Goal: Use online tool/utility: Utilize a website feature to perform a specific function

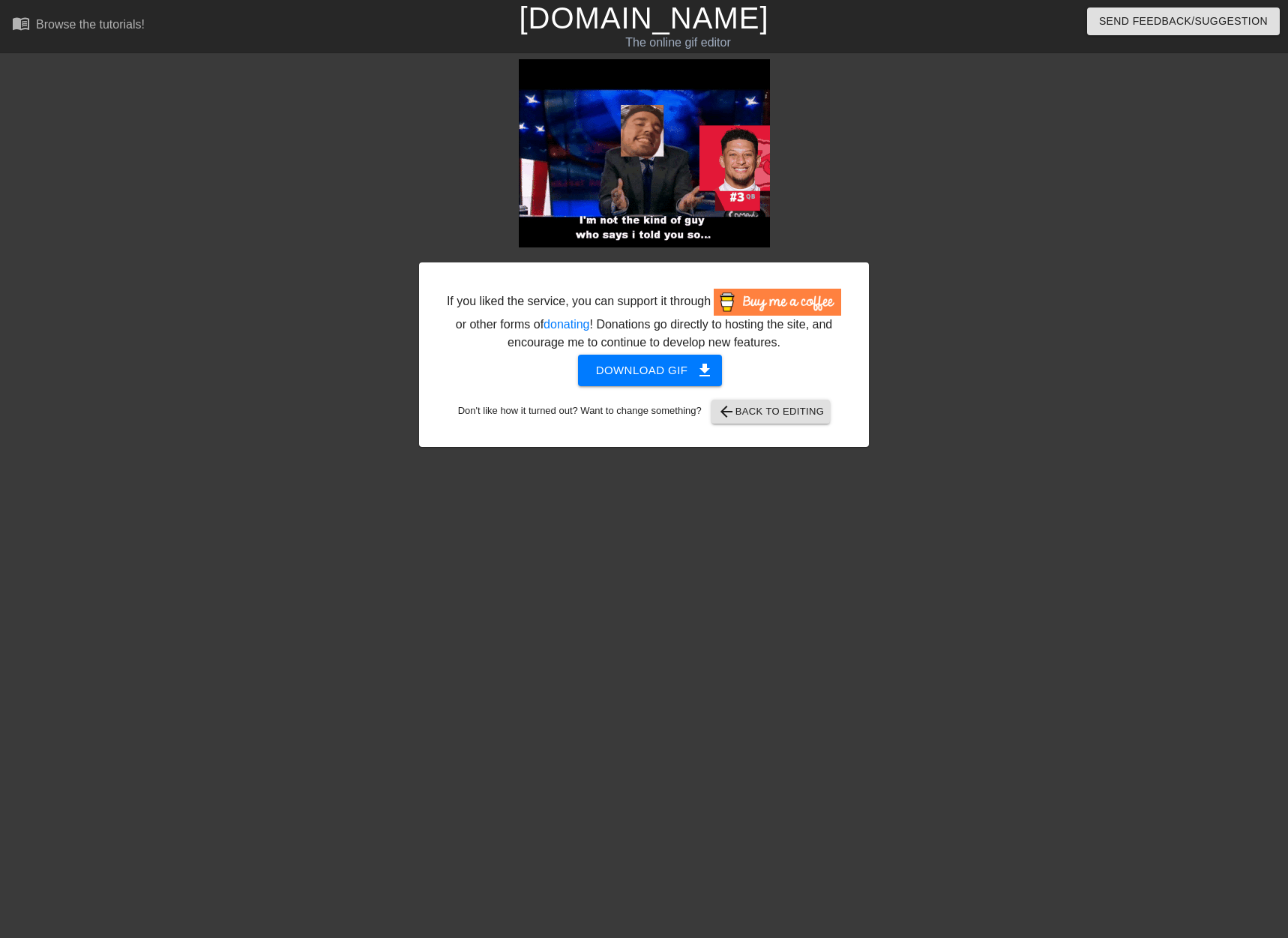
click at [623, 20] on link "[DOMAIN_NAME]" at bounding box center [644, 18] width 249 height 33
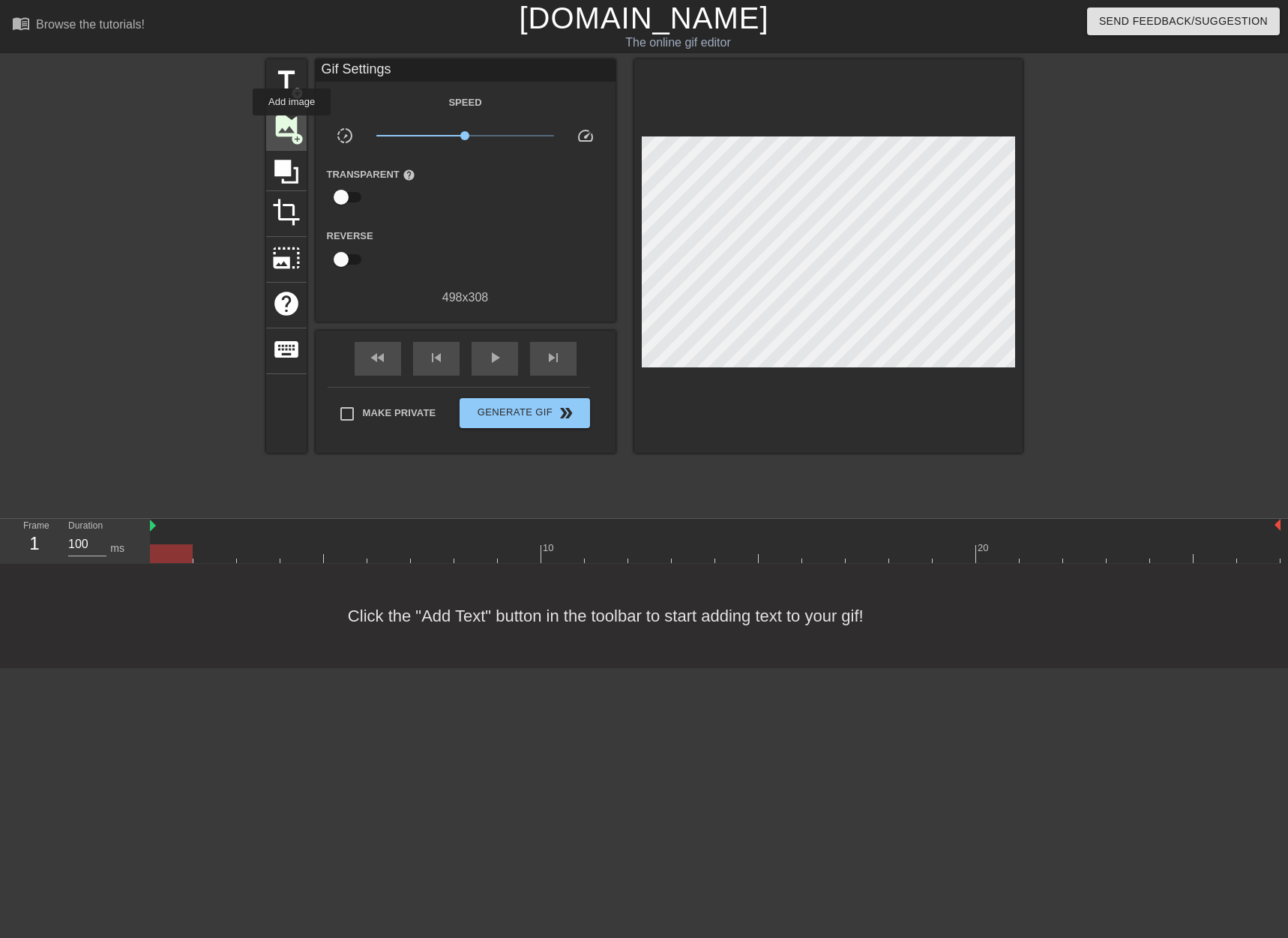
click at [291, 126] on span "image" at bounding box center [286, 126] width 28 height 28
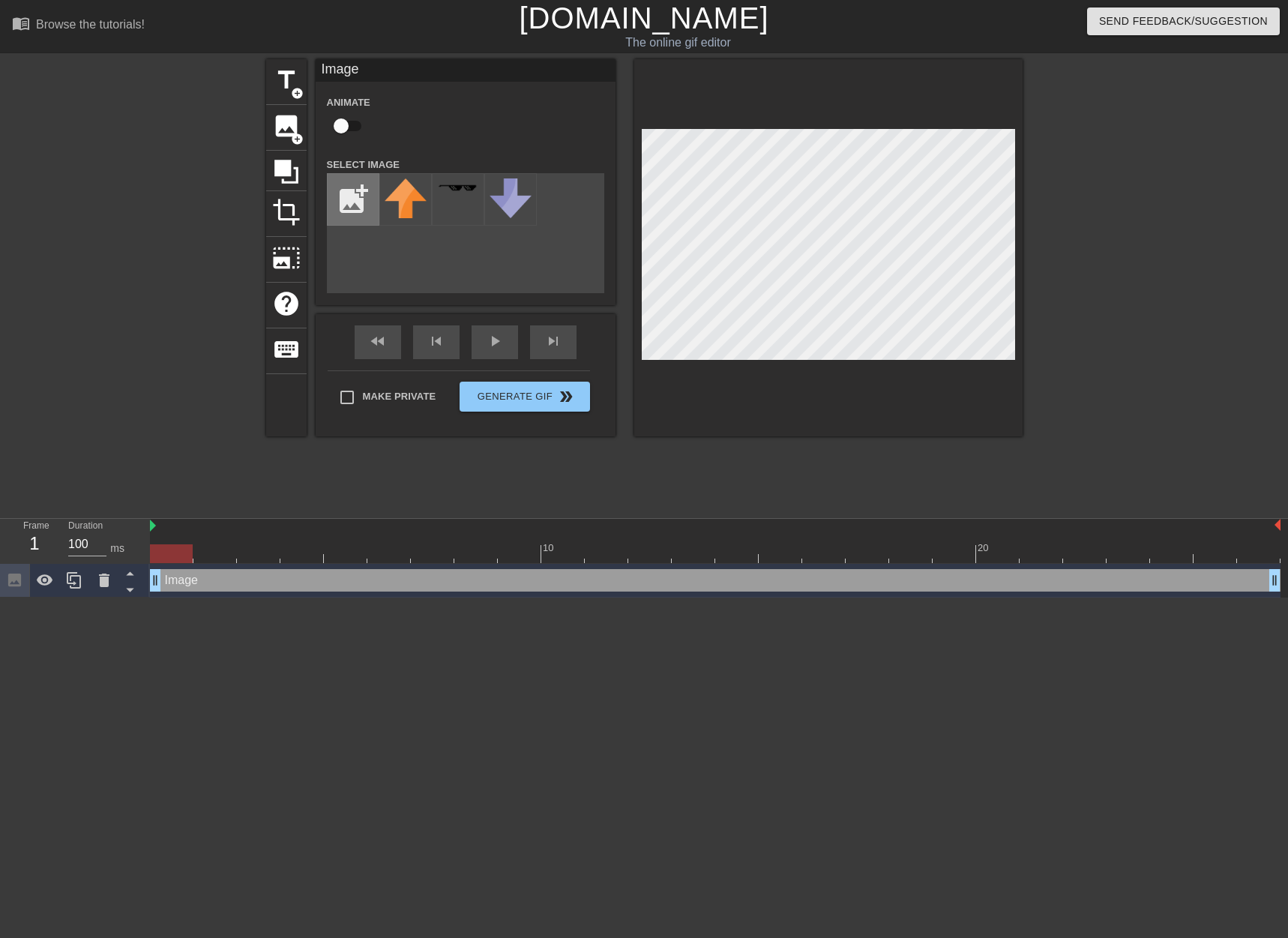
click at [352, 197] on input "file" at bounding box center [353, 199] width 51 height 51
type input "C:\fakepath\Milo.png"
click at [420, 205] on img at bounding box center [405, 199] width 42 height 42
drag, startPoint x: 185, startPoint y: 548, endPoint x: 1, endPoint y: 540, distance: 184.2
click at [1, 539] on div "Frame 1 Duration 100 ms 10 20 Image drag_handle drag_handle" at bounding box center [644, 559] width 1288 height 79
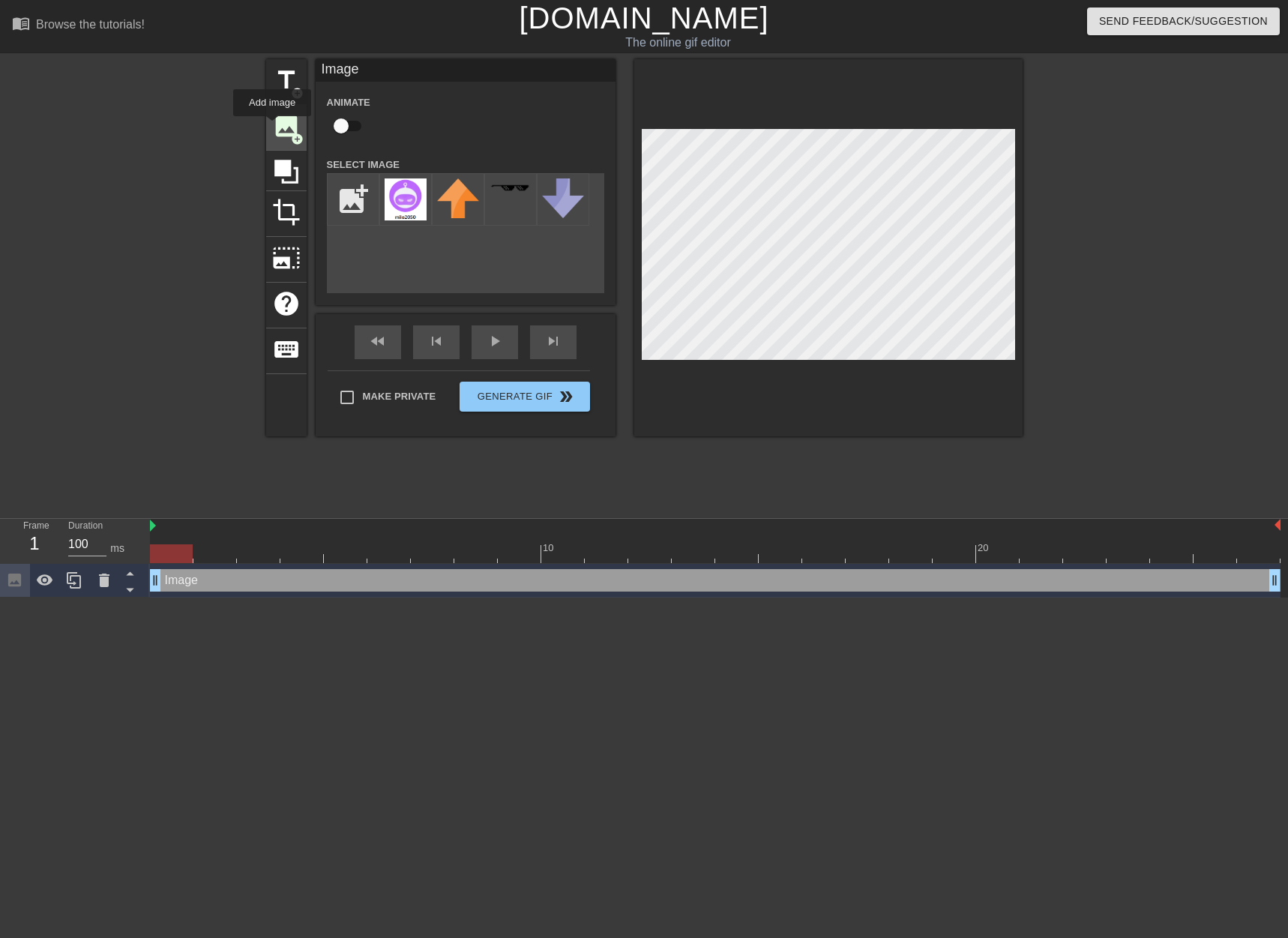
click at [273, 126] on span "image" at bounding box center [286, 126] width 28 height 28
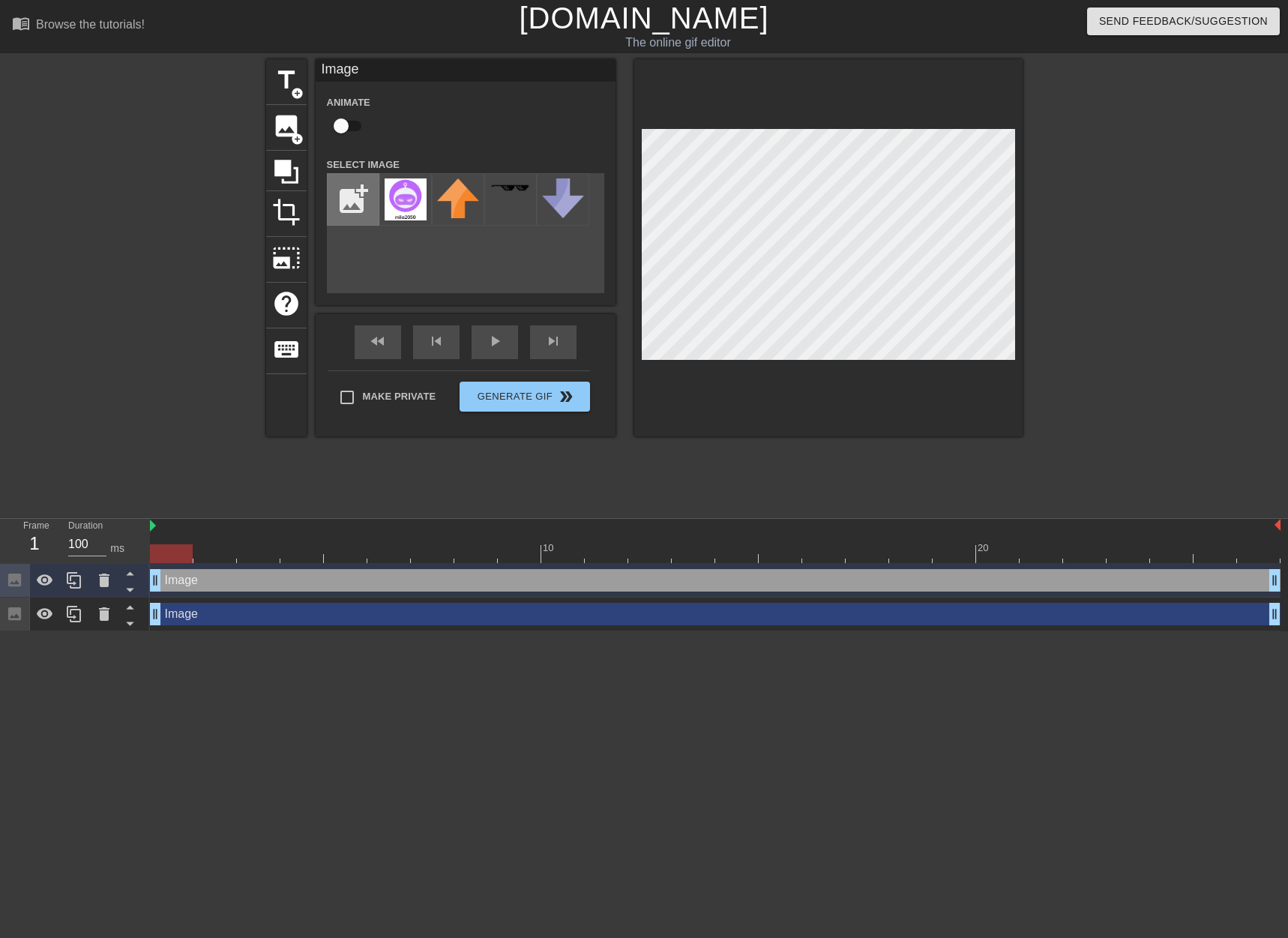
click at [355, 195] on input "file" at bounding box center [353, 199] width 51 height 51
click at [359, 195] on input "file" at bounding box center [353, 199] width 51 height 51
type input "C:\fakepath\AJ.png"
click at [405, 207] on img at bounding box center [405, 193] width 42 height 30
drag, startPoint x: 163, startPoint y: 549, endPoint x: -217, endPoint y: 560, distance: 380.2
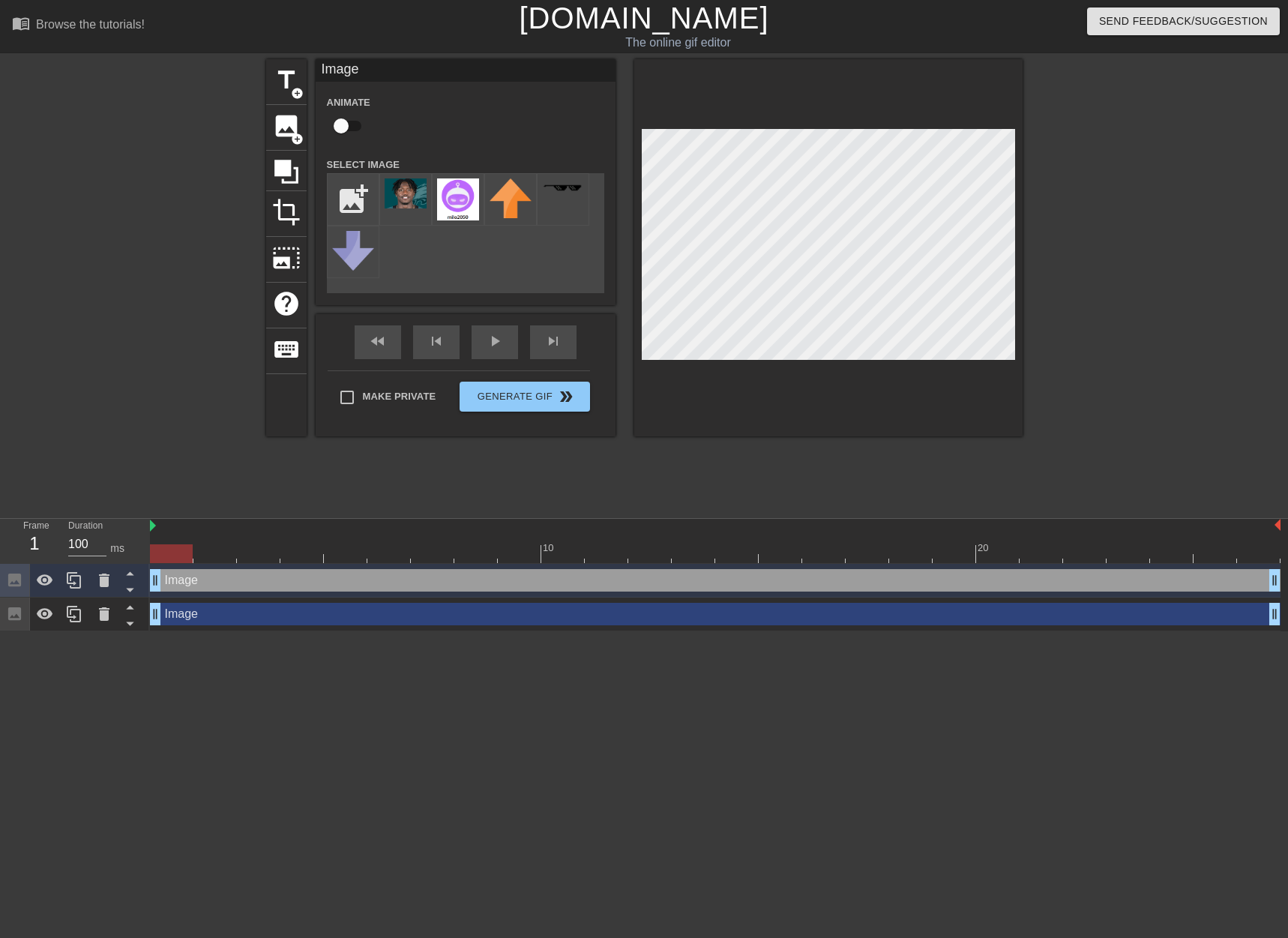
click at [0, 560] on html "menu_book Browse the tutorials! Gifntext.com The online gif editor Send Feedbac…" at bounding box center [644, 316] width 1288 height 631
click at [349, 398] on input "Make Private" at bounding box center [347, 397] width 32 height 32
checkbox input "true"
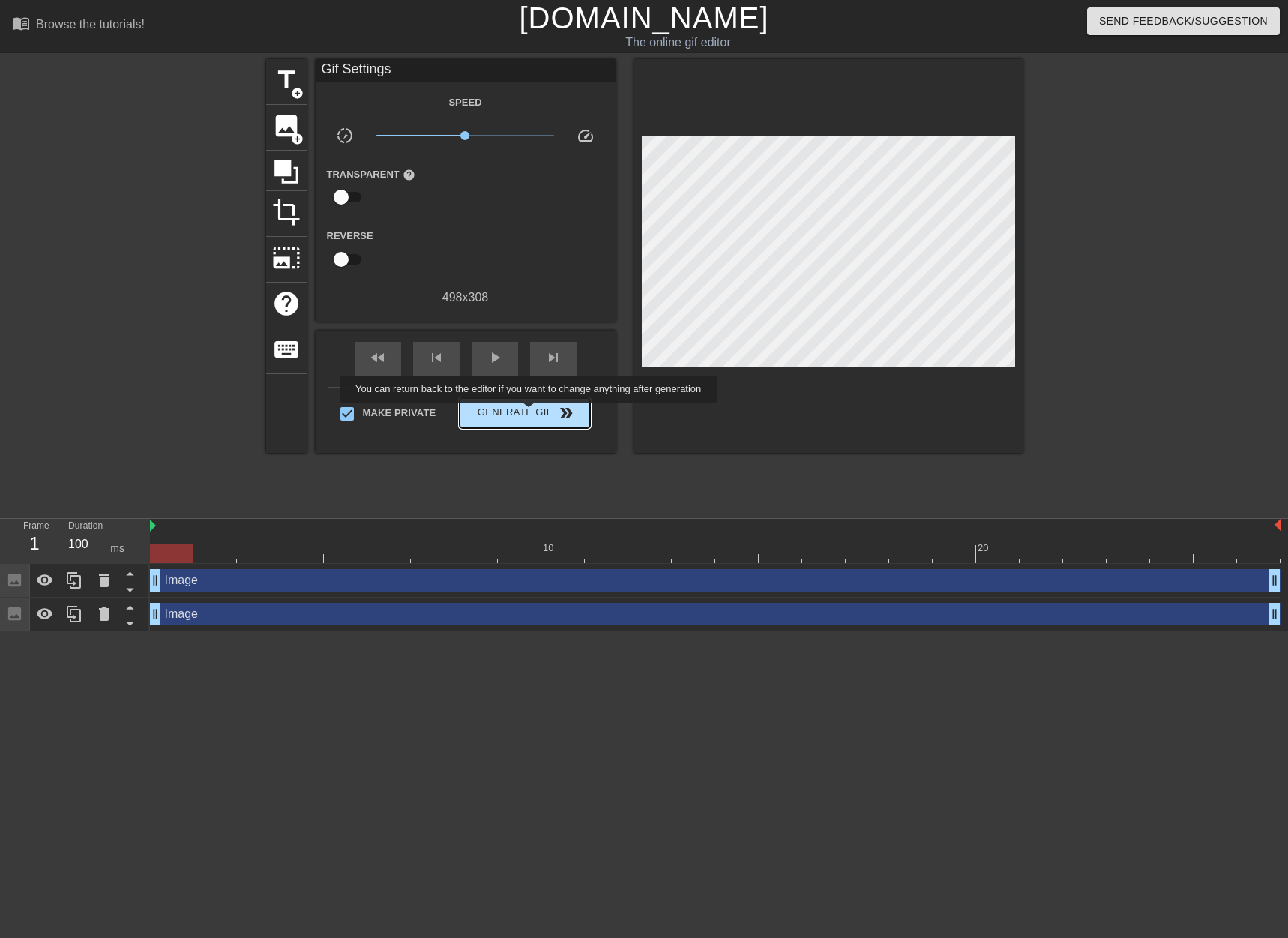
click at [531, 414] on span "Generate Gif double_arrow" at bounding box center [524, 413] width 118 height 18
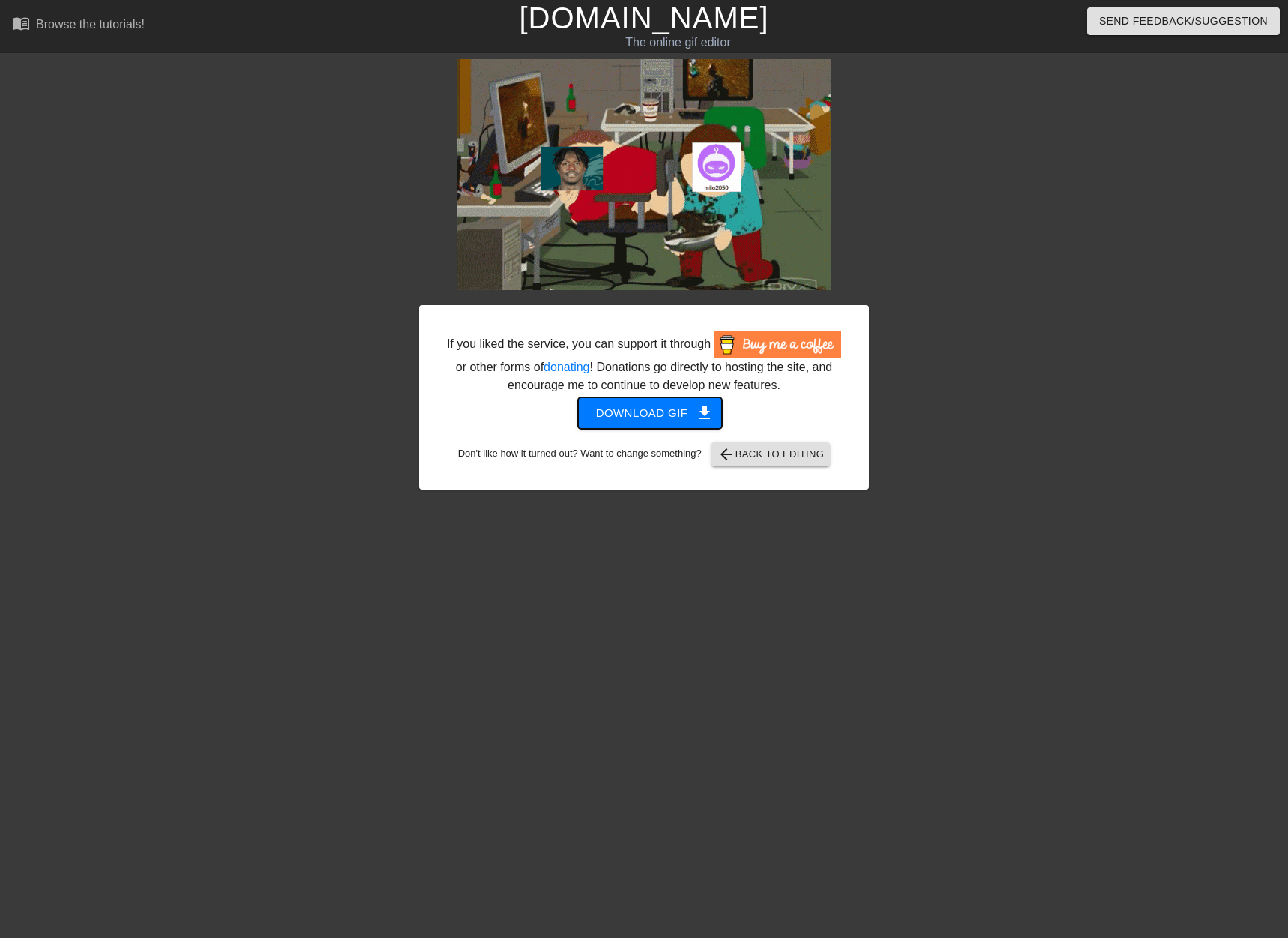
click at [648, 411] on span "Download gif get_app" at bounding box center [650, 413] width 108 height 20
click at [623, 21] on link "[DOMAIN_NAME]" at bounding box center [644, 18] width 249 height 33
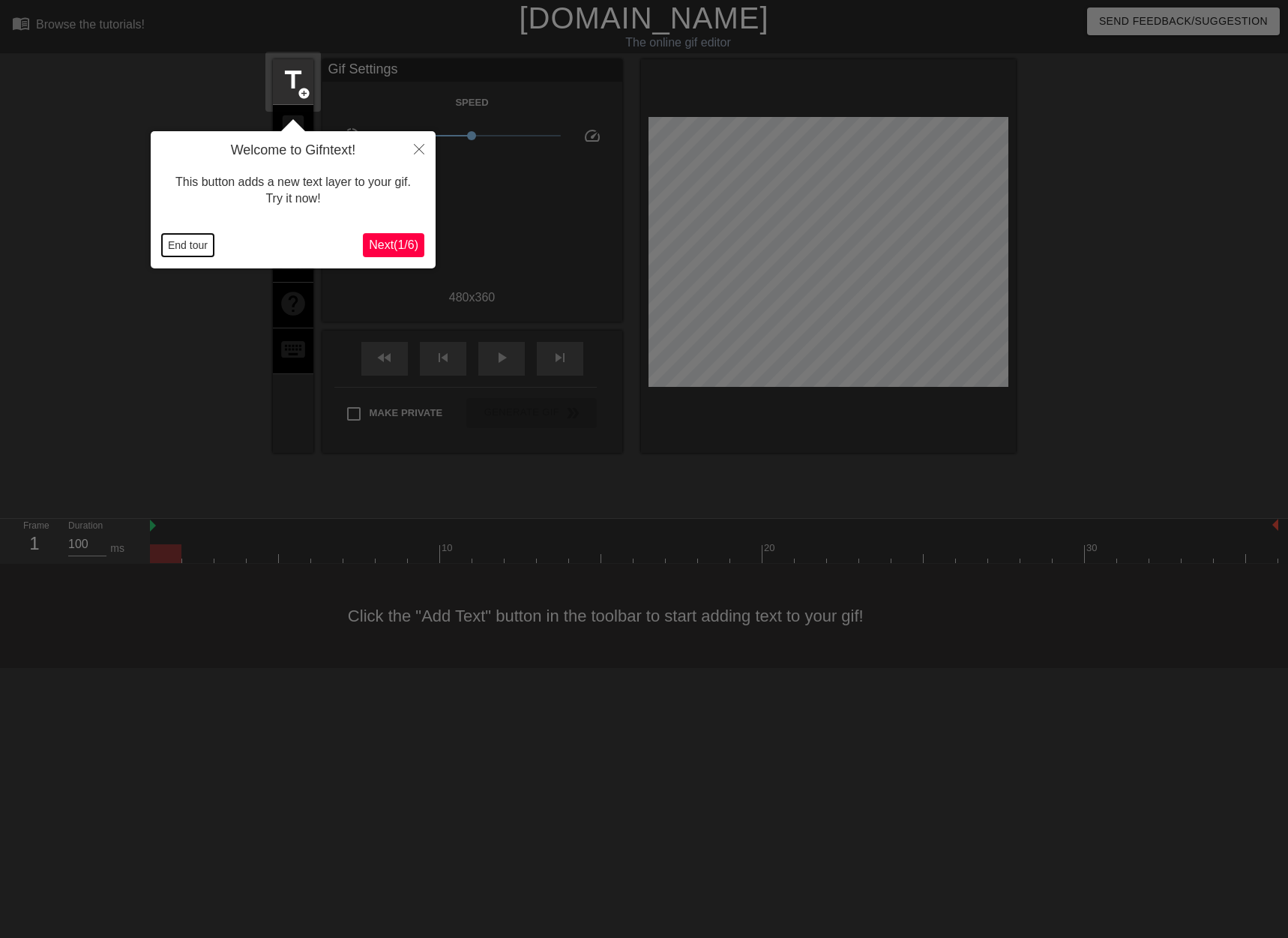
click at [179, 250] on button "End tour" at bounding box center [187, 245] width 52 height 22
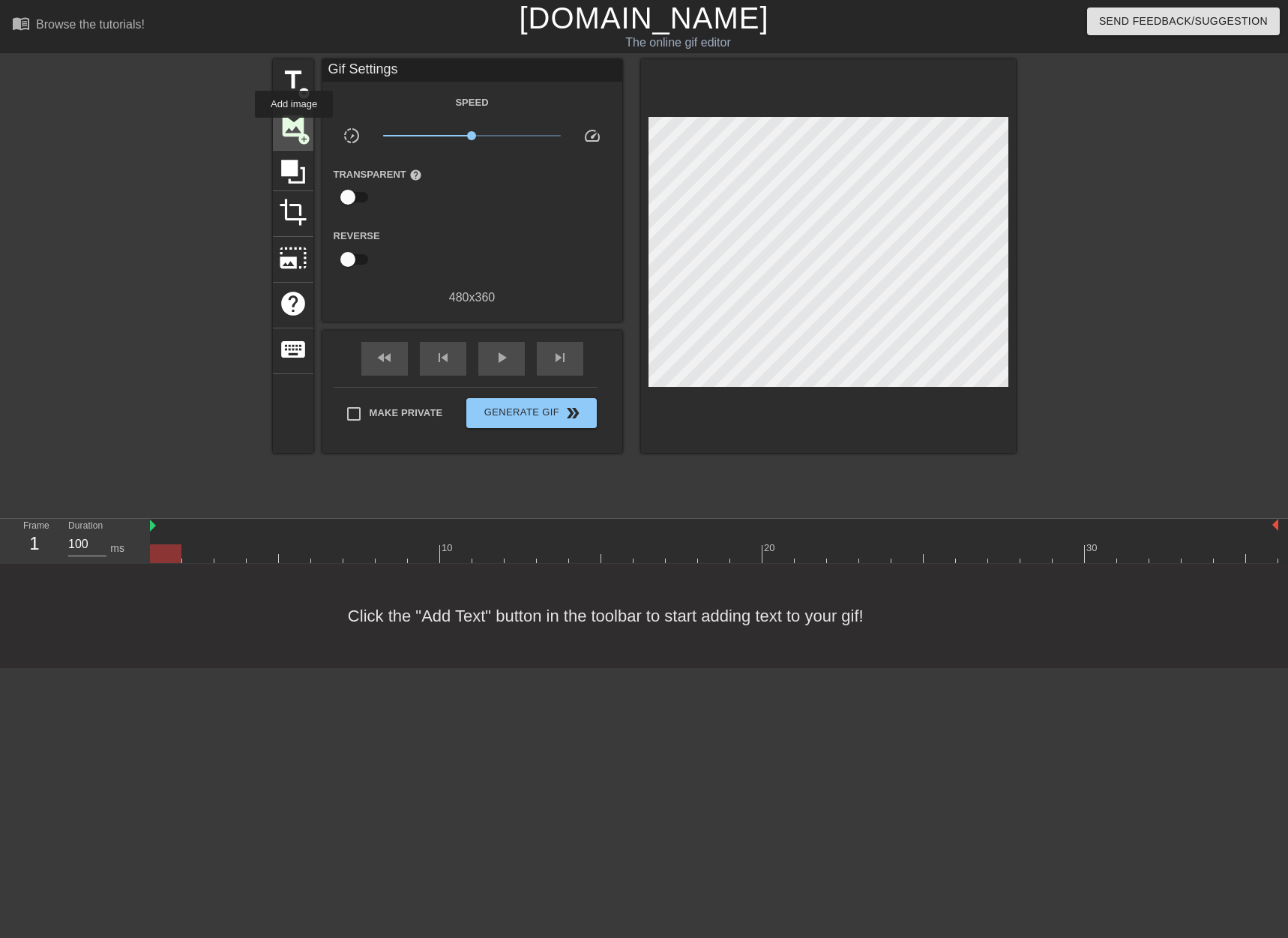
click at [294, 128] on span "image" at bounding box center [292, 126] width 28 height 28
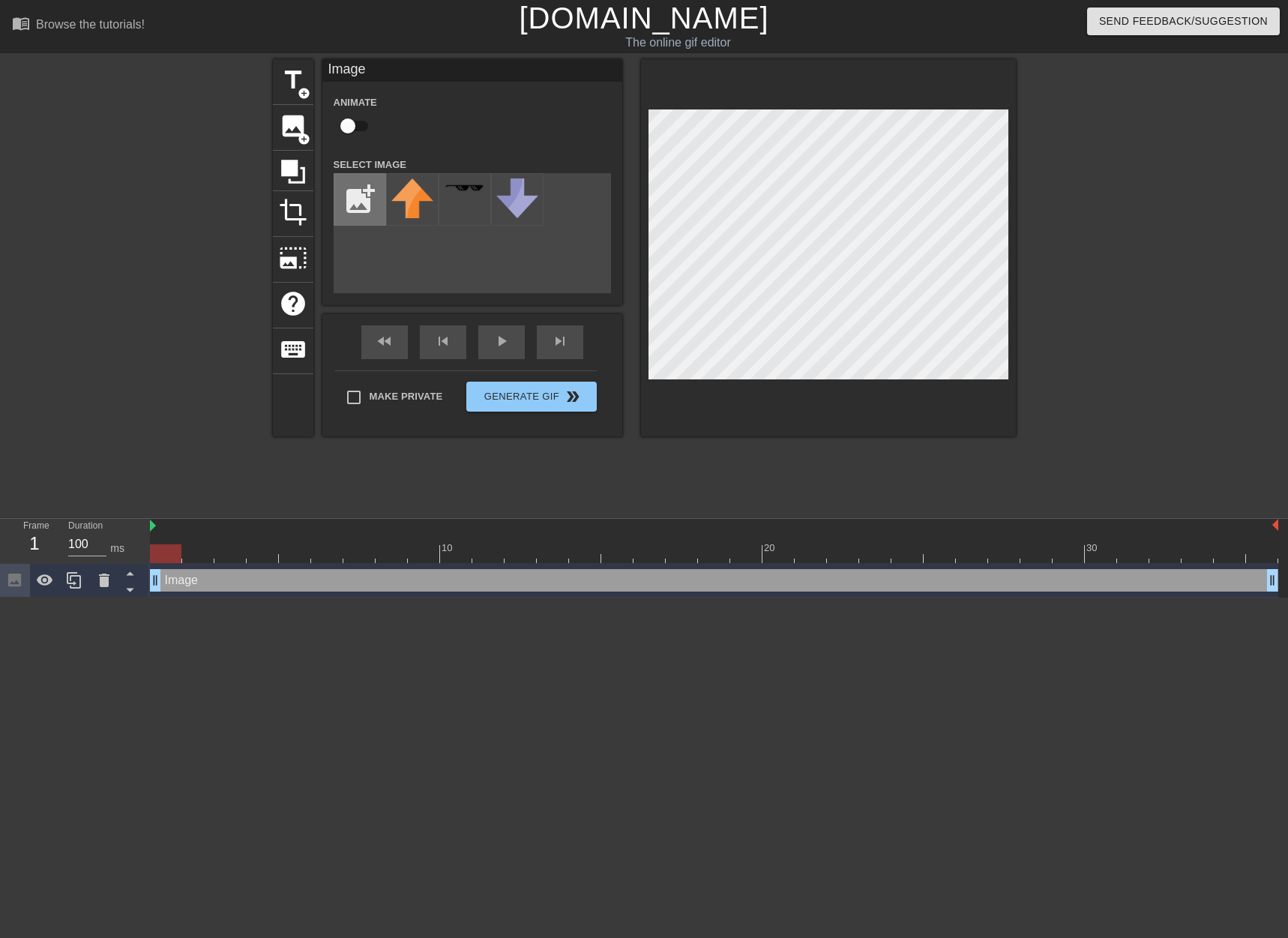
click at [356, 188] on input "file" at bounding box center [359, 199] width 51 height 51
type input "C:\fakepath\pickens.png"
click at [420, 193] on img at bounding box center [412, 195] width 42 height 34
click at [1139, 200] on div at bounding box center [1147, 284] width 225 height 450
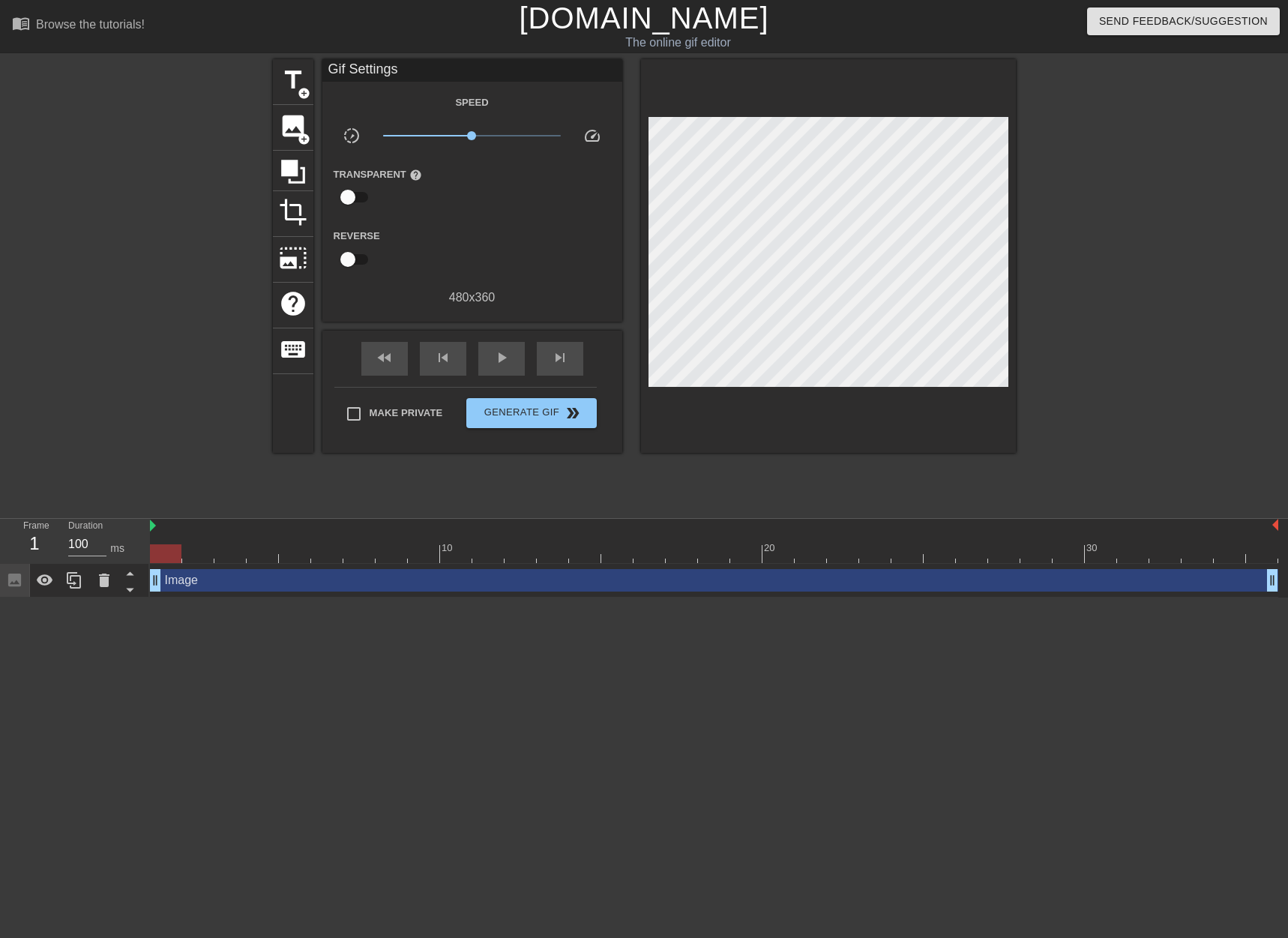
drag, startPoint x: 171, startPoint y: 556, endPoint x: 130, endPoint y: 543, distance: 43.0
click at [130, 543] on div "Frame 1 Duration 100 ms 10 20 30 Image drag_handle drag_handle" at bounding box center [644, 559] width 1288 height 79
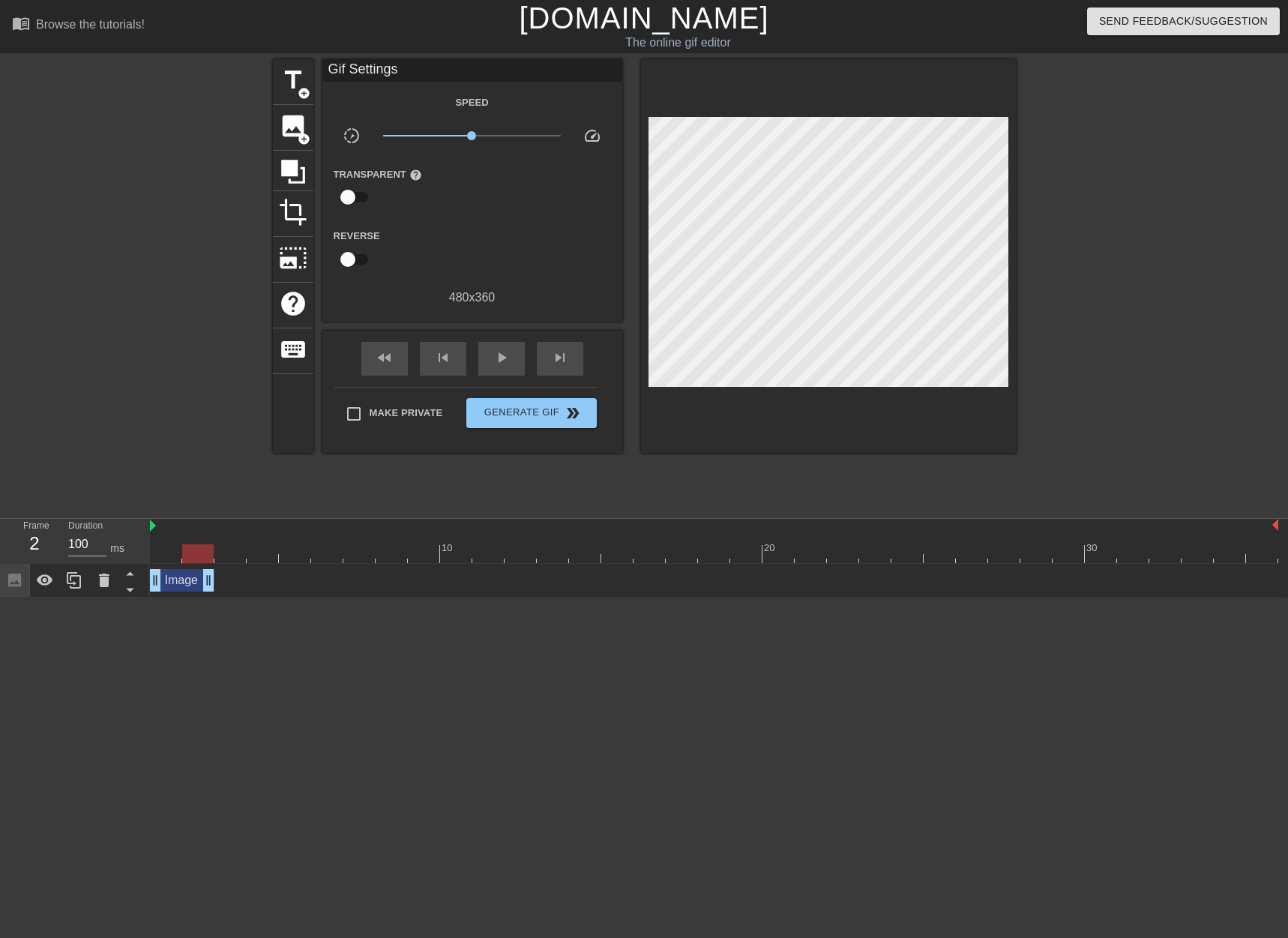
drag, startPoint x: 1275, startPoint y: 587, endPoint x: 212, endPoint y: 556, distance: 1063.5
click at [212, 556] on div "10 20 30 Image drag_handle drag_handle" at bounding box center [719, 559] width 1138 height 79
click at [82, 579] on icon at bounding box center [74, 580] width 18 height 18
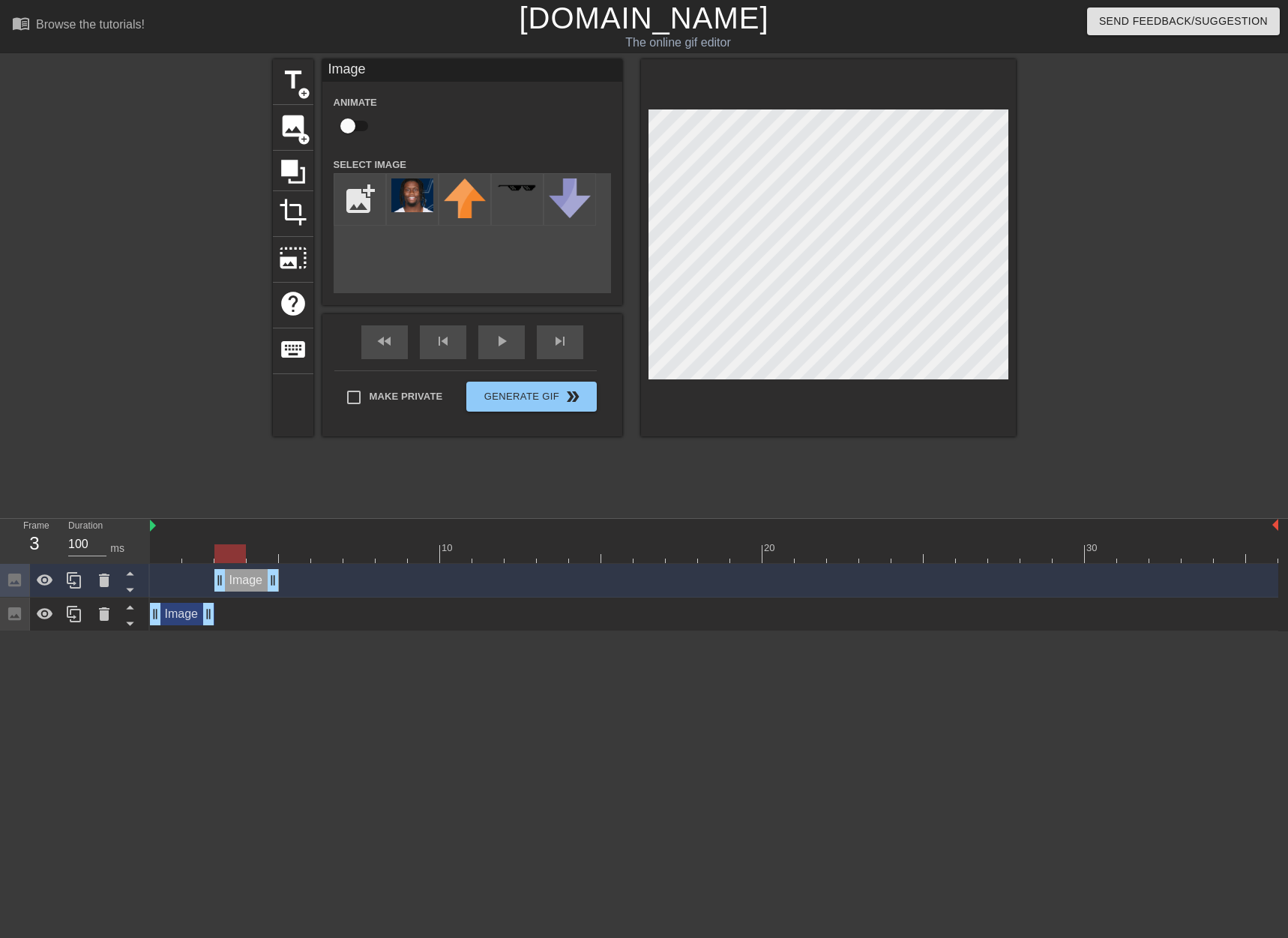
drag, startPoint x: 173, startPoint y: 584, endPoint x: 241, endPoint y: 584, distance: 68.0
click at [241, 584] on div "Image drag_handle drag_handle" at bounding box center [246, 580] width 64 height 22
drag, startPoint x: 234, startPoint y: 553, endPoint x: 255, endPoint y: 549, distance: 21.4
click at [255, 549] on div at bounding box center [262, 554] width 32 height 19
drag, startPoint x: 273, startPoint y: 589, endPoint x: 419, endPoint y: 584, distance: 146.1
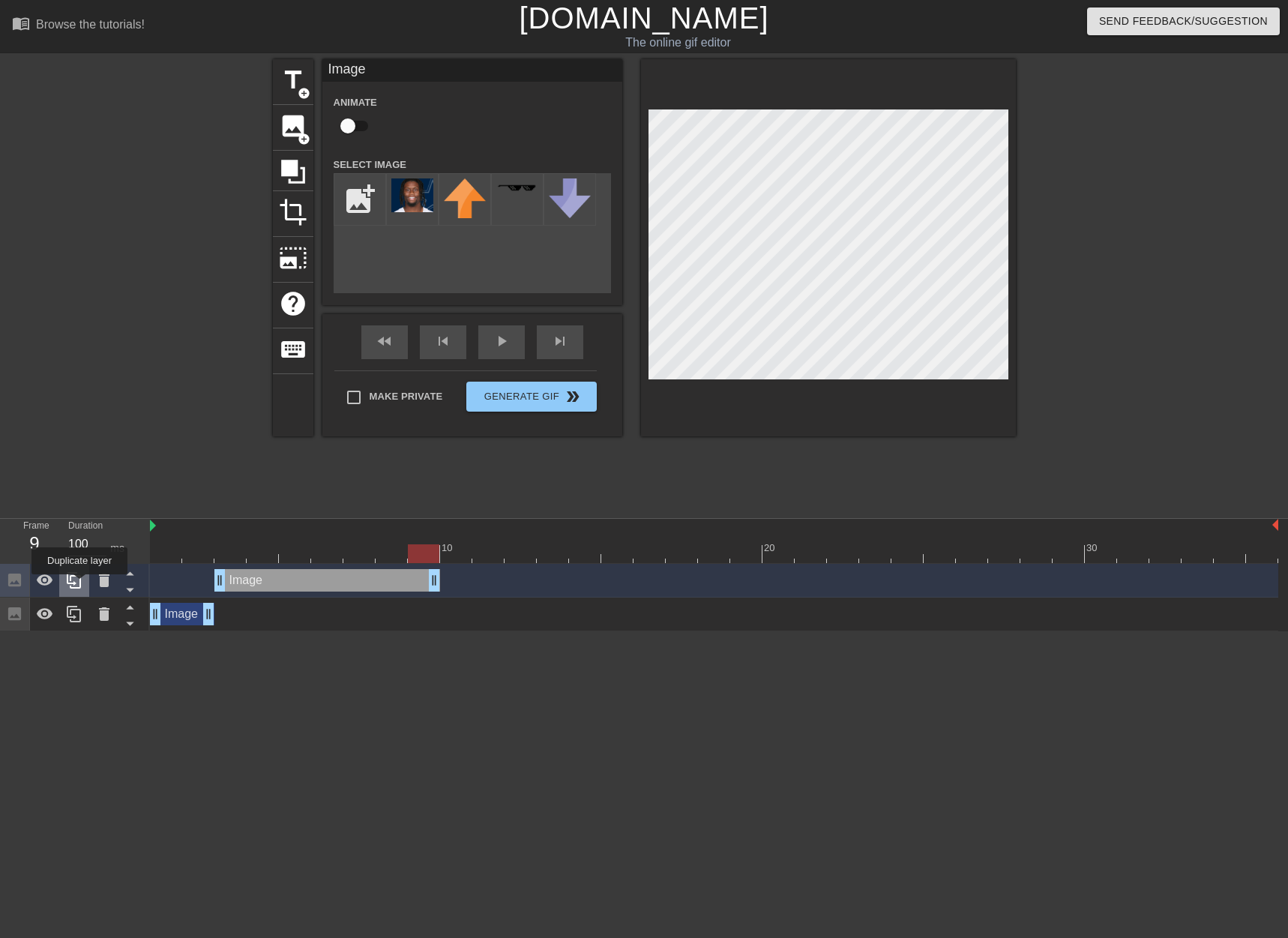
click at [79, 585] on icon at bounding box center [74, 580] width 18 height 18
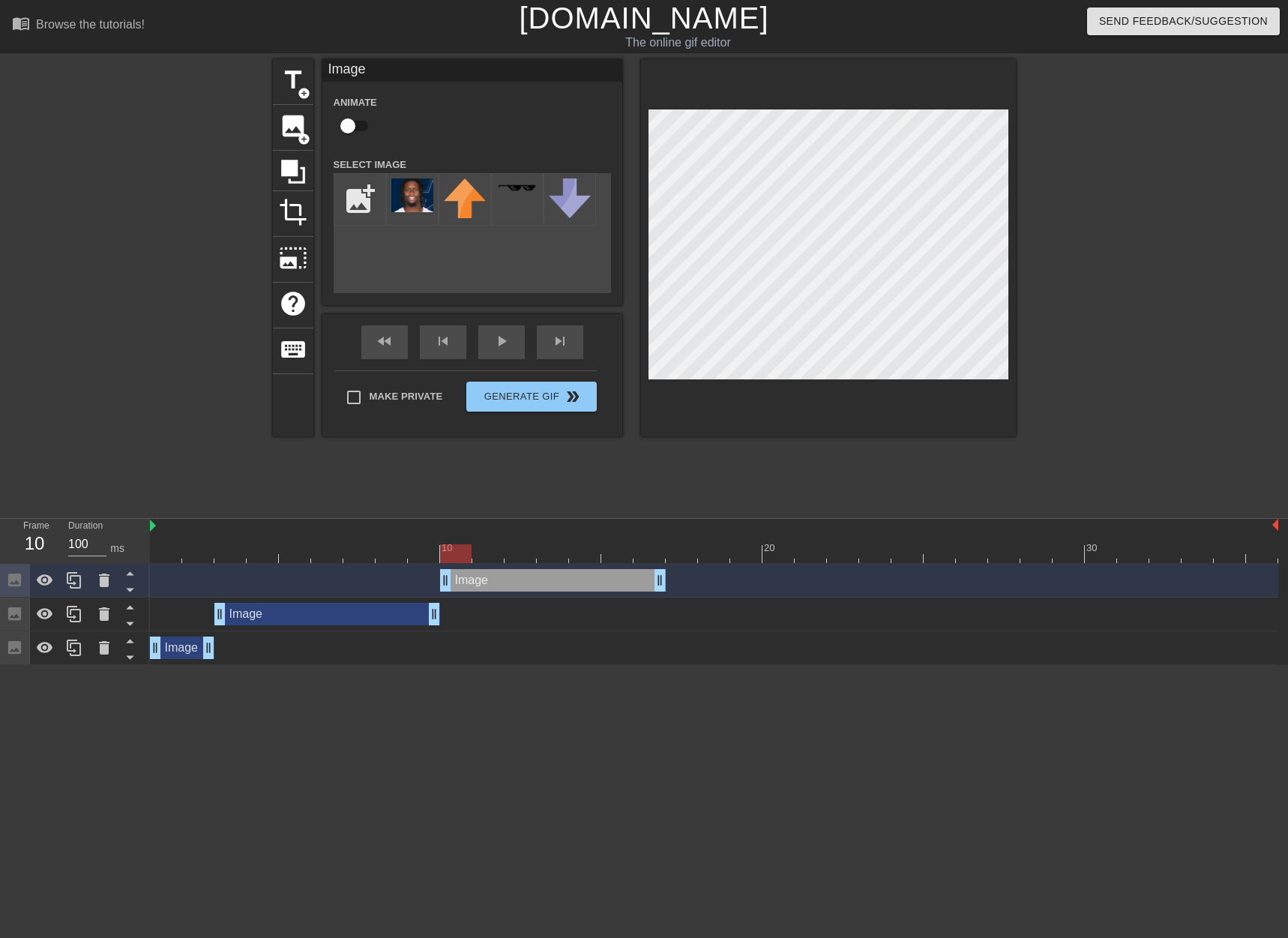
drag, startPoint x: 389, startPoint y: 585, endPoint x: 610, endPoint y: 588, distance: 221.0
click at [610, 588] on div "Image drag_handle drag_handle" at bounding box center [553, 580] width 226 height 22
drag, startPoint x: 454, startPoint y: 560, endPoint x: 463, endPoint y: 558, distance: 9.2
click at [463, 558] on div at bounding box center [456, 554] width 32 height 19
drag, startPoint x: 659, startPoint y: 586, endPoint x: 471, endPoint y: 583, distance: 188.0
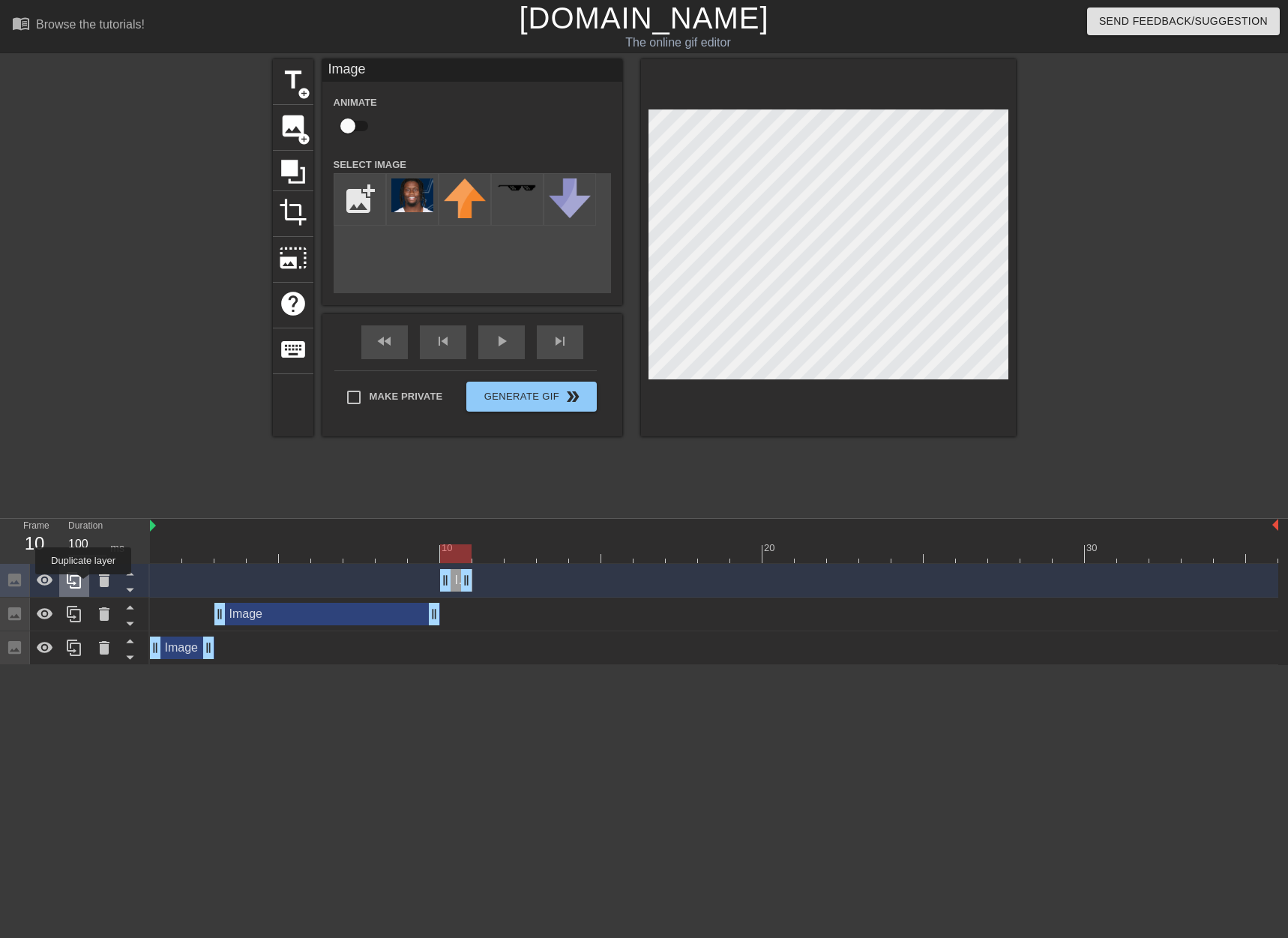
click at [78, 585] on icon at bounding box center [74, 580] width 18 height 18
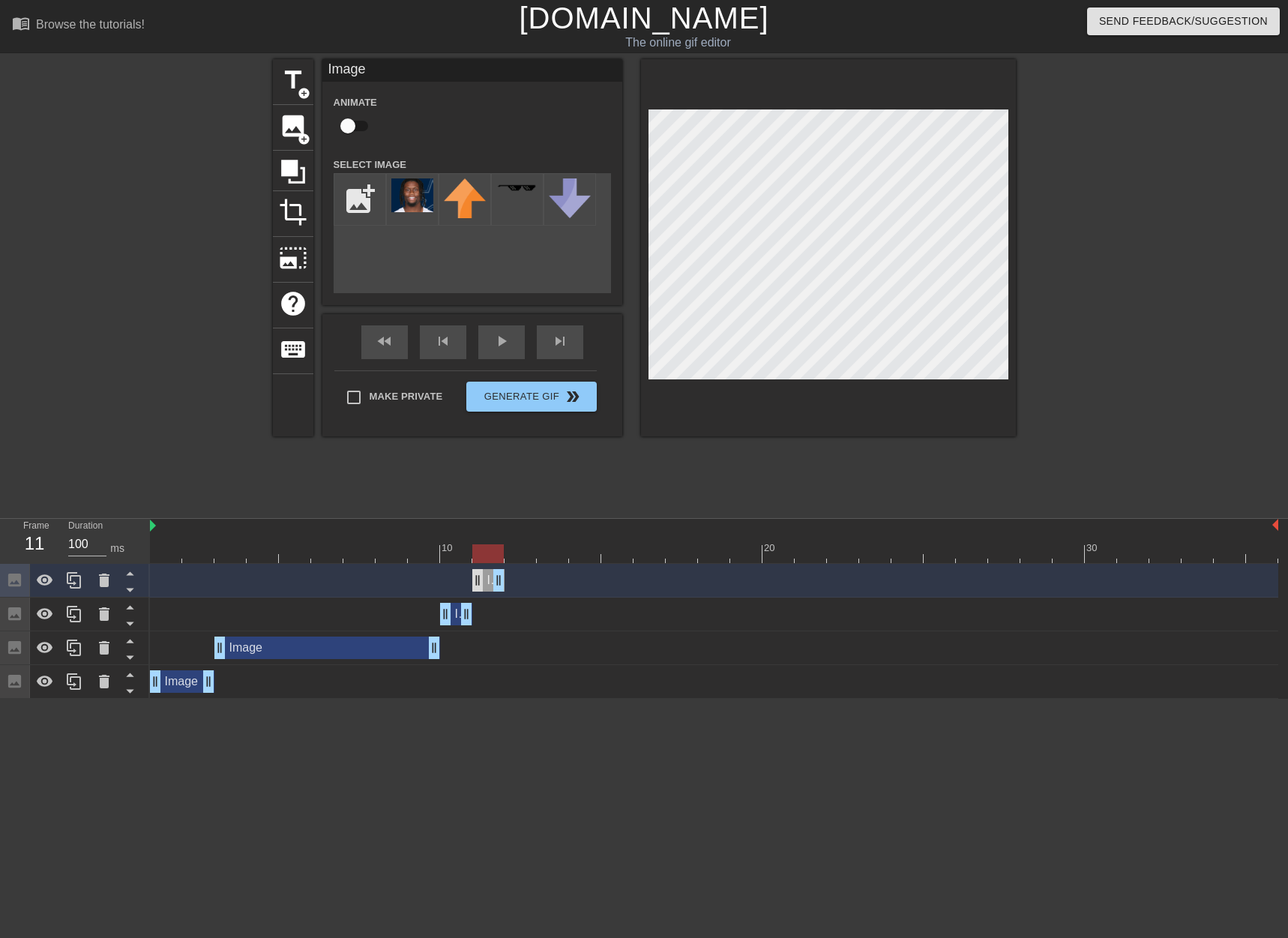
drag, startPoint x: 454, startPoint y: 580, endPoint x: 475, endPoint y: 579, distance: 21.0
click at [475, 579] on div "Image drag_handle drag_handle" at bounding box center [488, 580] width 33 height 22
click at [500, 549] on div at bounding box center [488, 554] width 32 height 19
click at [84, 582] on div at bounding box center [74, 580] width 30 height 33
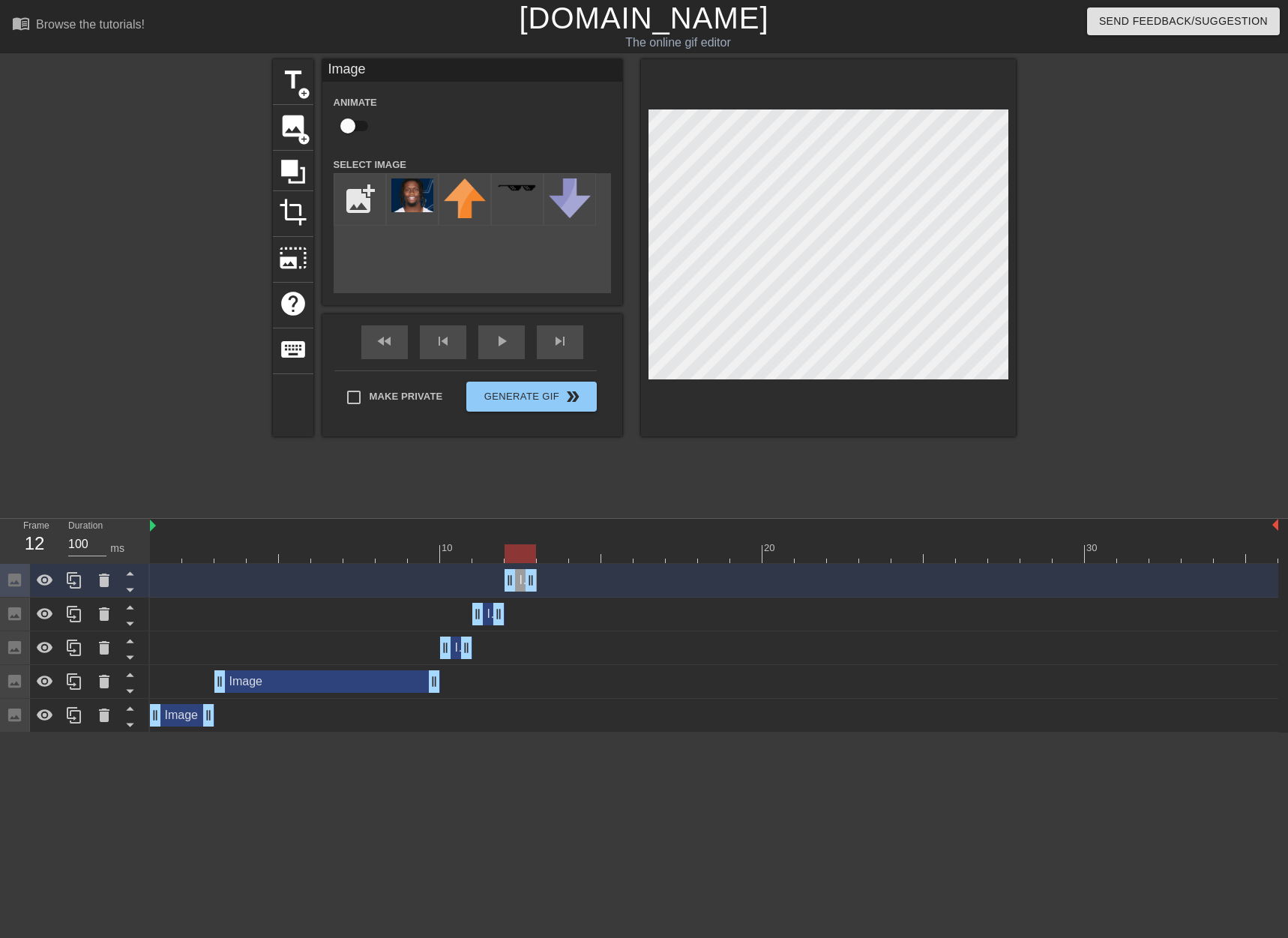
drag, startPoint x: 487, startPoint y: 580, endPoint x: 662, endPoint y: 415, distance: 240.5
click at [518, 580] on div "Image drag_handle drag_handle" at bounding box center [521, 580] width 33 height 22
drag, startPoint x: 531, startPoint y: 583, endPoint x: 638, endPoint y: 582, distance: 107.0
click at [638, 582] on div "Image drag_handle drag_handle" at bounding box center [714, 580] width 1129 height 22
drag, startPoint x: 613, startPoint y: 549, endPoint x: 1000, endPoint y: 569, distance: 387.5
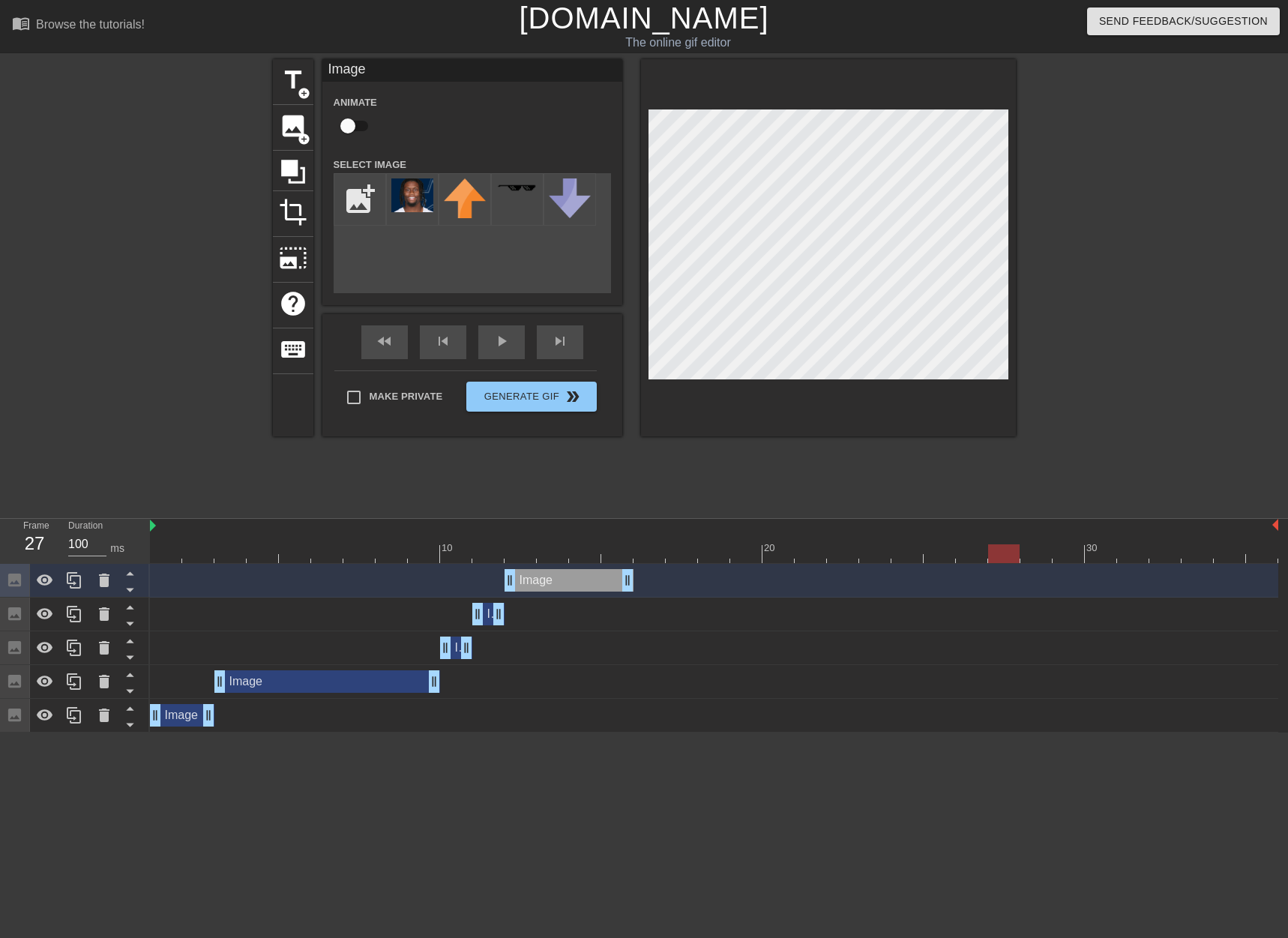
click at [1000, 569] on div "10 20 30 Image drag_handle drag_handle Image drag_handle drag_handle Image drag…" at bounding box center [719, 626] width 1138 height 214
click at [297, 77] on span "title" at bounding box center [292, 80] width 28 height 28
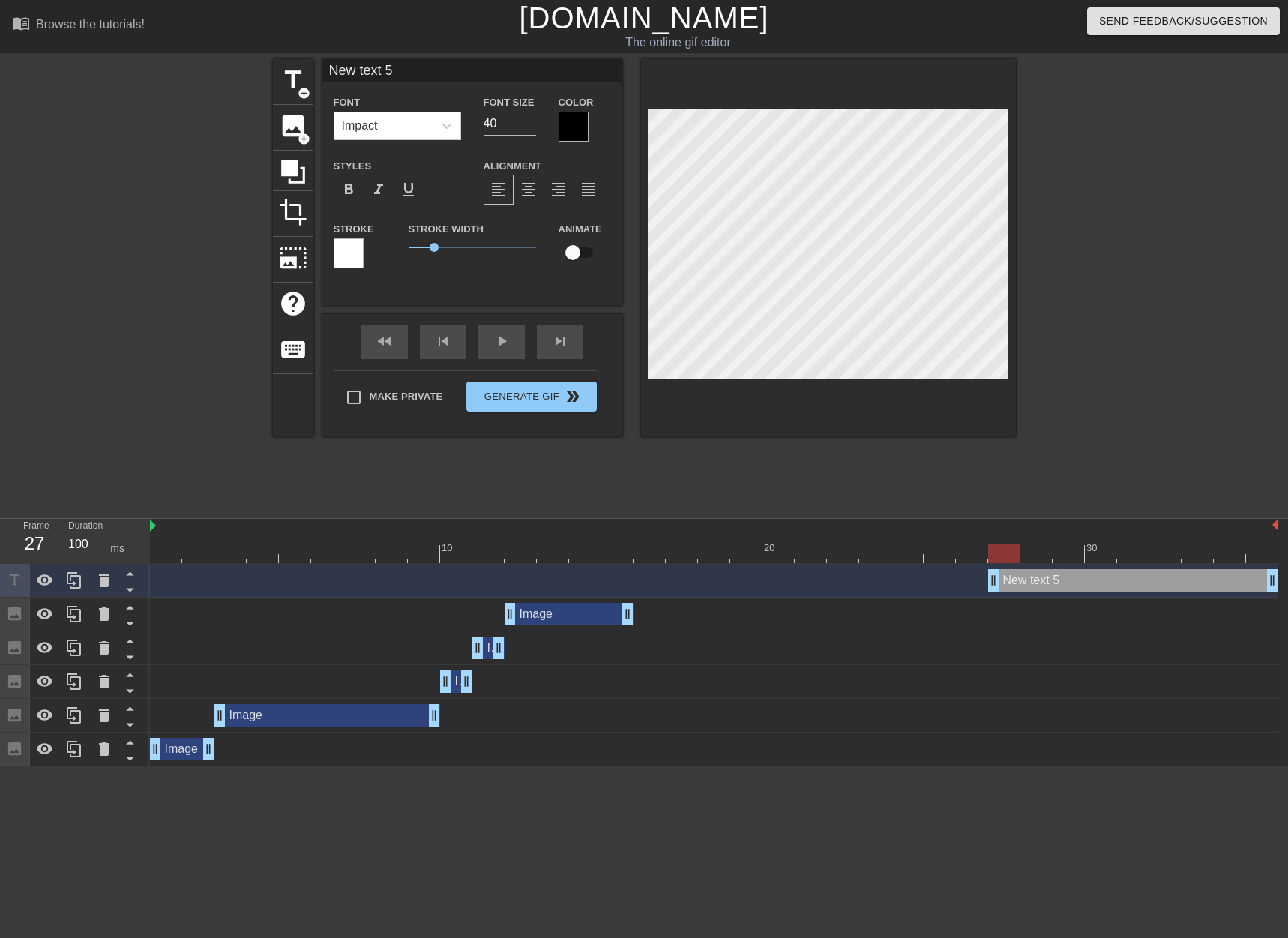
scroll to position [3, 3]
type input "6"
type textarea "6"
type input "60"
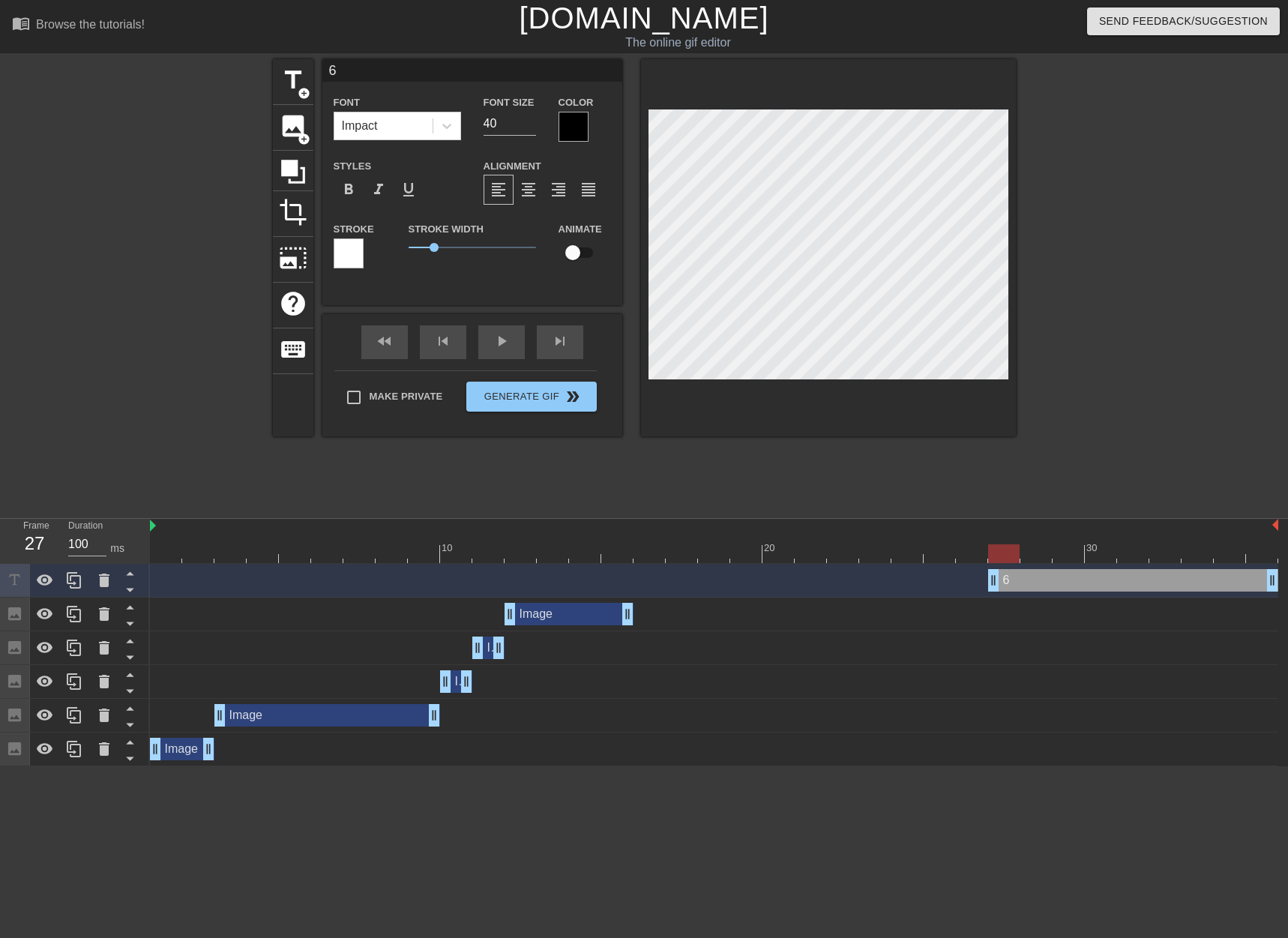
type textarea "60"
type input "60"
type textarea "60"
type input "60 p"
type textarea "60 p"
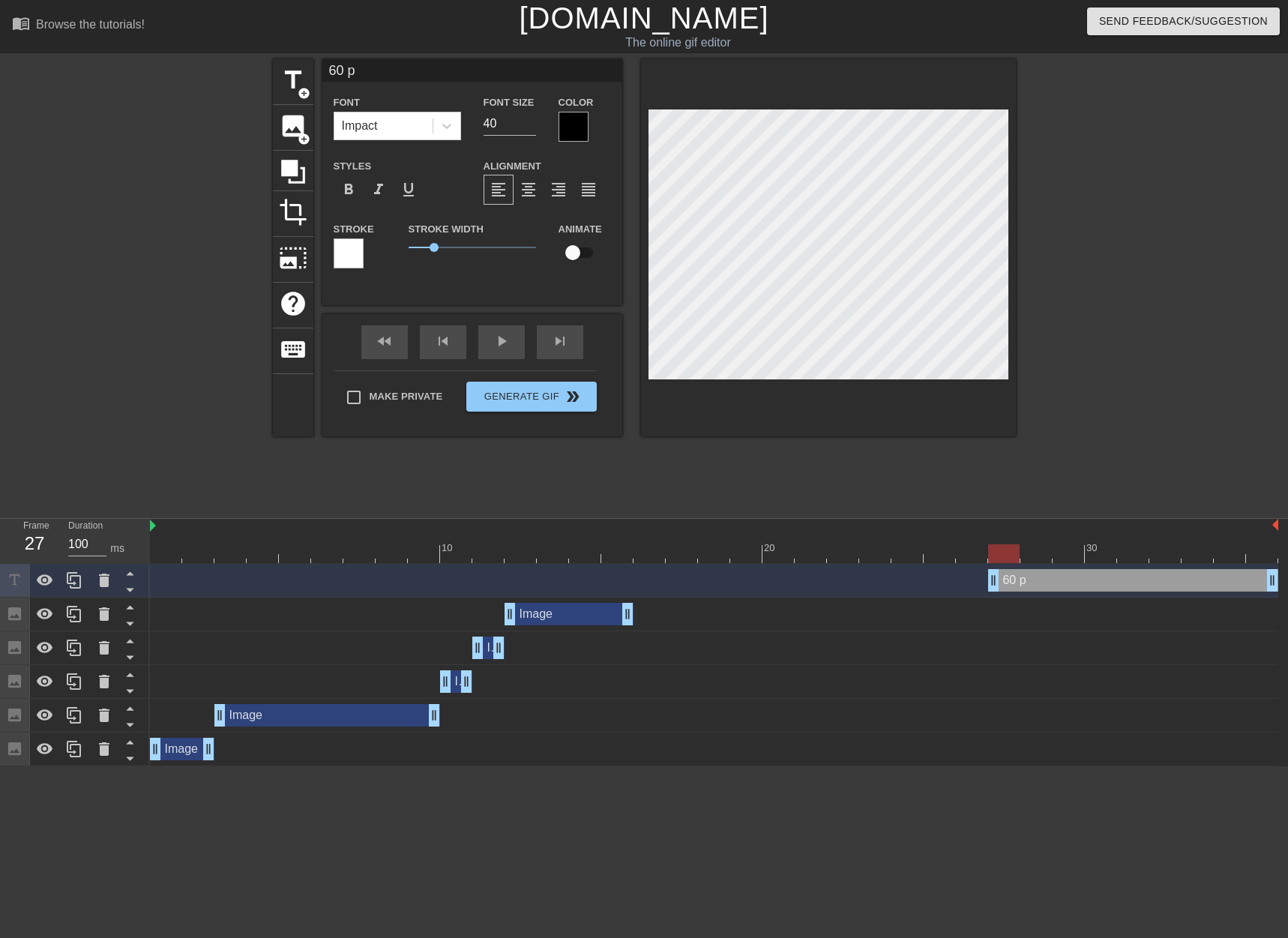
type input "60 po"
type textarea "60 po"
type input "60 poi"
type textarea "60 poi"
type input "60 poin"
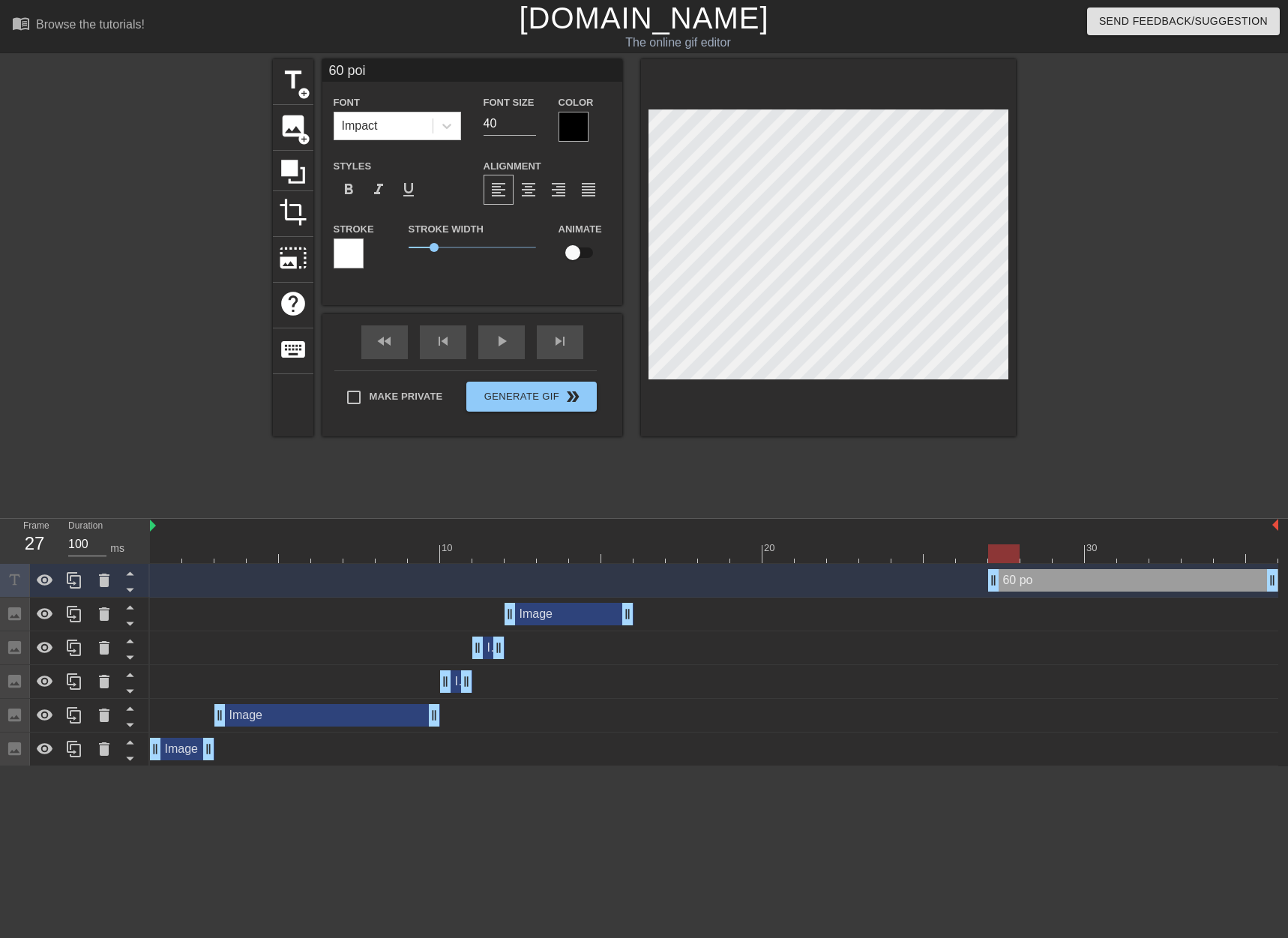
type textarea "60 poin"
type input "60 point"
type textarea "60 point"
type input "60 points"
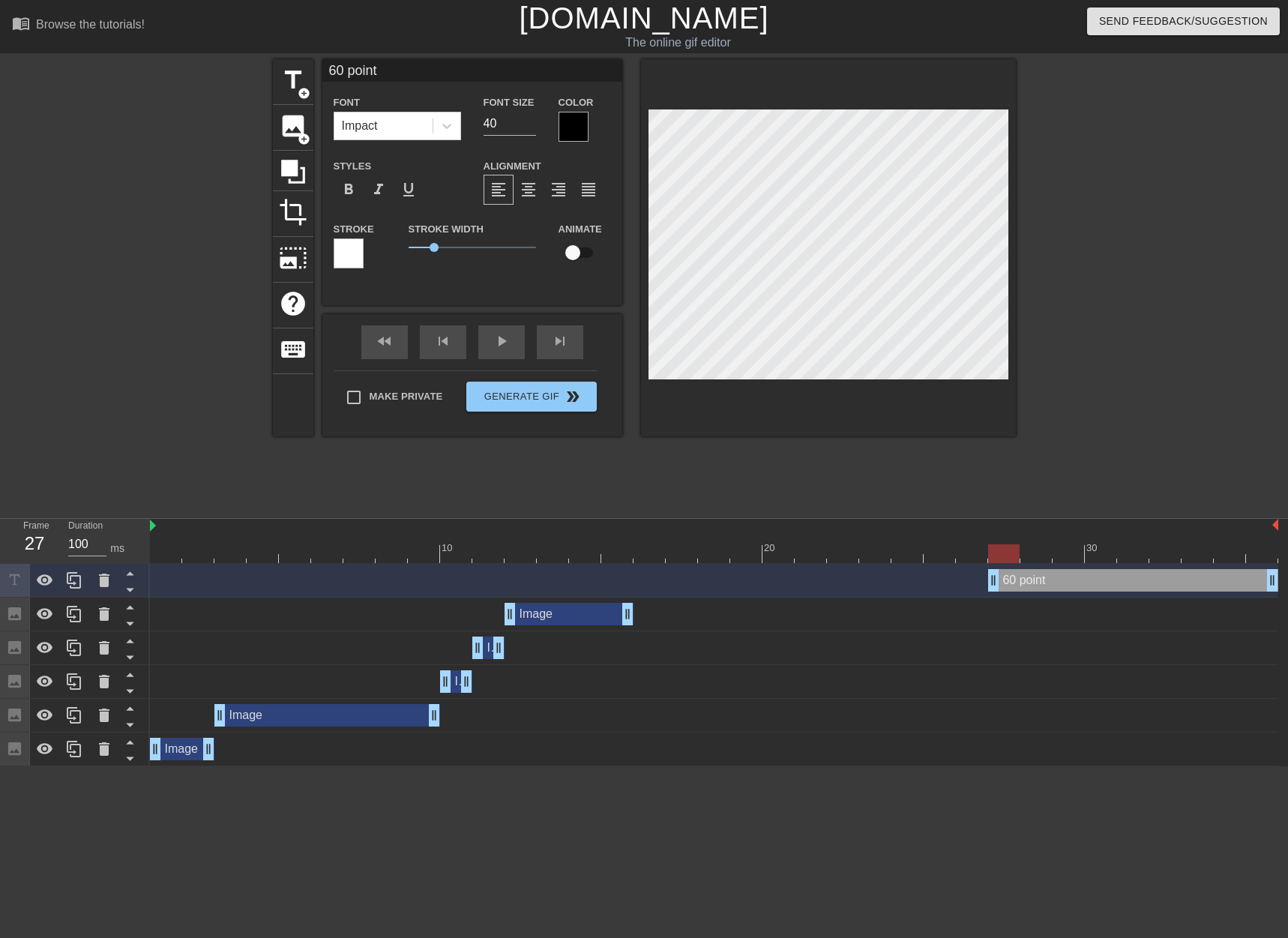
type textarea "60 points"
click at [1122, 443] on div at bounding box center [1147, 284] width 225 height 450
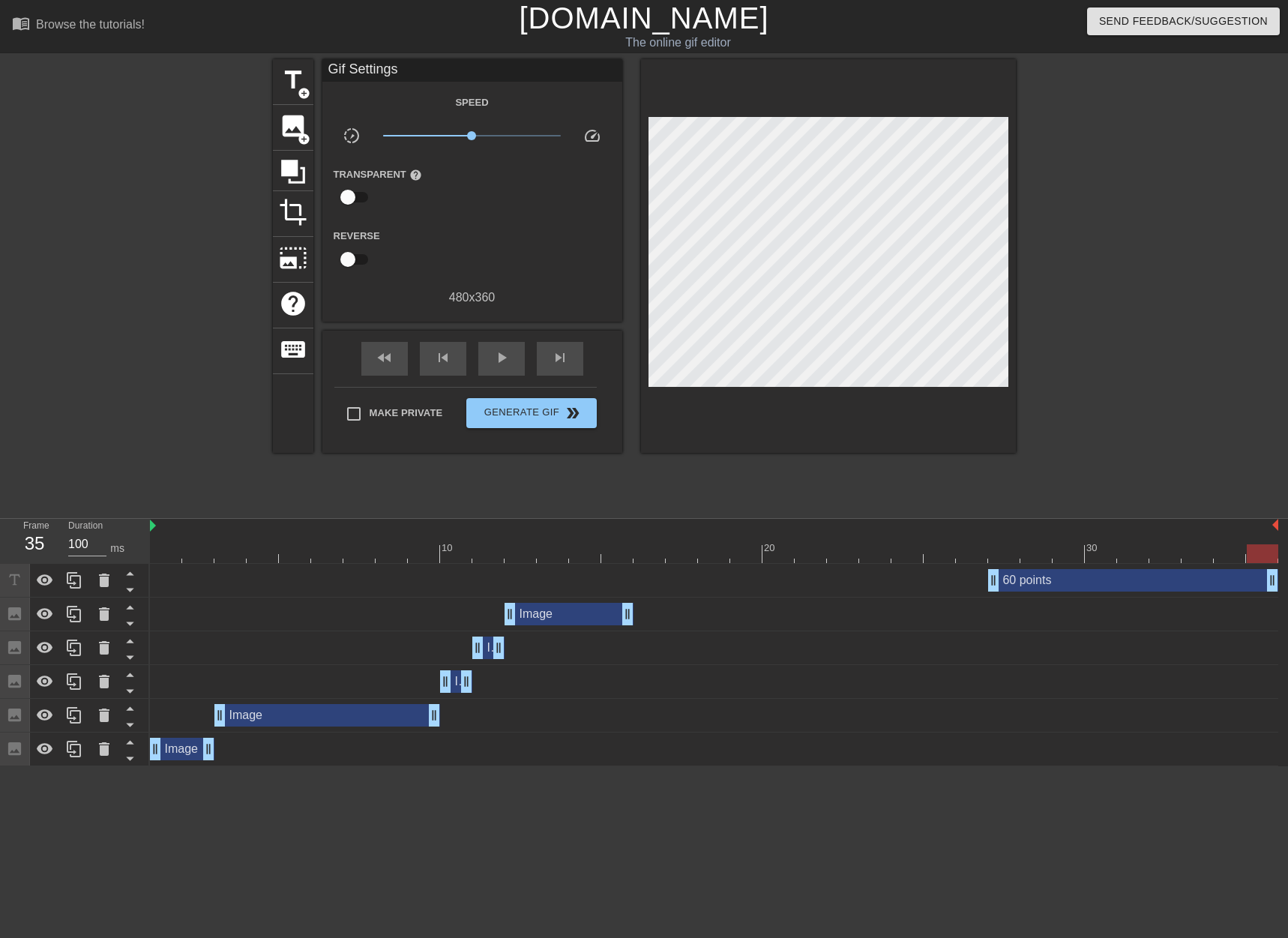
drag, startPoint x: 1011, startPoint y: 547, endPoint x: 1321, endPoint y: 543, distance: 310.0
click at [1287, 543] on html "menu_book Browse the tutorials! Gifntext.com The online gif editor Send Feedbac…" at bounding box center [644, 383] width 1288 height 766
drag, startPoint x: 1270, startPoint y: 581, endPoint x: 1367, endPoint y: 579, distance: 97.0
click at [1287, 579] on html "menu_book Browse the tutorials! Gifntext.com The online gif editor Send Feedbac…" at bounding box center [644, 383] width 1288 height 766
click at [1154, 397] on div at bounding box center [1147, 284] width 225 height 450
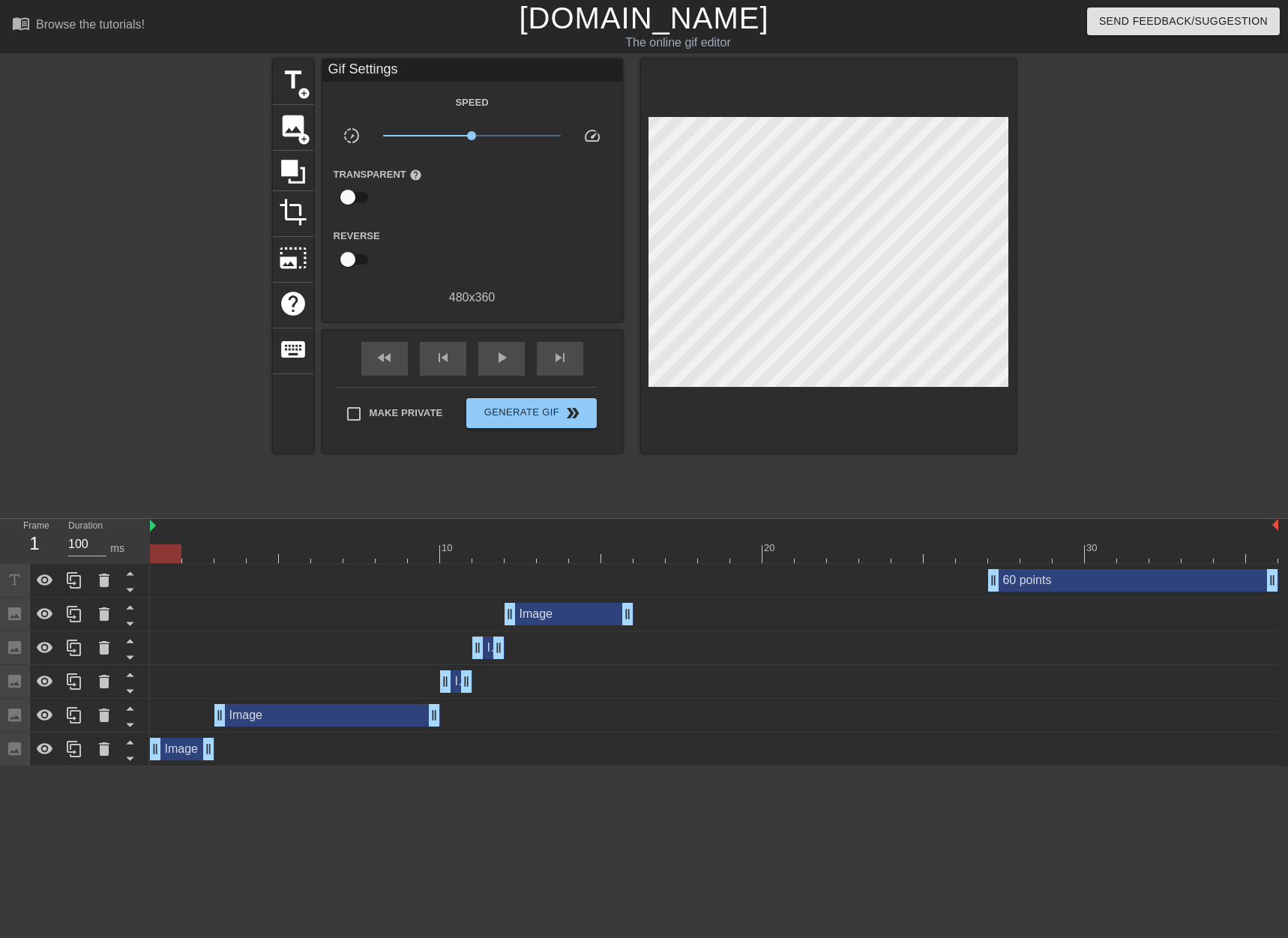
drag, startPoint x: 1259, startPoint y: 551, endPoint x: 144, endPoint y: 561, distance: 1115.0
click at [144, 561] on div "Frame 1 Duration 100 ms 10 20 30 60 points drag_handle drag_handle Image drag_h…" at bounding box center [644, 643] width 1288 height 248
click at [288, 126] on span "image" at bounding box center [292, 126] width 28 height 28
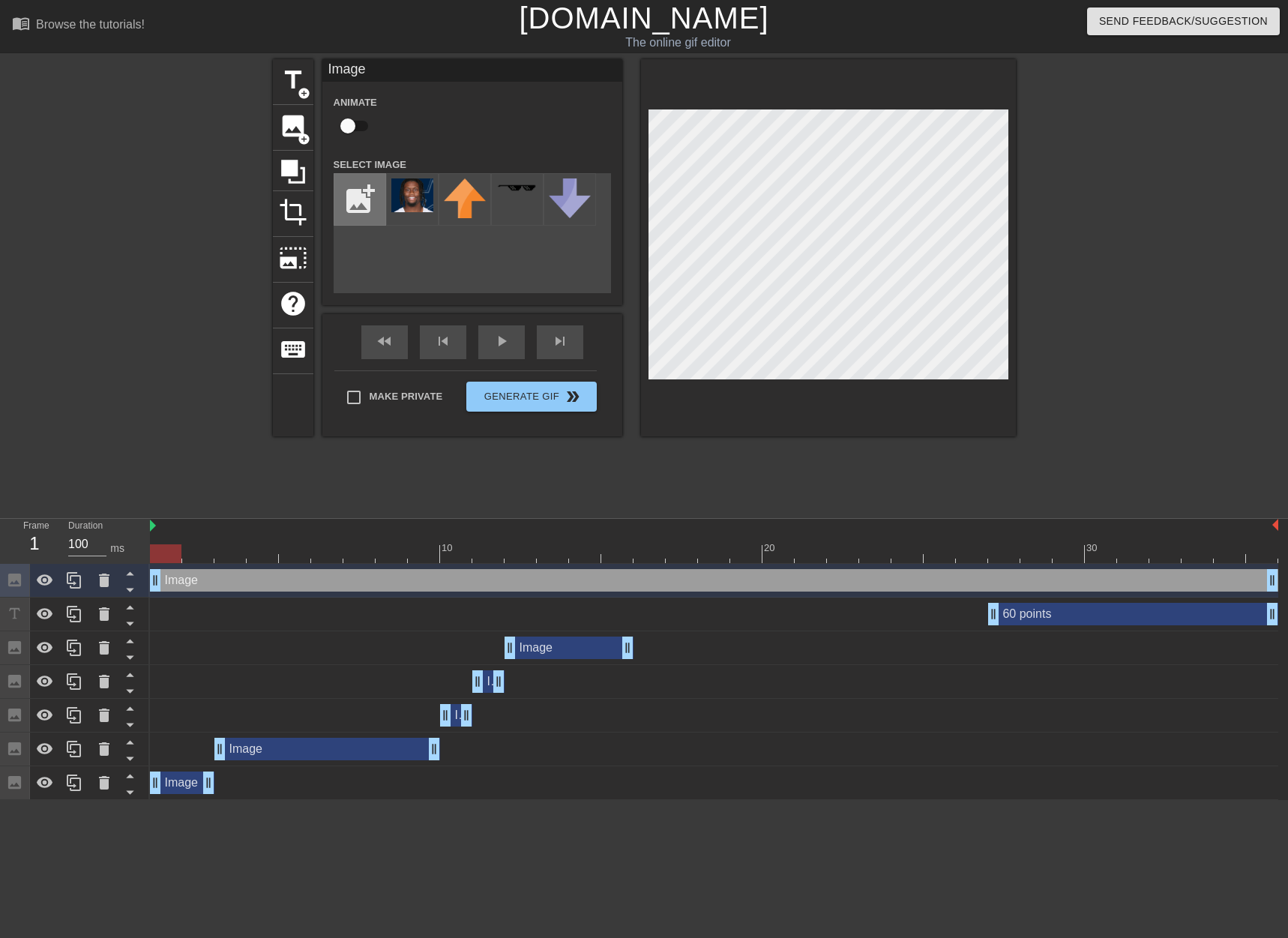
click at [350, 199] on input "file" at bounding box center [359, 199] width 51 height 51
type input "C:\fakepath\puka.png"
click at [427, 192] on img at bounding box center [412, 196] width 42 height 34
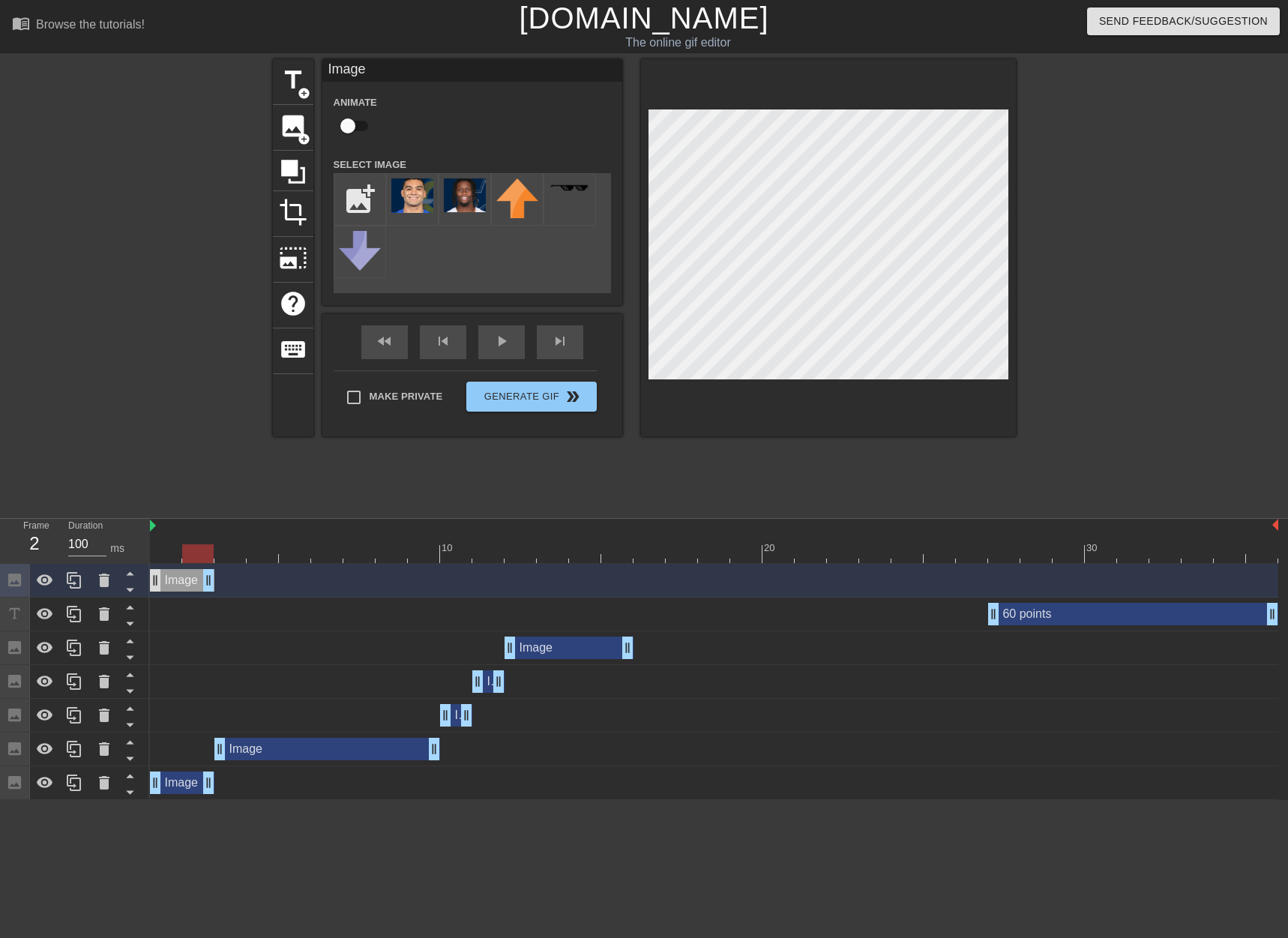
drag, startPoint x: 1075, startPoint y: 561, endPoint x: 150, endPoint y: 587, distance: 925.4
click at [85, 580] on div at bounding box center [74, 580] width 30 height 33
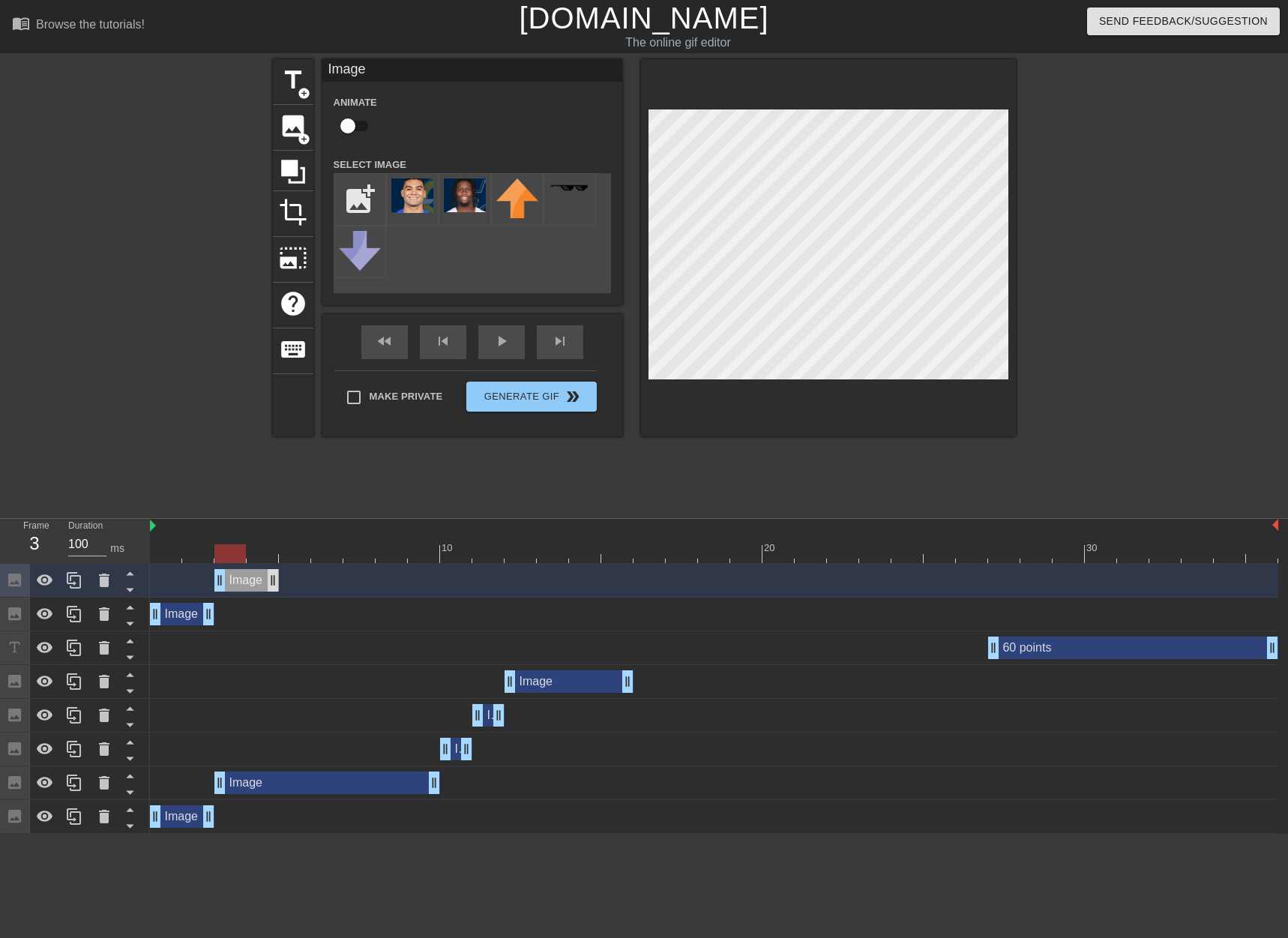
drag, startPoint x: 208, startPoint y: 580, endPoint x: 267, endPoint y: 580, distance: 59.0
click at [267, 580] on div "Image drag_handle drag_handle" at bounding box center [246, 580] width 64 height 22
drag, startPoint x: 247, startPoint y: 558, endPoint x: 276, endPoint y: 572, distance: 32.2
click at [247, 557] on div at bounding box center [262, 554] width 32 height 19
drag, startPoint x: 275, startPoint y: 577, endPoint x: 264, endPoint y: 567, distance: 14.9
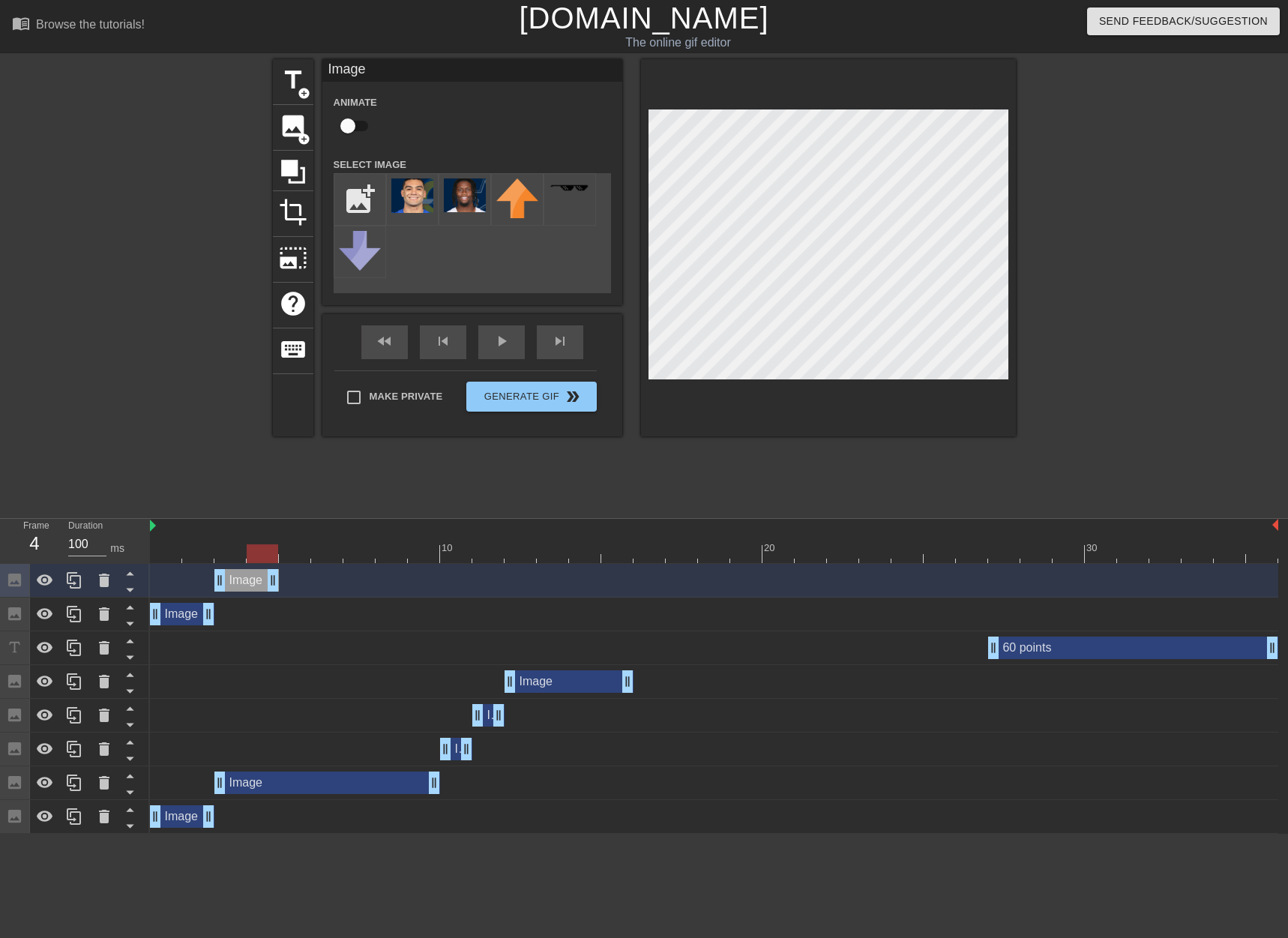
click at [264, 567] on div "Image drag_handle drag_handle" at bounding box center [714, 580] width 1129 height 34
click at [70, 583] on icon at bounding box center [74, 580] width 18 height 18
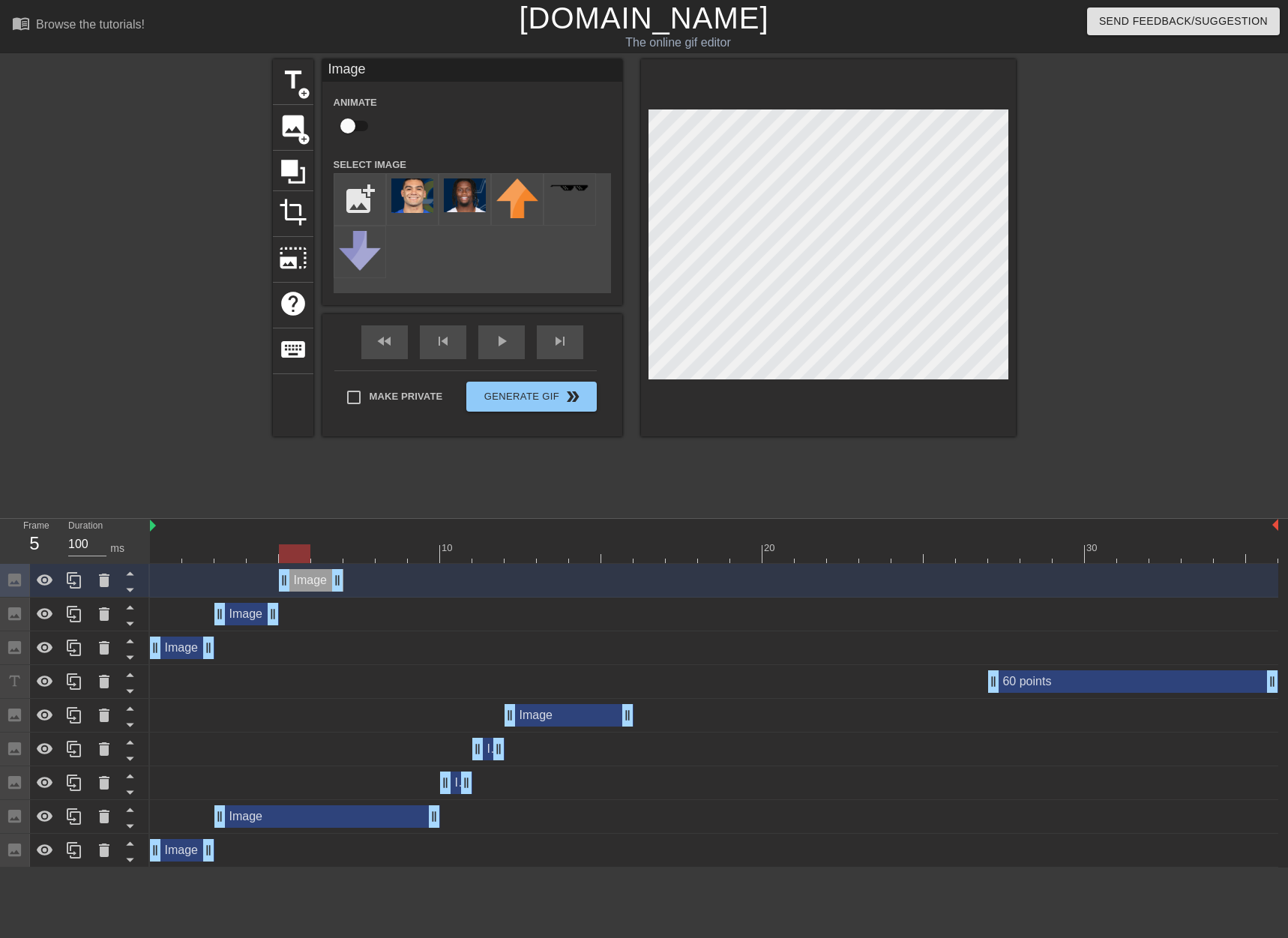
drag, startPoint x: 242, startPoint y: 579, endPoint x: 313, endPoint y: 582, distance: 71.1
click at [313, 582] on div "Image drag_handle drag_handle" at bounding box center [310, 580] width 64 height 22
drag, startPoint x: 284, startPoint y: 585, endPoint x: 624, endPoint y: 382, distance: 396.0
drag, startPoint x: 271, startPoint y: 614, endPoint x: 236, endPoint y: 613, distance: 35.0
drag, startPoint x: 224, startPoint y: 549, endPoint x: 322, endPoint y: 549, distance: 98.0
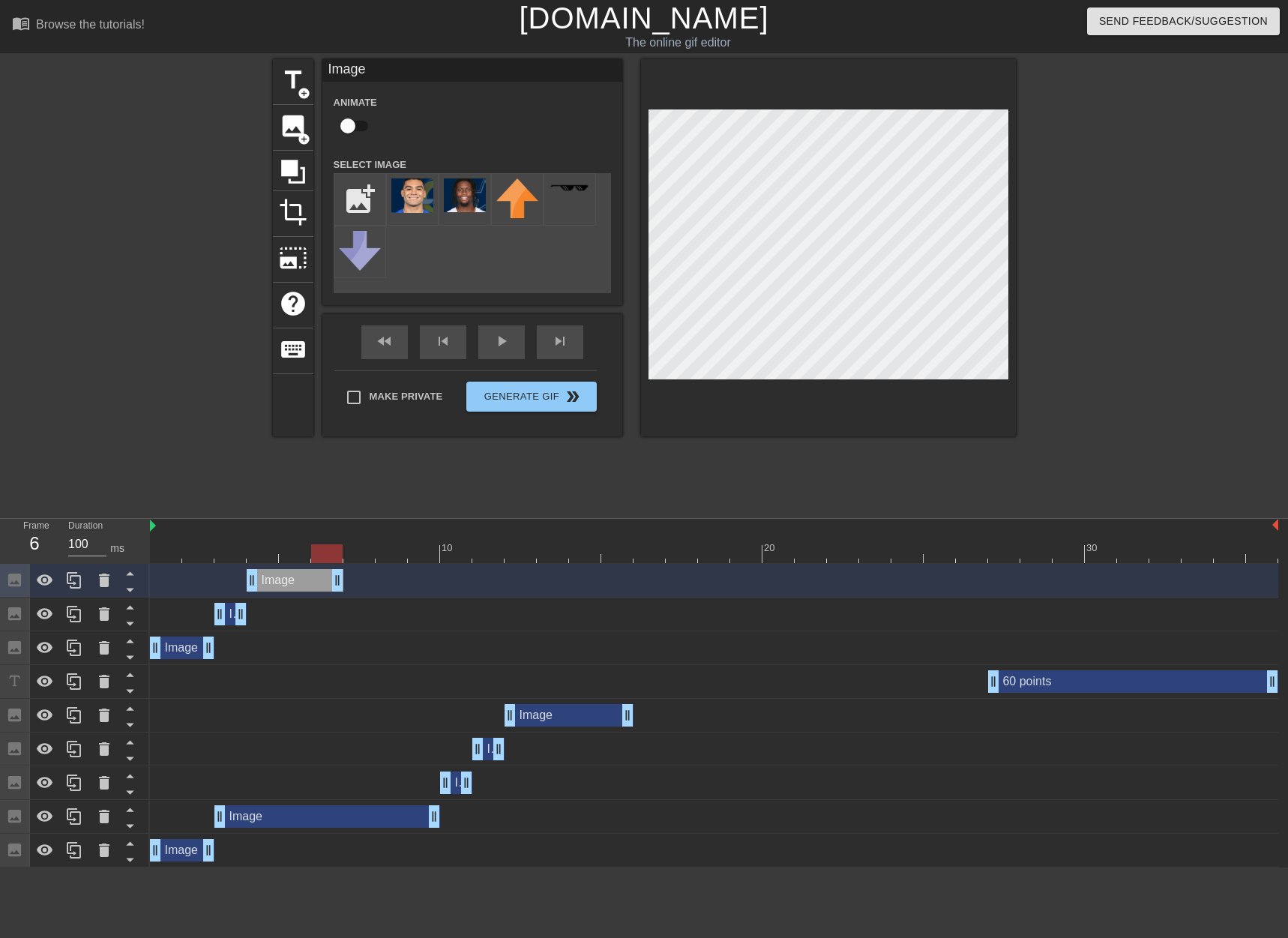
click at [322, 549] on div at bounding box center [327, 554] width 32 height 19
drag, startPoint x: 334, startPoint y: 586, endPoint x: 437, endPoint y: 589, distance: 103.0
click at [77, 573] on icon at bounding box center [74, 579] width 15 height 16
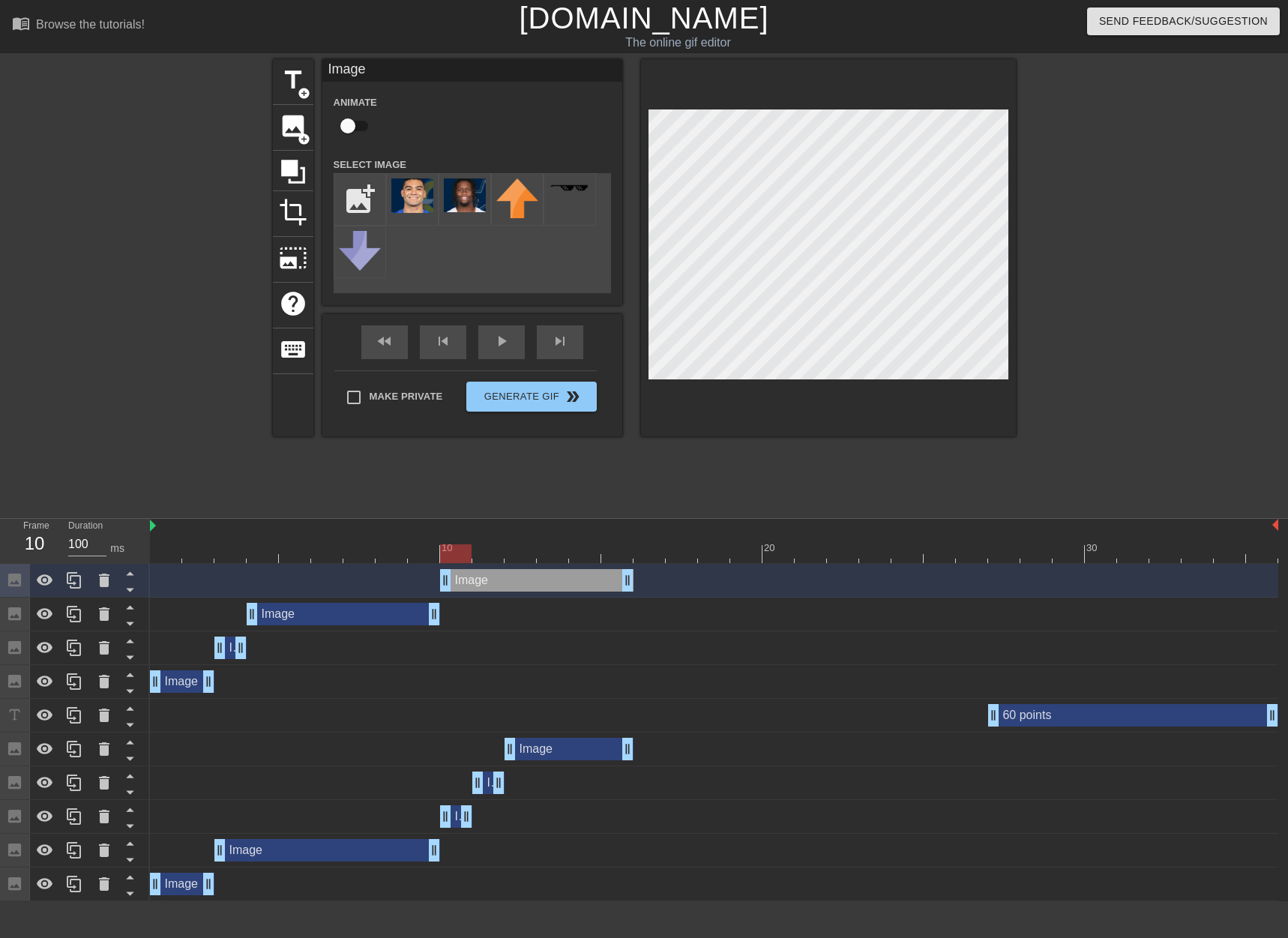
drag, startPoint x: 373, startPoint y: 582, endPoint x: 647, endPoint y: 441, distance: 308.2
click at [563, 583] on div "Image drag_handle drag_handle" at bounding box center [537, 580] width 193 height 22
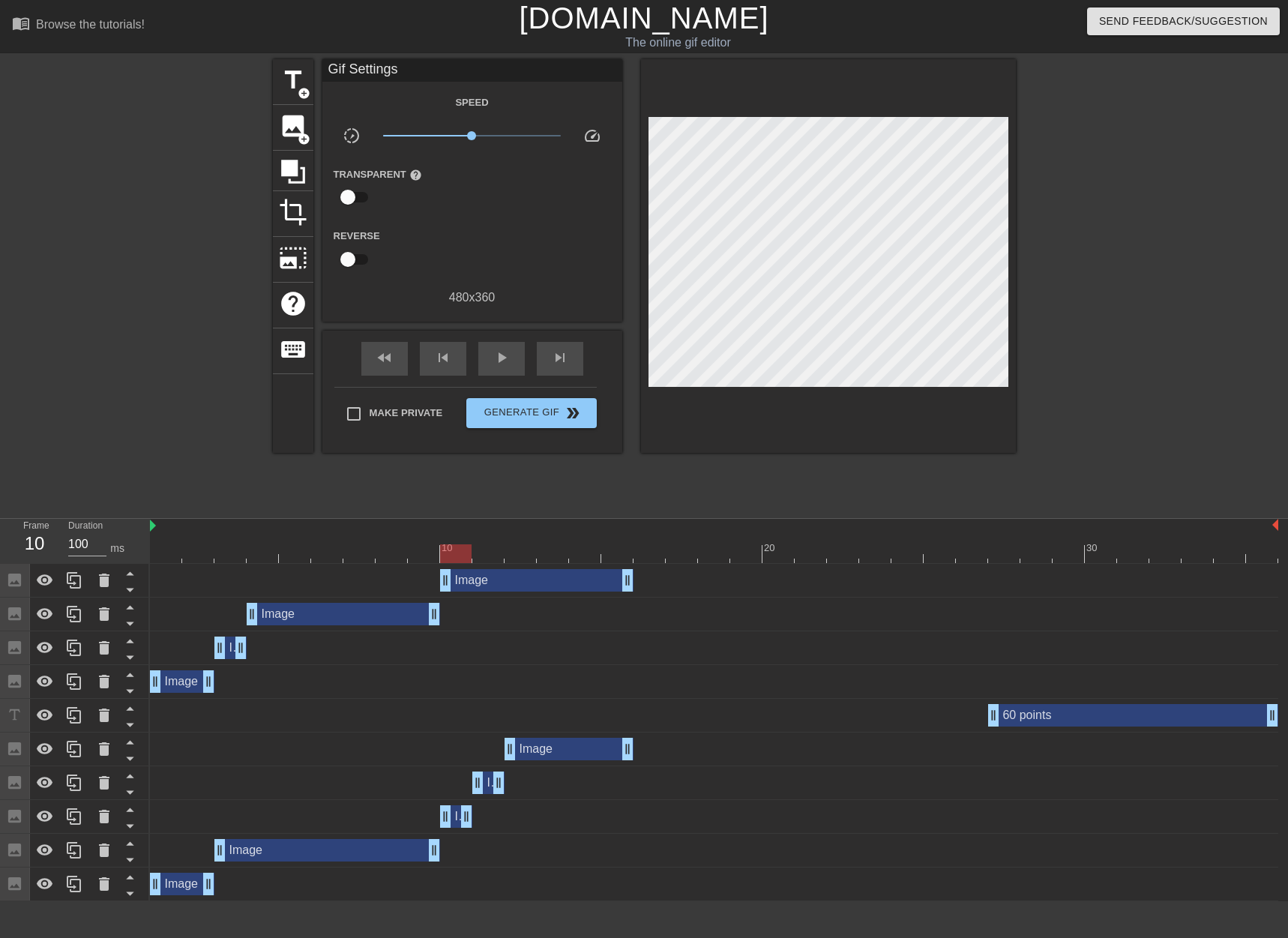
drag, startPoint x: 453, startPoint y: 566, endPoint x: 469, endPoint y: 565, distance: 16.0
click at [470, 565] on div "Image drag_handle drag_handle" at bounding box center [714, 580] width 1129 height 34
click at [469, 551] on div at bounding box center [456, 554] width 32 height 19
drag, startPoint x: 633, startPoint y: 580, endPoint x: 477, endPoint y: 591, distance: 156.4
click at [477, 591] on div "Image drag_handle drag_handle" at bounding box center [714, 580] width 1129 height 22
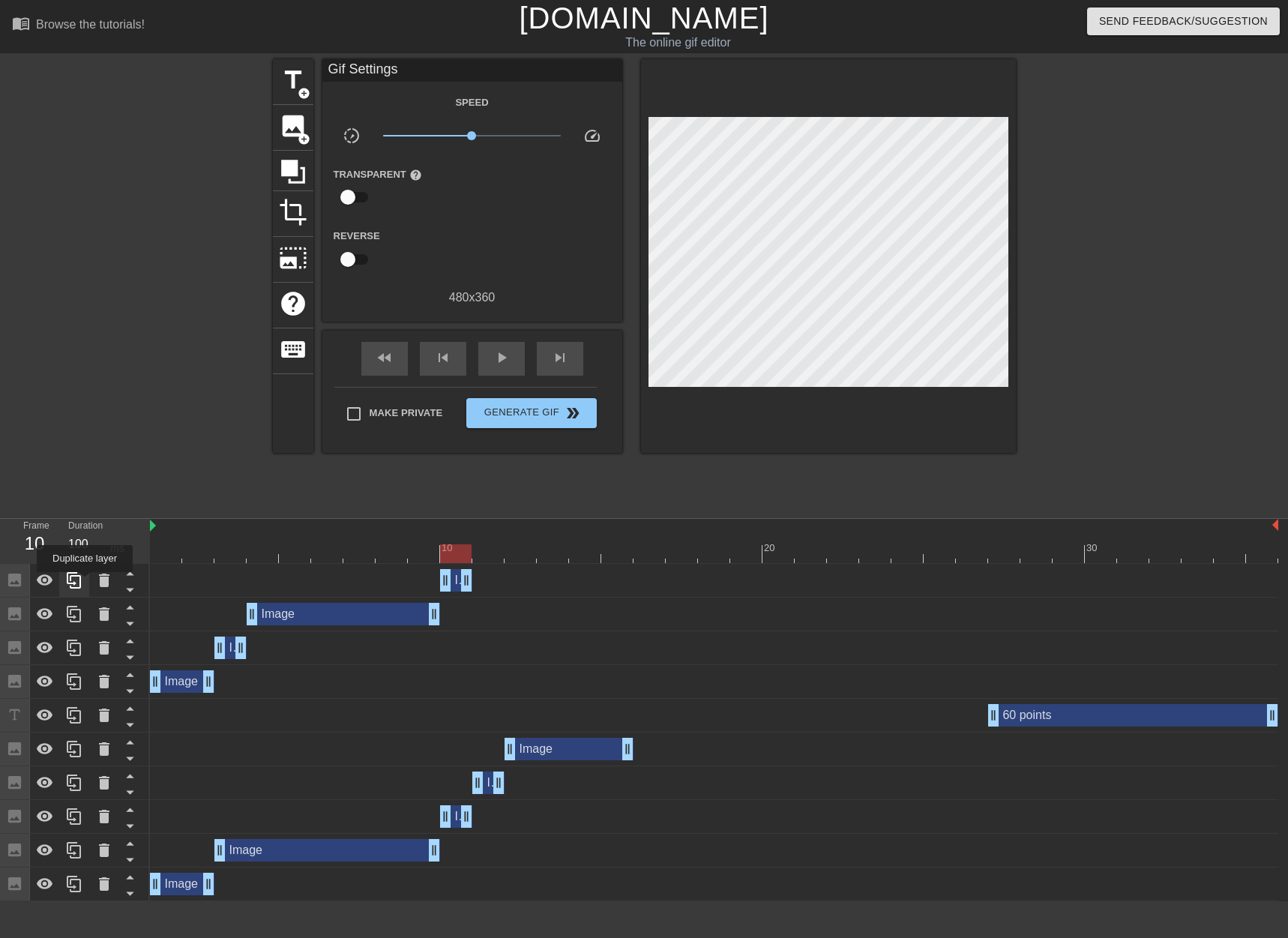
click at [85, 583] on div at bounding box center [74, 580] width 30 height 33
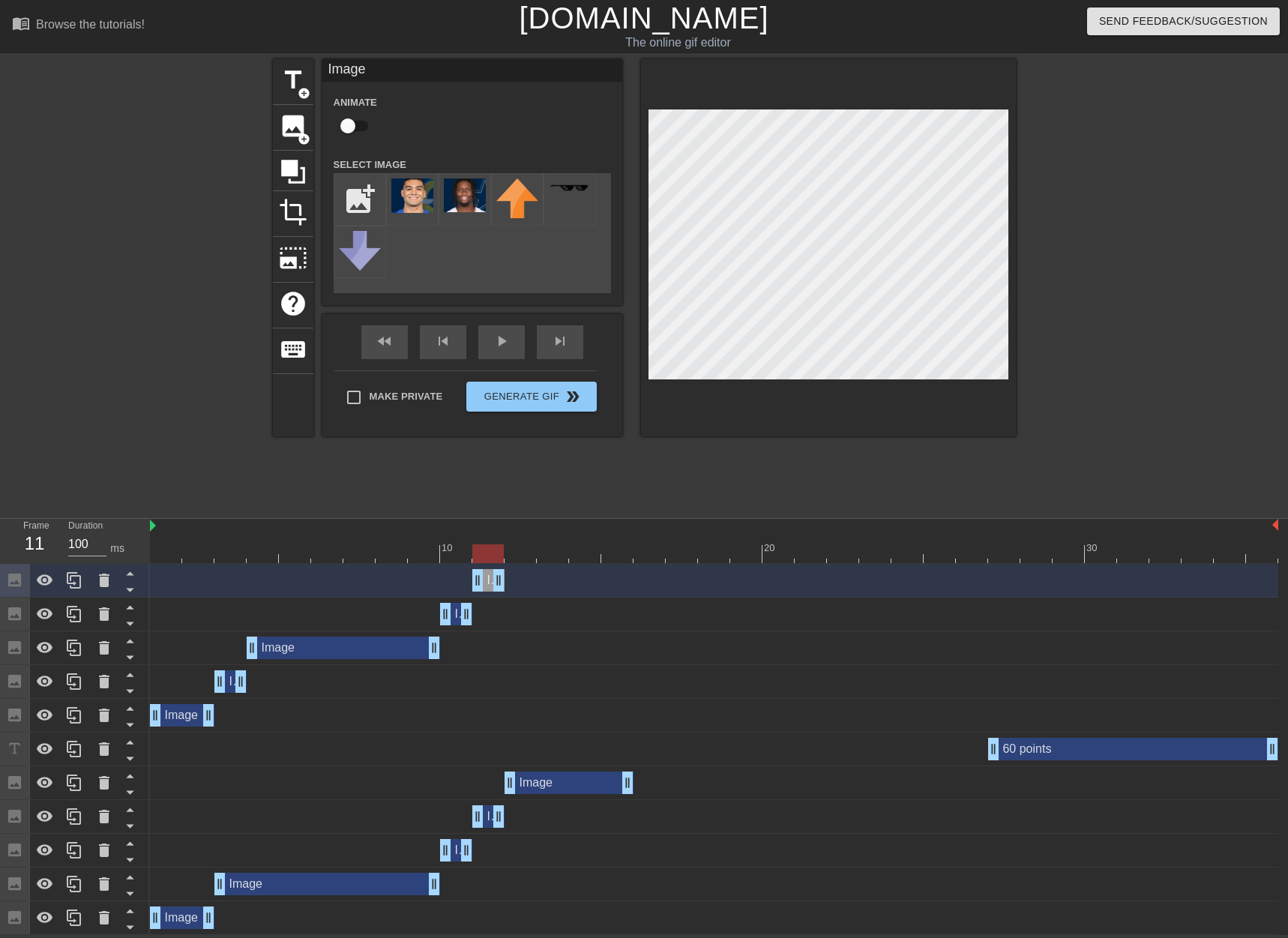
drag, startPoint x: 457, startPoint y: 584, endPoint x: 490, endPoint y: 584, distance: 33.0
click at [490, 584] on div "Image drag_handle drag_handle" at bounding box center [488, 580] width 33 height 22
click at [494, 559] on div at bounding box center [488, 554] width 32 height 19
click at [79, 584] on icon at bounding box center [74, 580] width 18 height 18
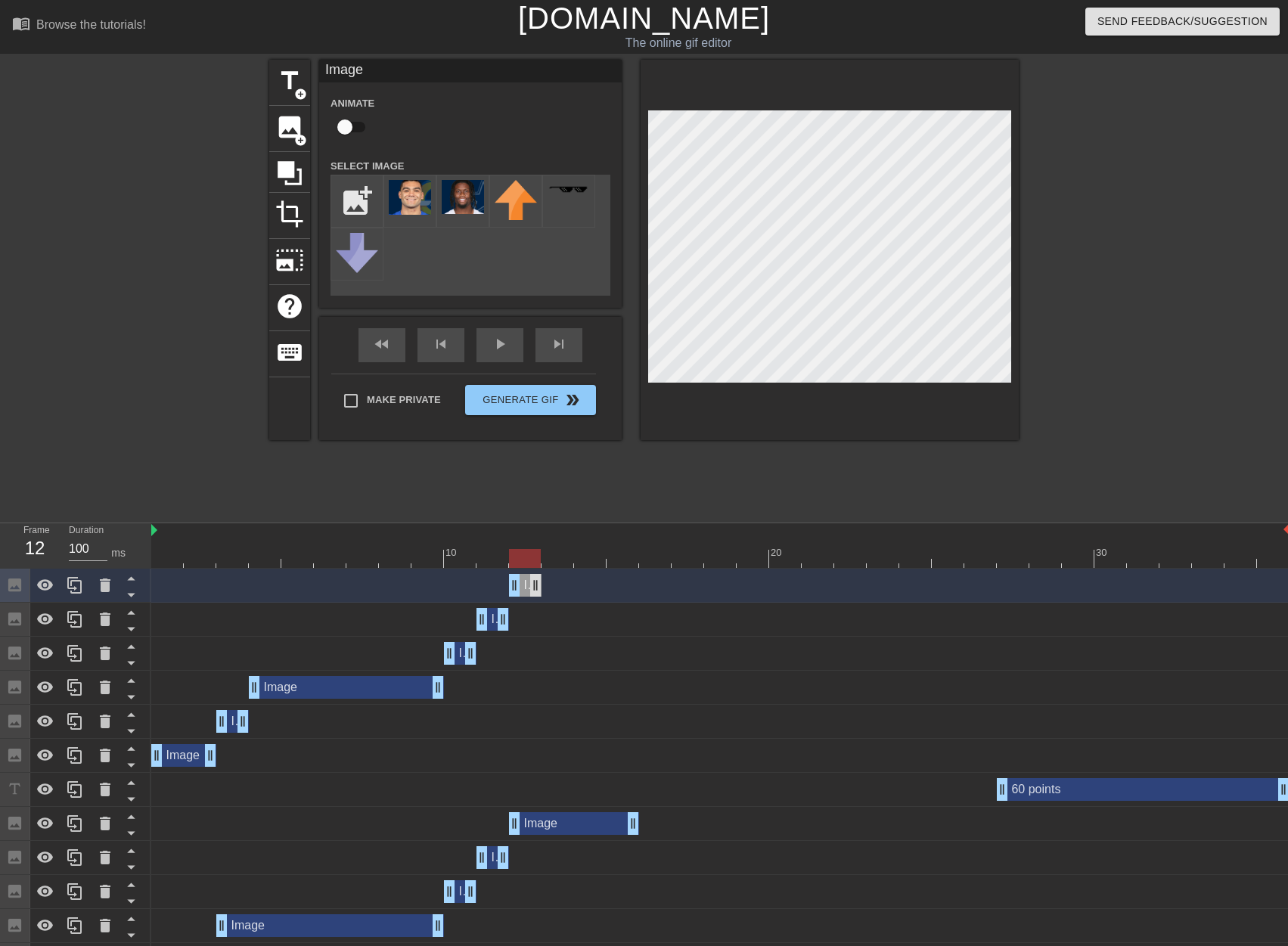
drag, startPoint x: 492, startPoint y: 588, endPoint x: 529, endPoint y: 586, distance: 37.1
click at [528, 587] on div "Image drag_handle drag_handle" at bounding box center [526, 585] width 33 height 23
drag, startPoint x: 541, startPoint y: 577, endPoint x: 632, endPoint y: 576, distance: 91.0
drag, startPoint x: 630, startPoint y: 556, endPoint x: 222, endPoint y: 524, distance: 409.3
click at [89, 583] on div "Frame 1 Duration 100 ms 10 20 30 Image drag_handle drag_handle Image drag_handl…" at bounding box center [644, 750] width 1288 height 453
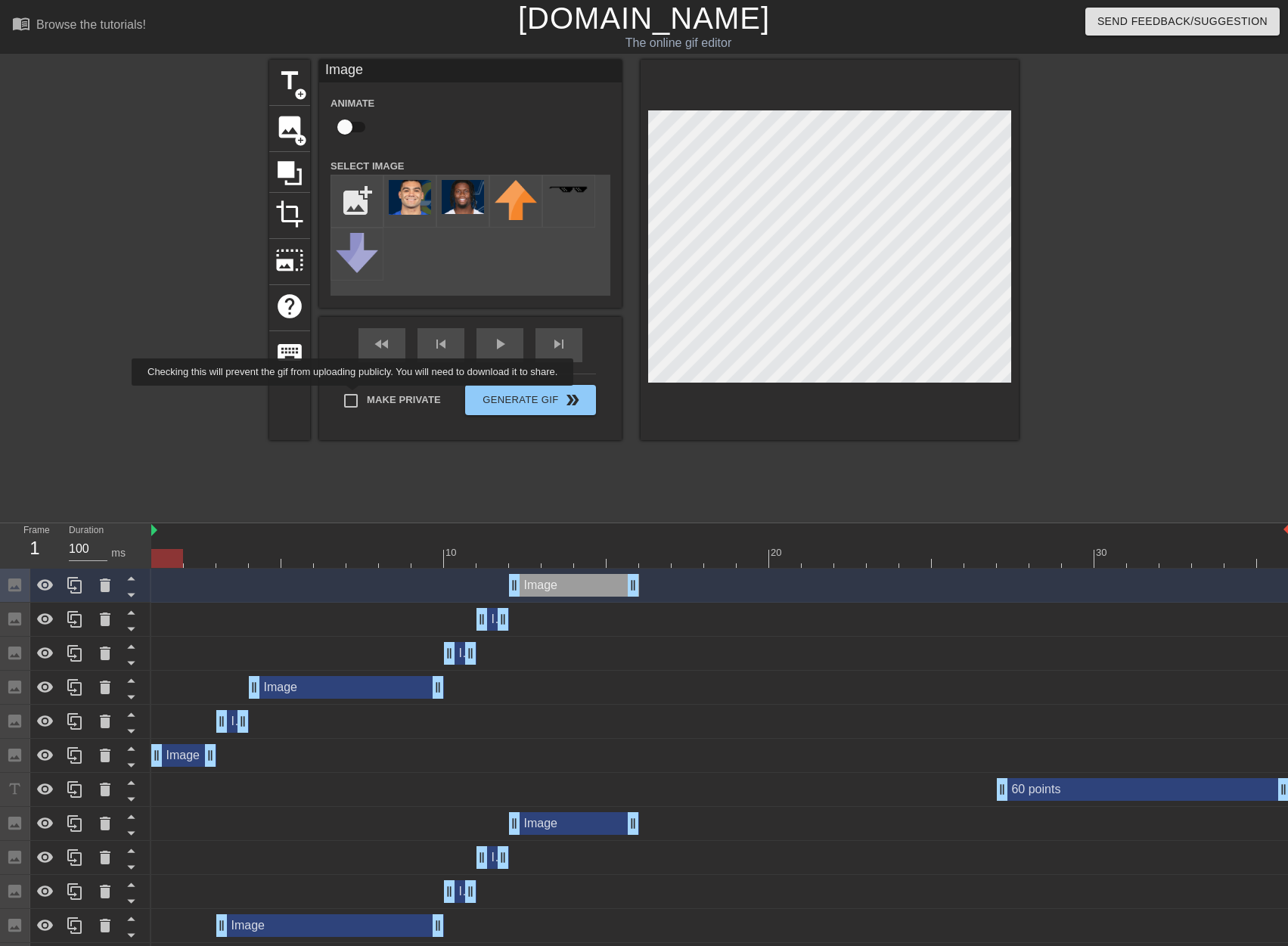
click at [356, 396] on div "Make Private Generate Gif double_arrow" at bounding box center [463, 403] width 265 height 60
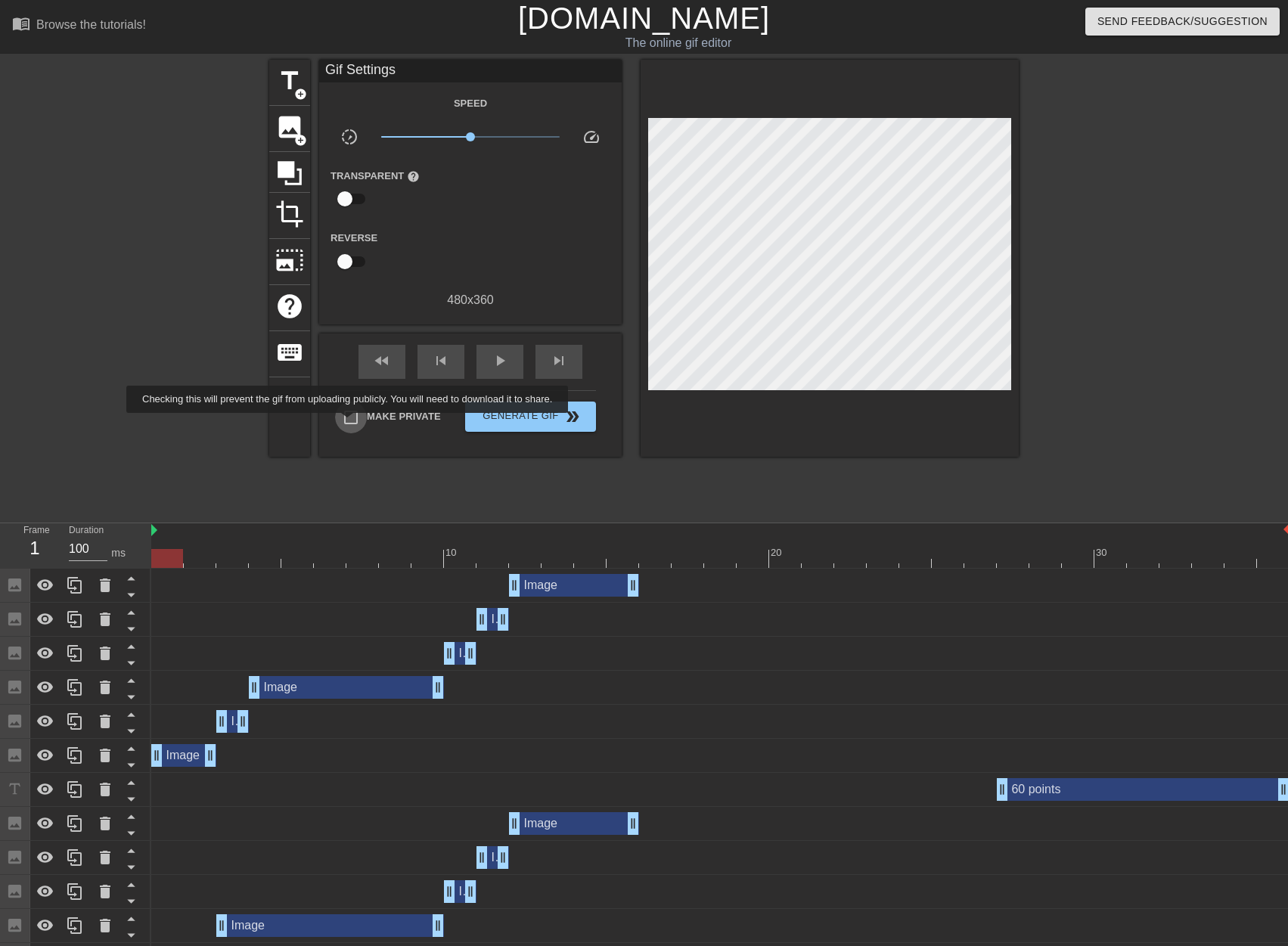
click at [350, 423] on input "Make Private" at bounding box center [350, 417] width 32 height 32
checkbox input "true"
click at [497, 358] on span "play_arrow" at bounding box center [500, 361] width 18 height 18
click at [537, 414] on span "Generate Gif double_arrow" at bounding box center [530, 416] width 119 height 18
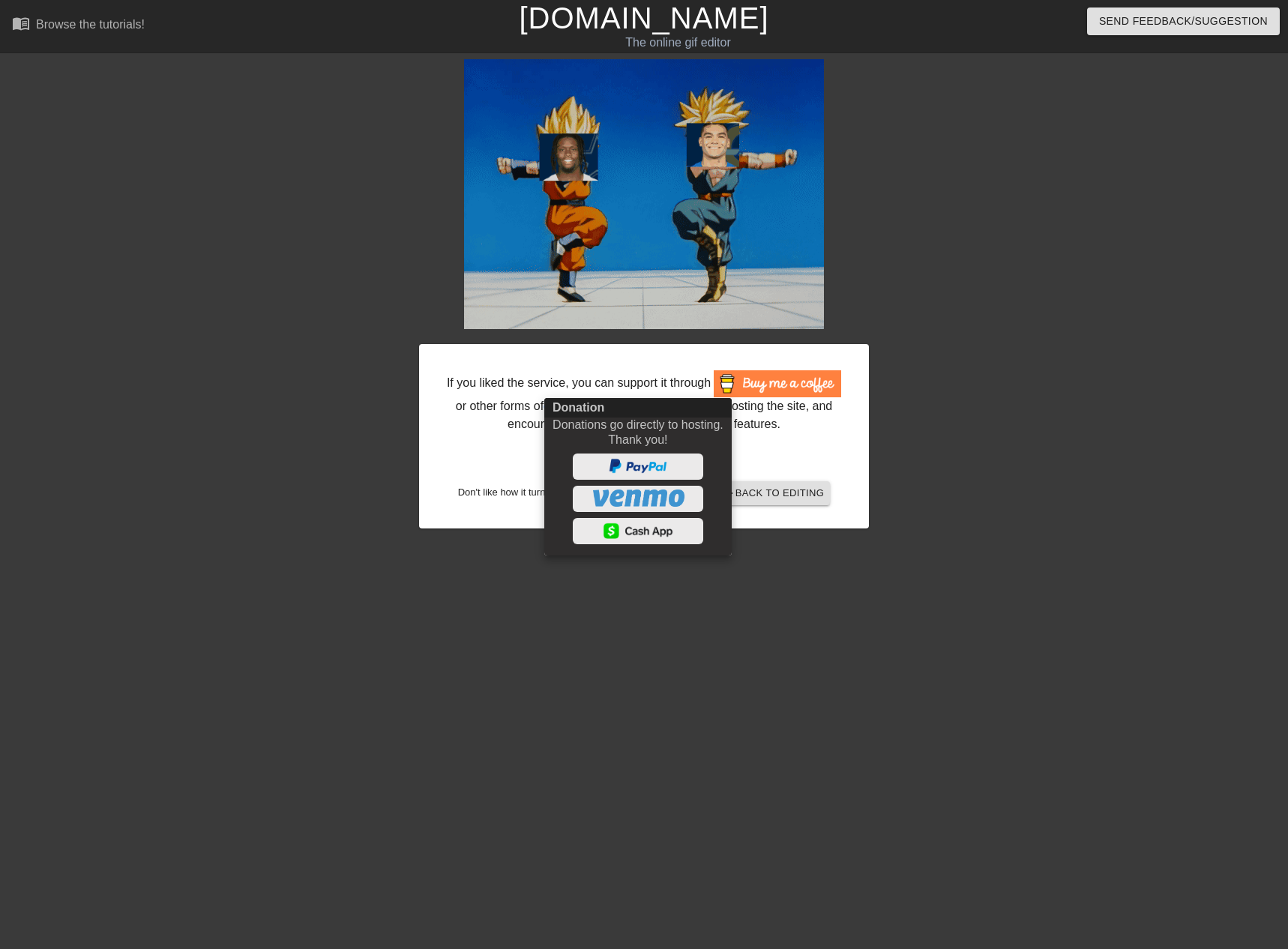
click at [348, 306] on div at bounding box center [644, 474] width 1288 height 949
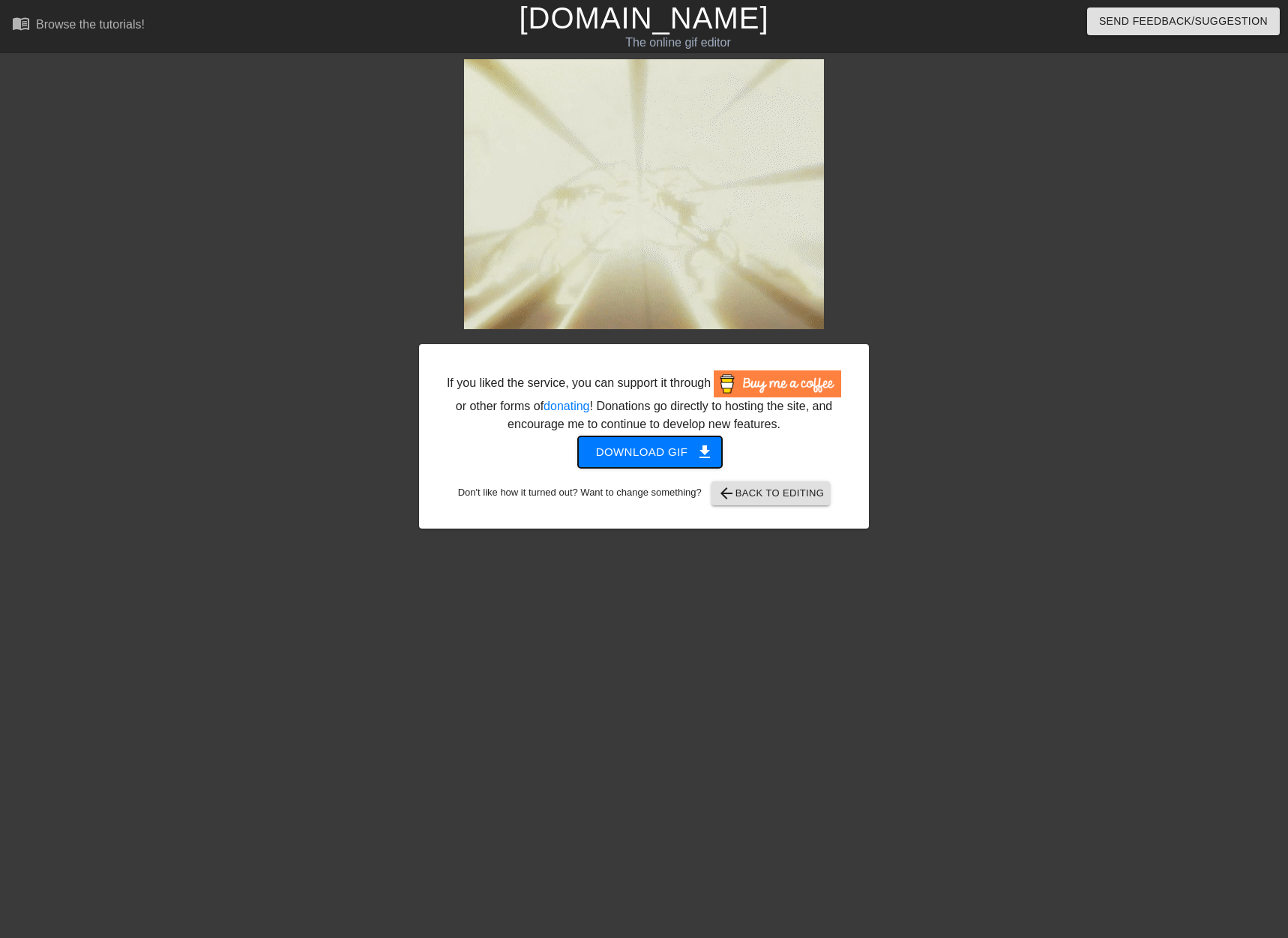
click at [647, 452] on span "Download gif get_app" at bounding box center [650, 452] width 108 height 20
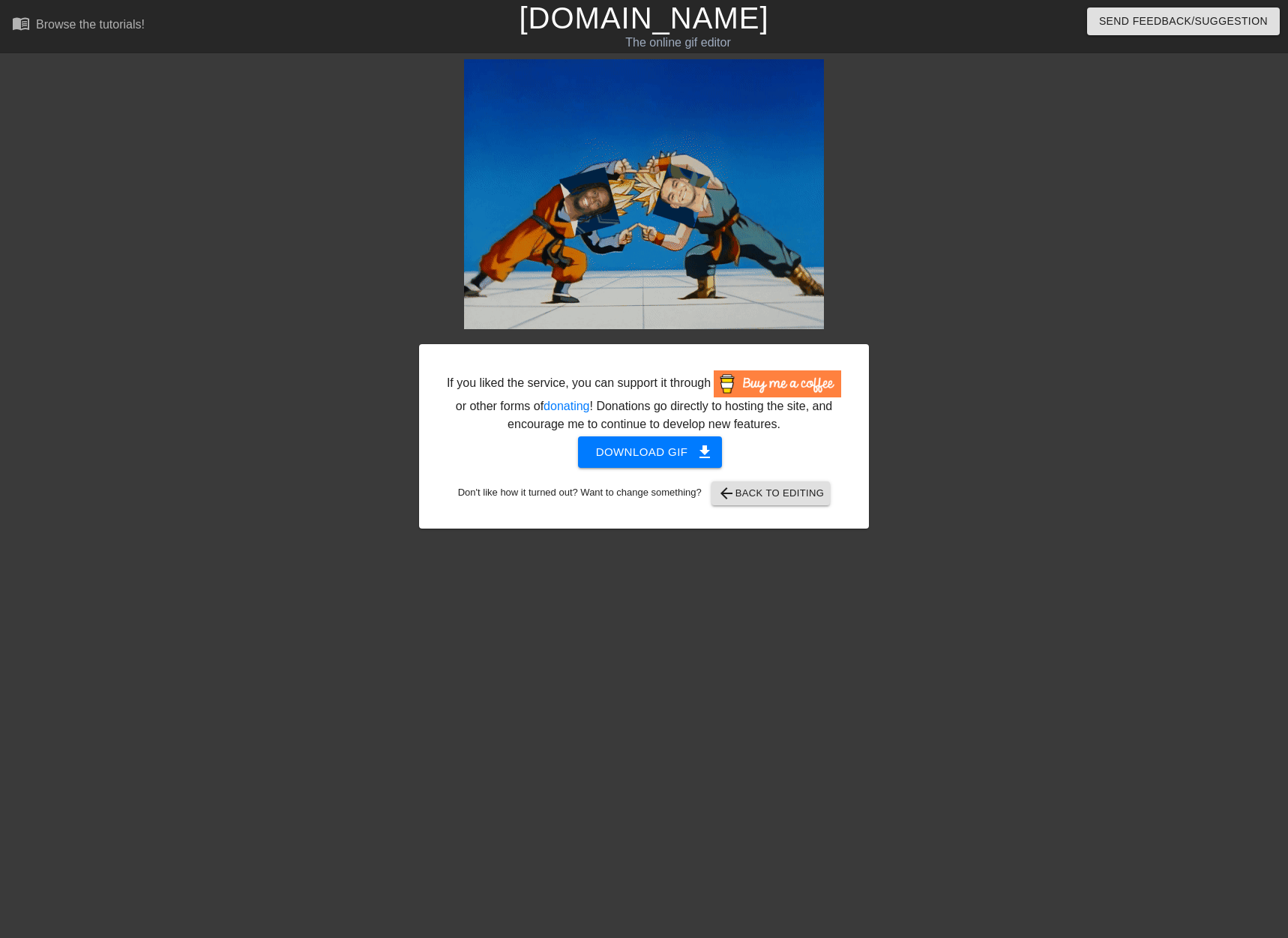
click at [636, 30] on link "[DOMAIN_NAME]" at bounding box center [644, 18] width 249 height 33
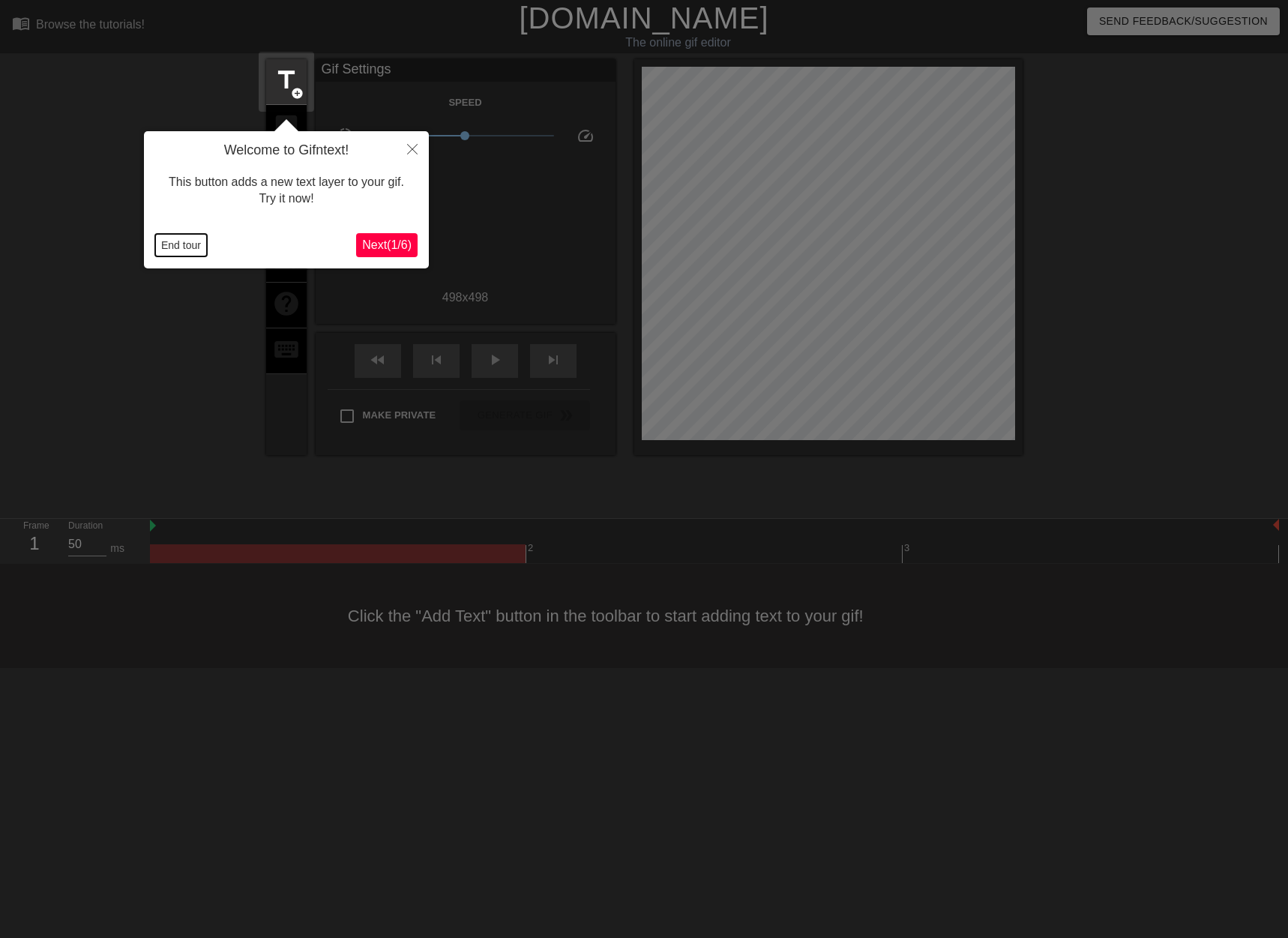
click at [177, 246] on button "End tour" at bounding box center [181, 245] width 52 height 22
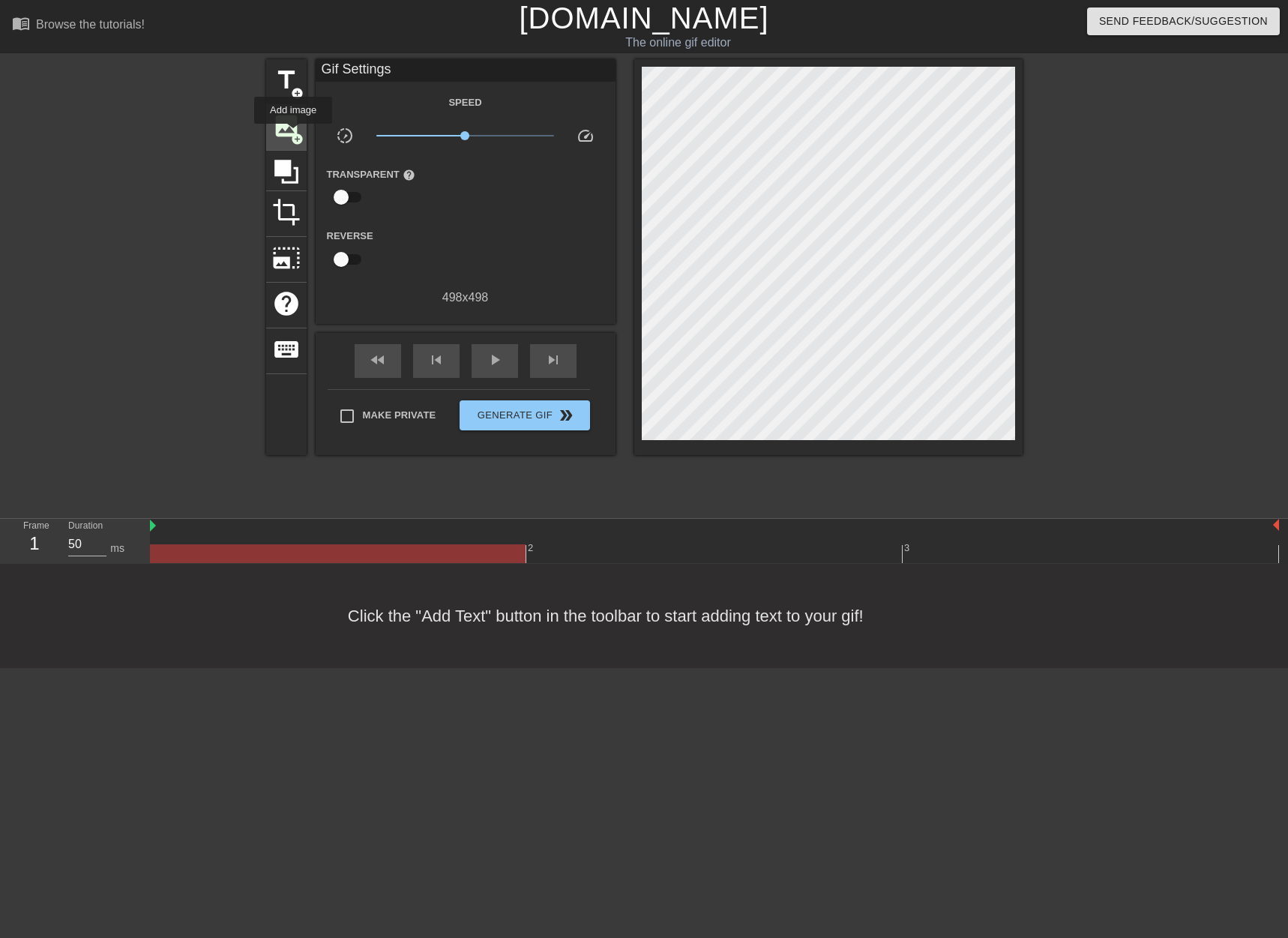
click at [293, 135] on span "add_circle" at bounding box center [297, 138] width 13 height 13
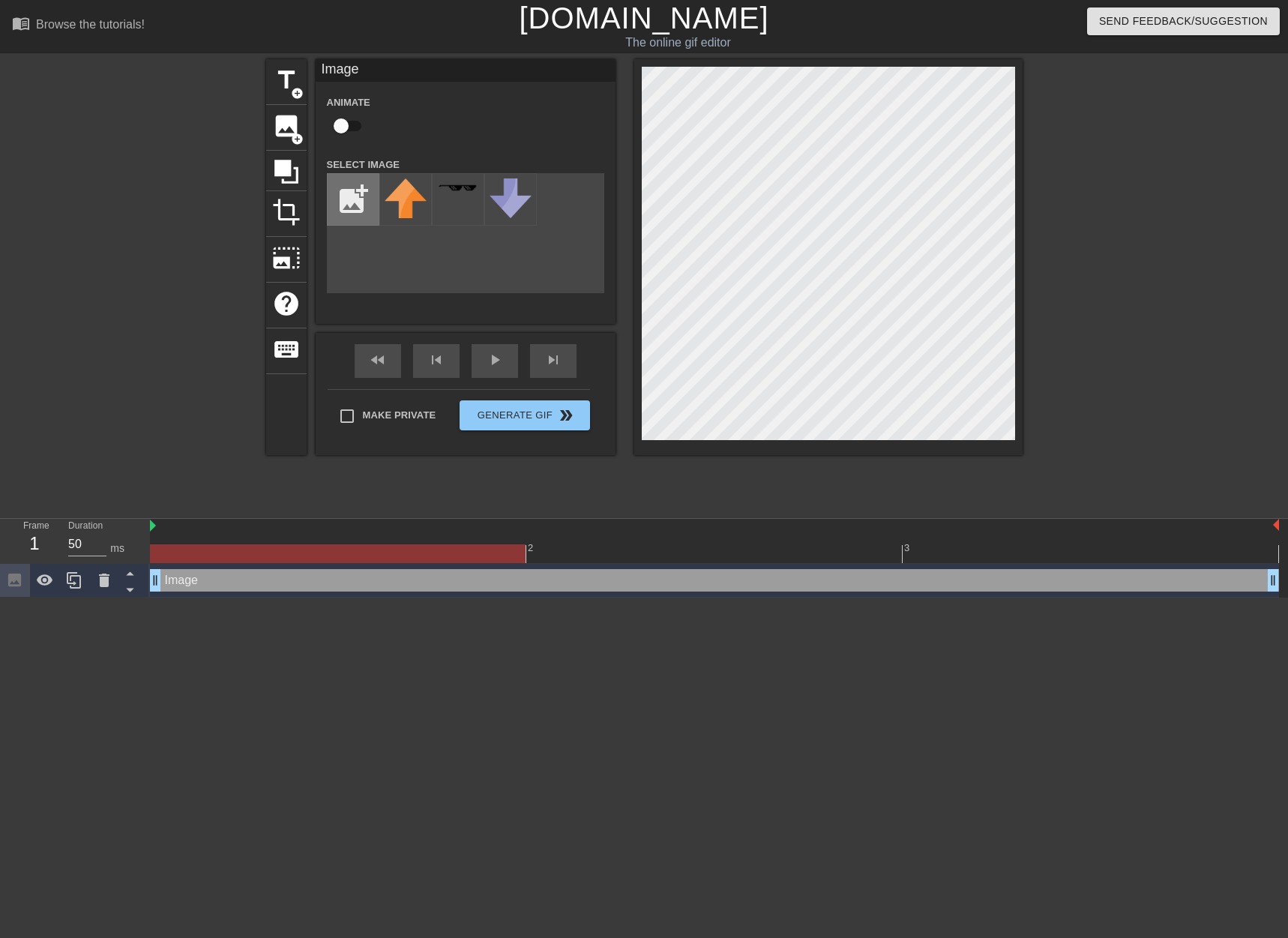
click at [348, 207] on input "file" at bounding box center [353, 199] width 51 height 51
type input "C:\fakepath\nabers.png"
click at [409, 202] on img at bounding box center [405, 198] width 42 height 38
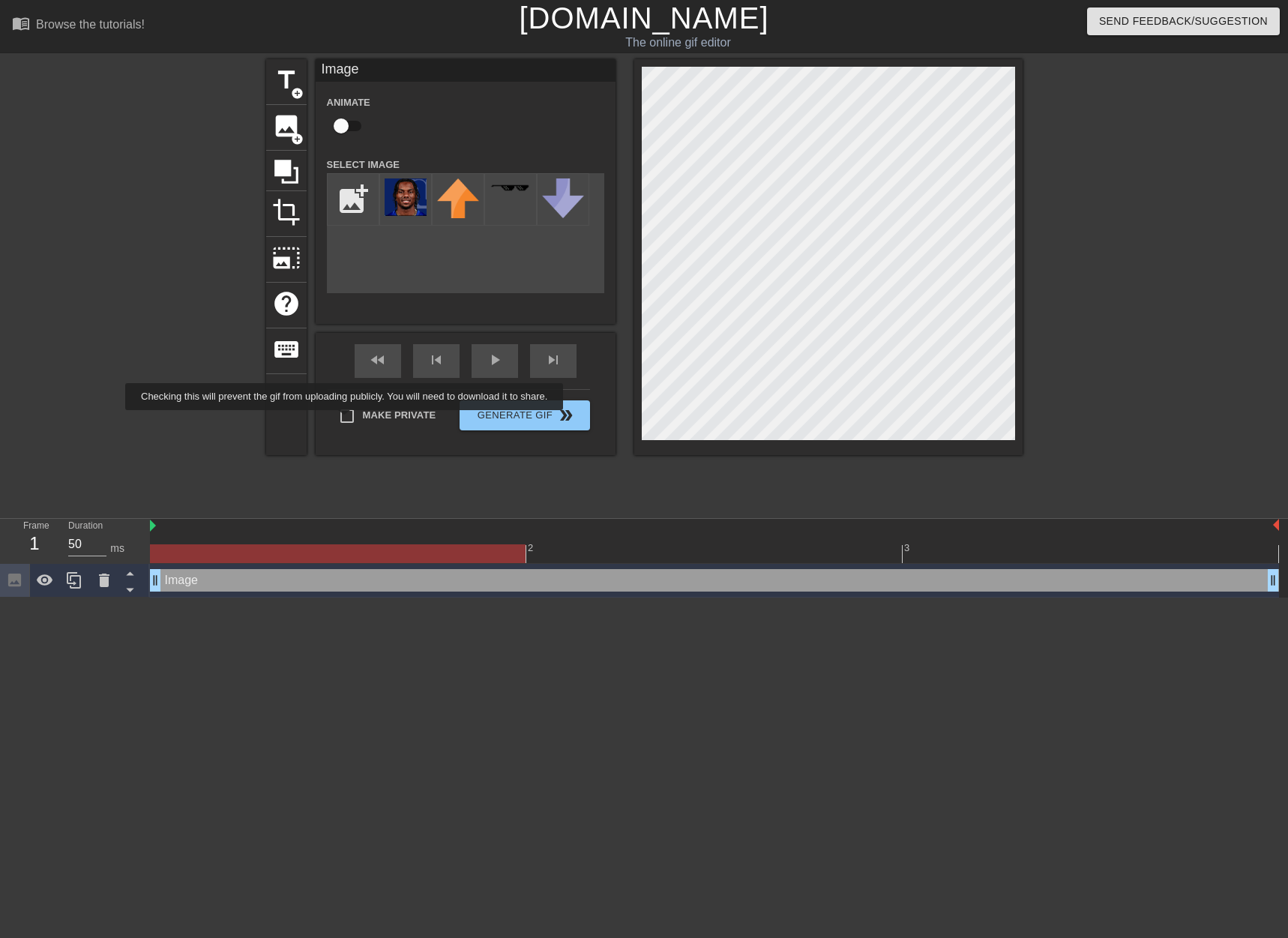
click at [347, 420] on input "Make Private" at bounding box center [347, 416] width 32 height 32
checkbox input "true"
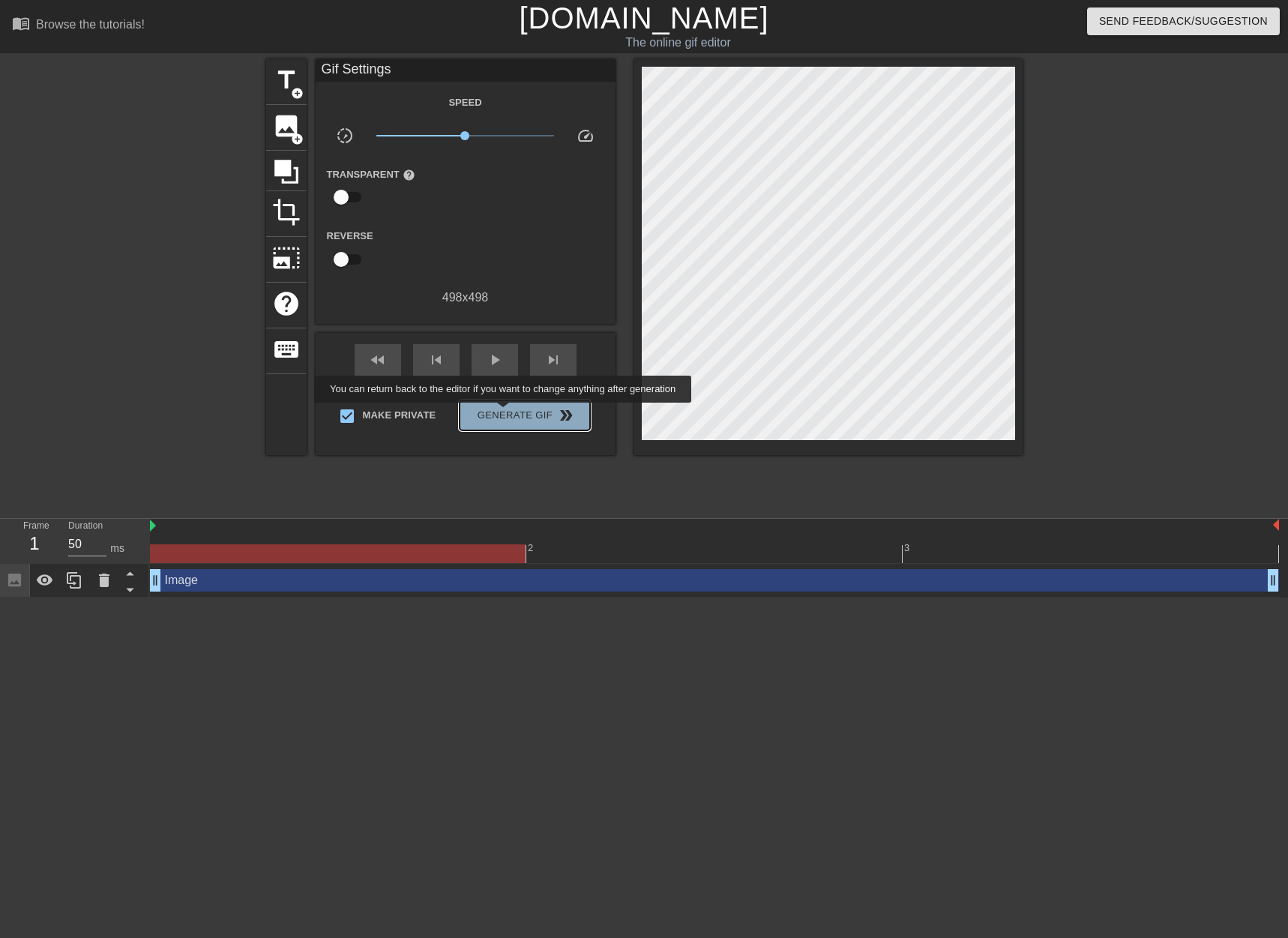
click at [505, 414] on span "Generate Gif double_arrow" at bounding box center [524, 415] width 118 height 18
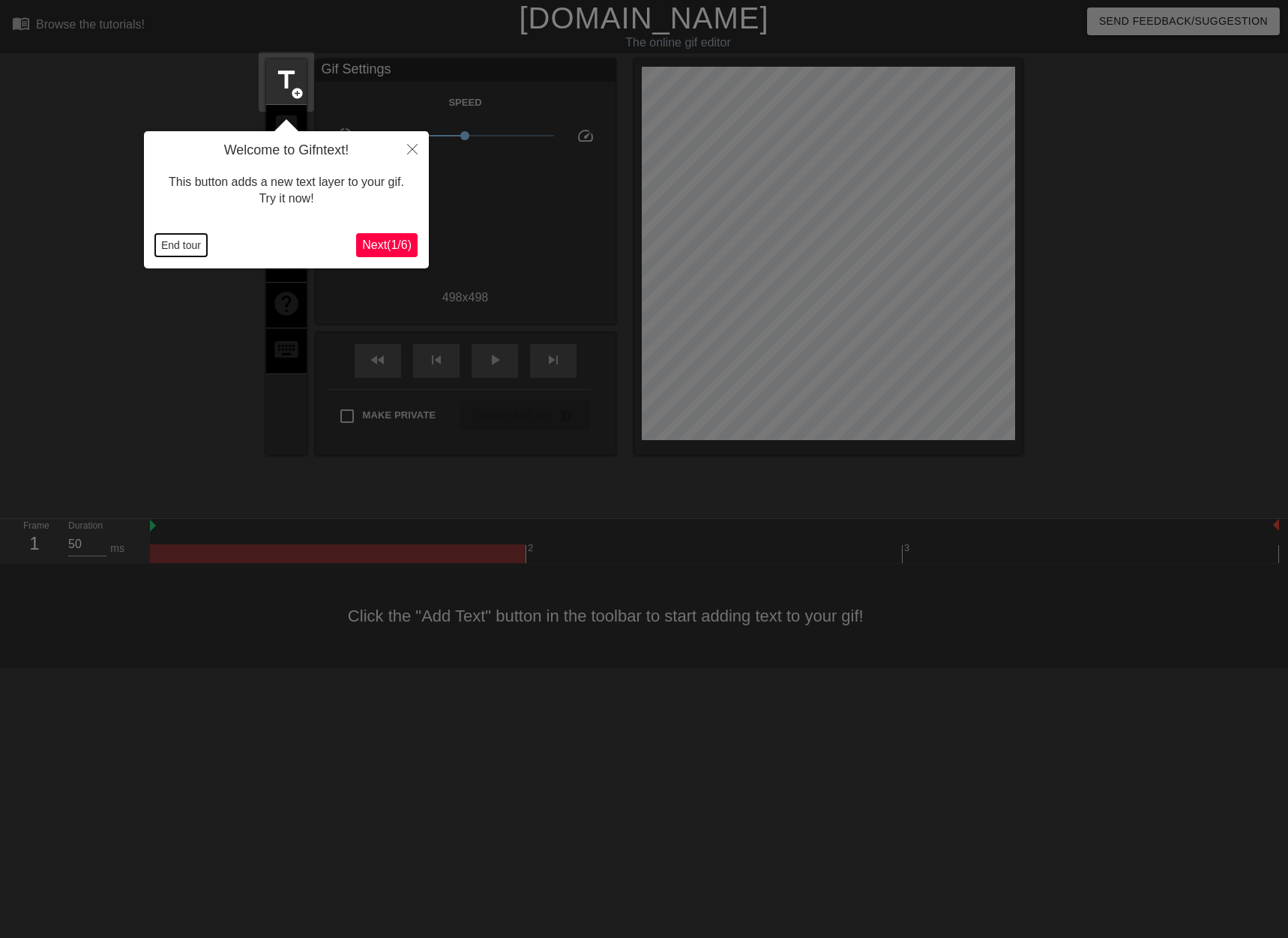
click at [185, 247] on button "End tour" at bounding box center [181, 245] width 52 height 22
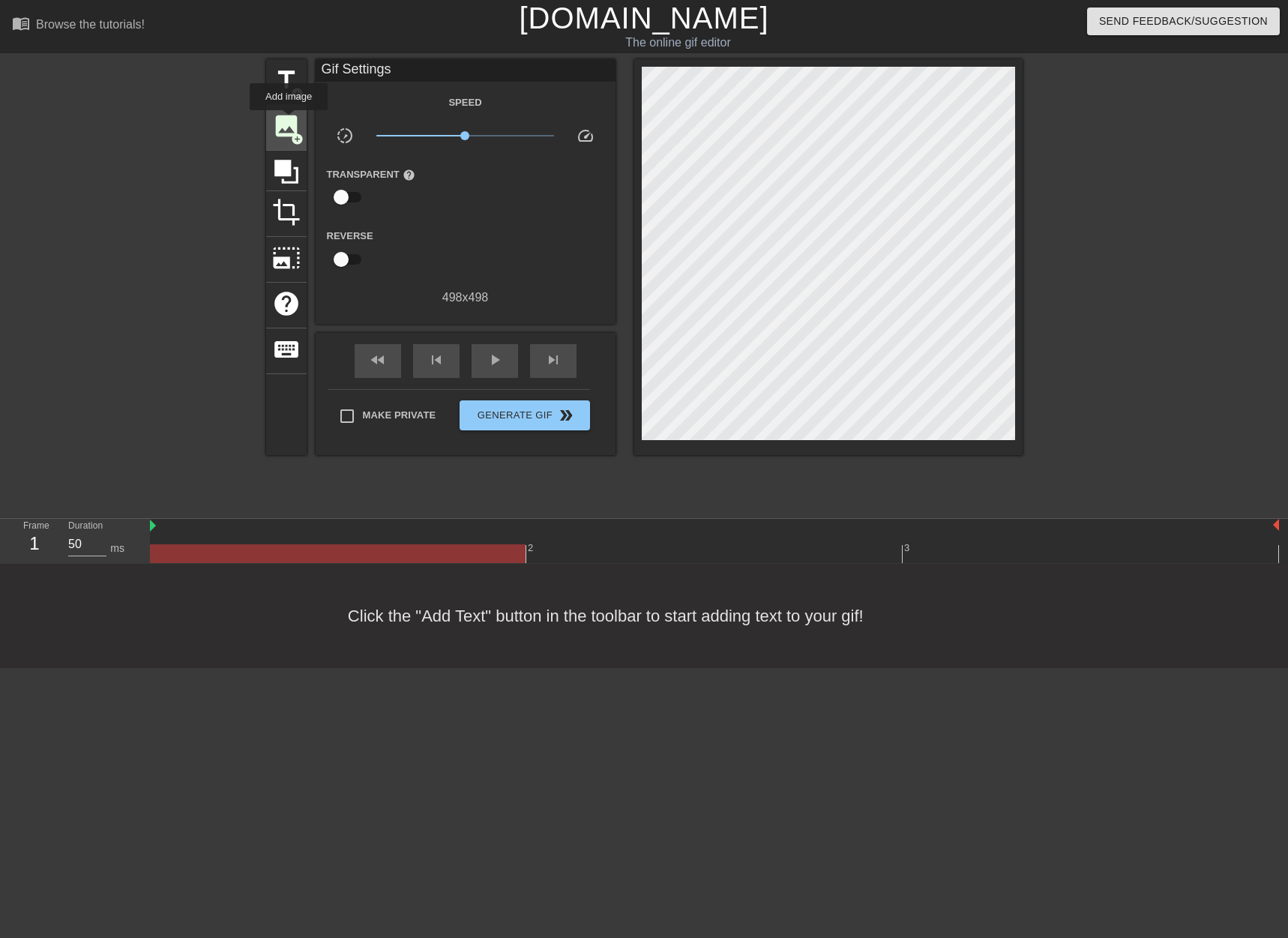
click at [289, 120] on span "image" at bounding box center [286, 126] width 28 height 28
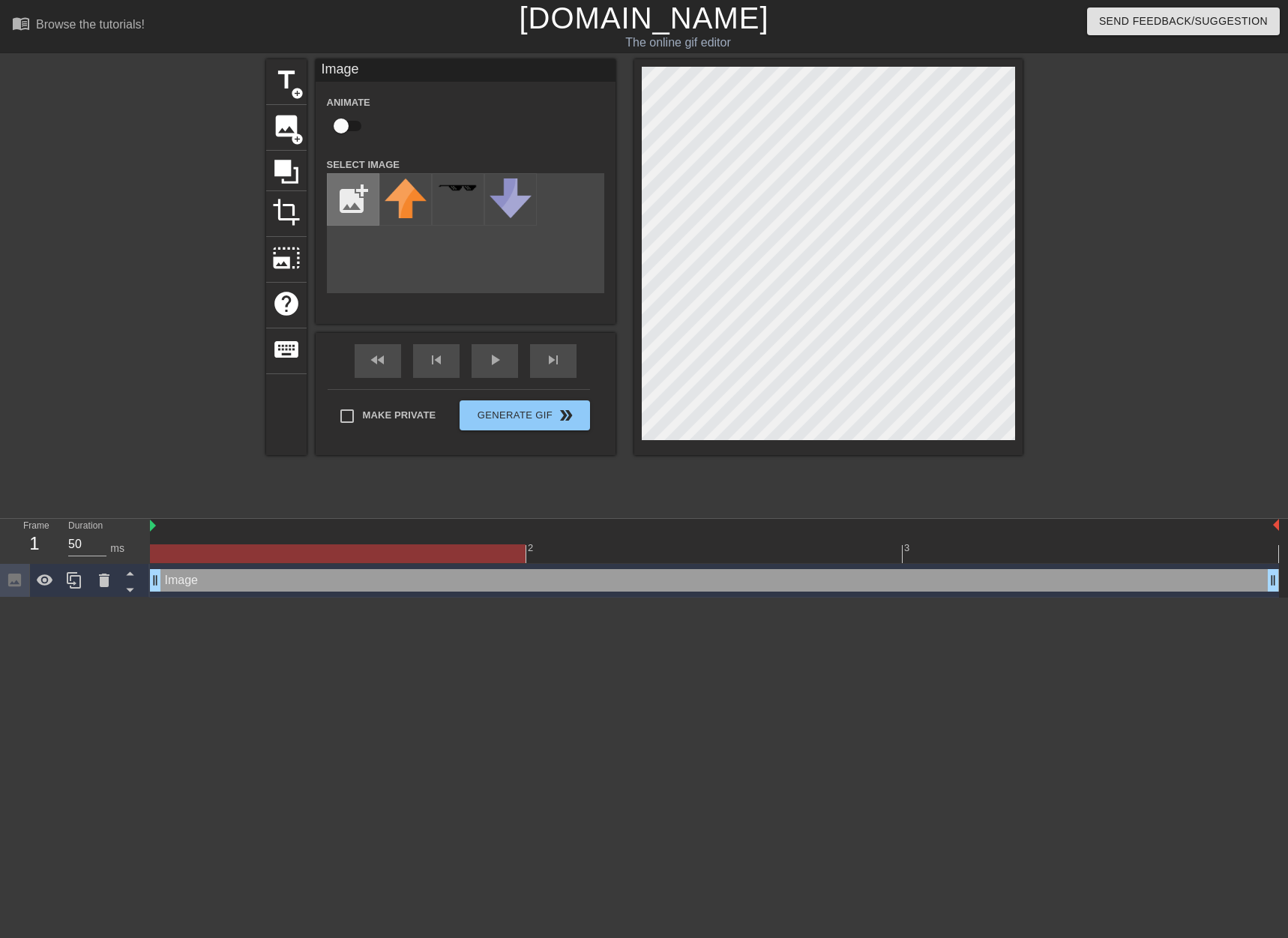
click at [352, 202] on input "file" at bounding box center [353, 199] width 51 height 51
type input "C:\fakepath\[PERSON_NAME].png"
click at [411, 208] on img at bounding box center [405, 198] width 42 height 38
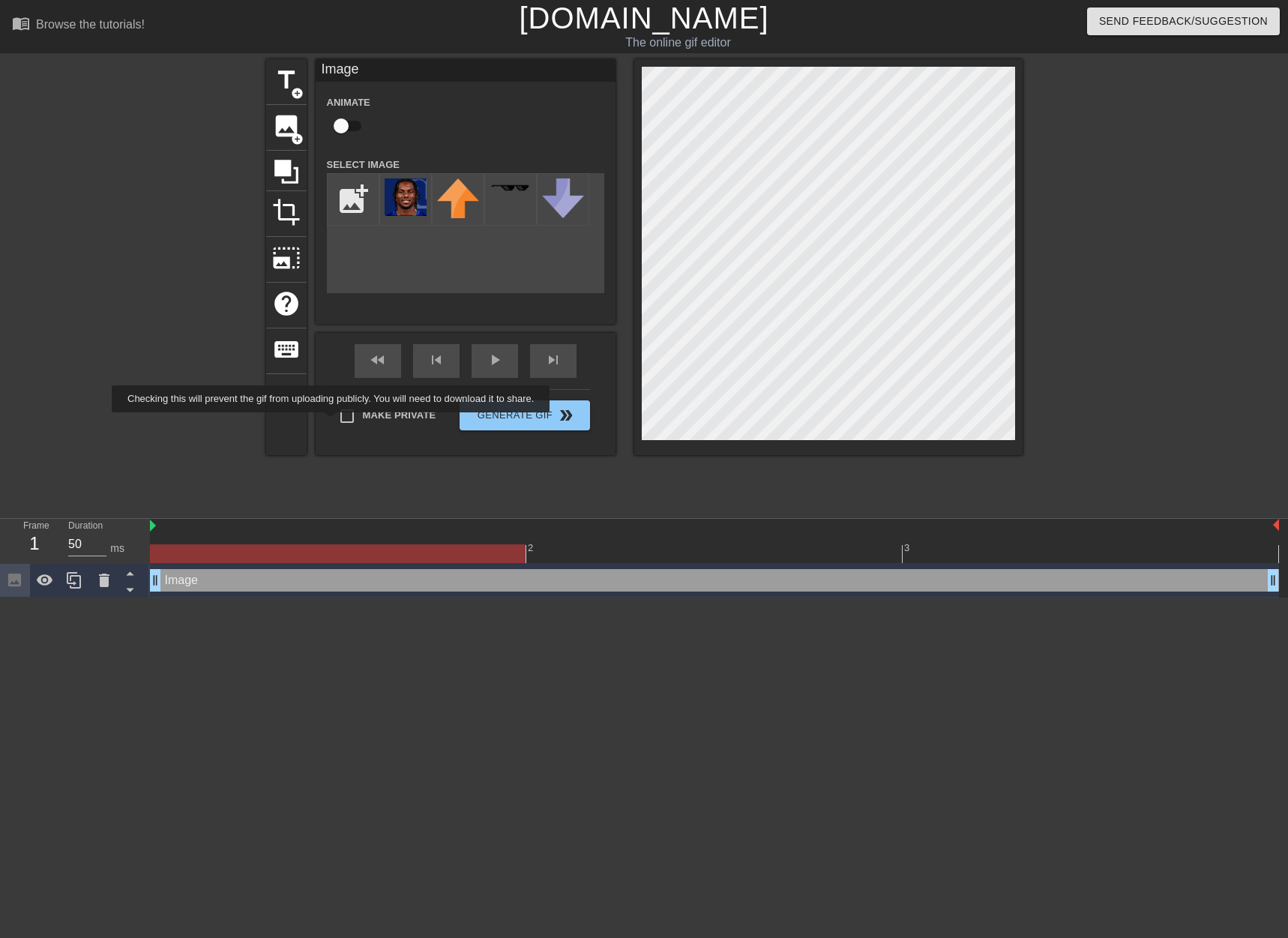
click at [341, 419] on input "Make Private" at bounding box center [347, 416] width 32 height 32
checkbox input "true"
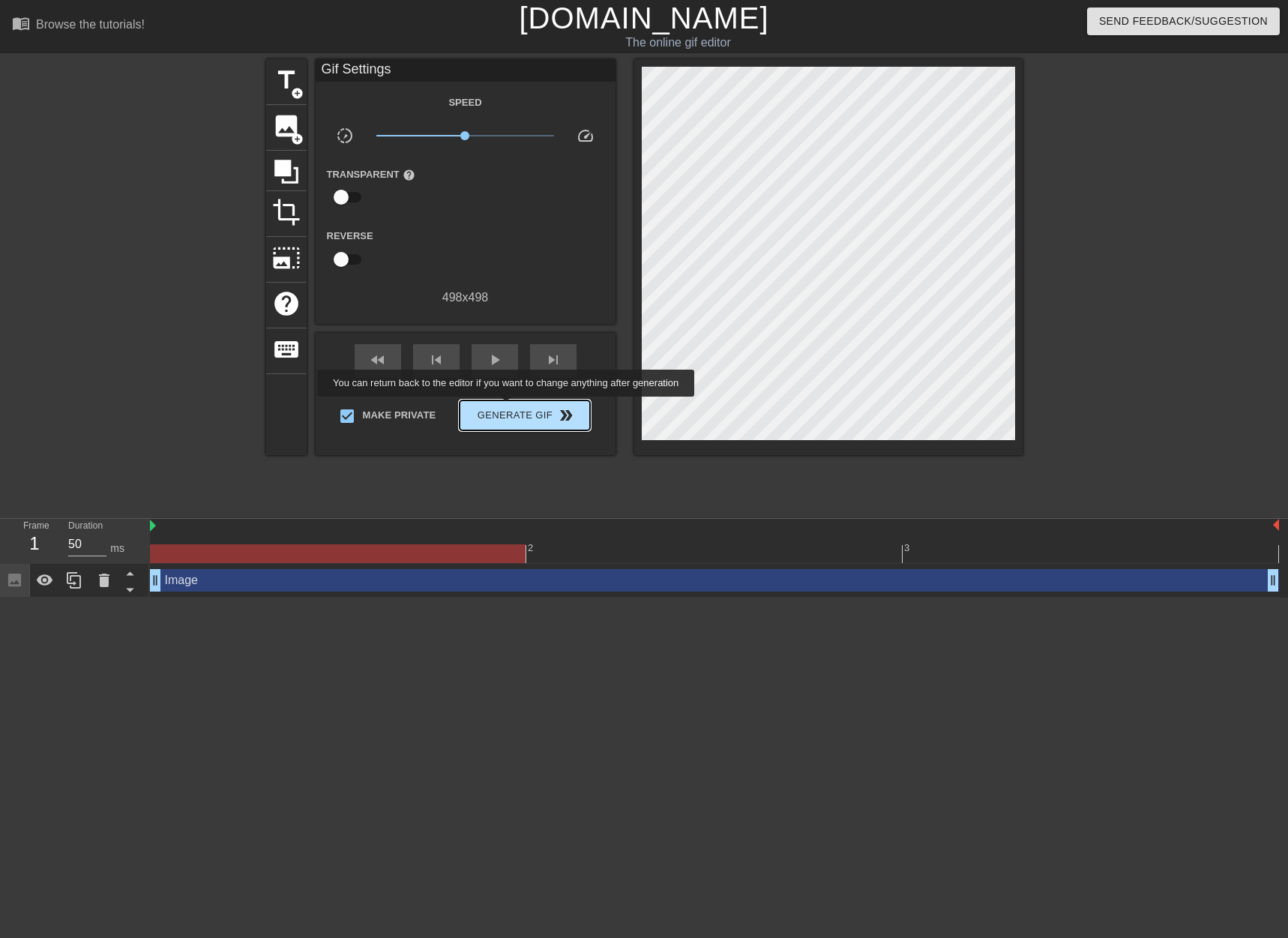
click at [507, 408] on span "Generate Gif double_arrow" at bounding box center [524, 415] width 118 height 18
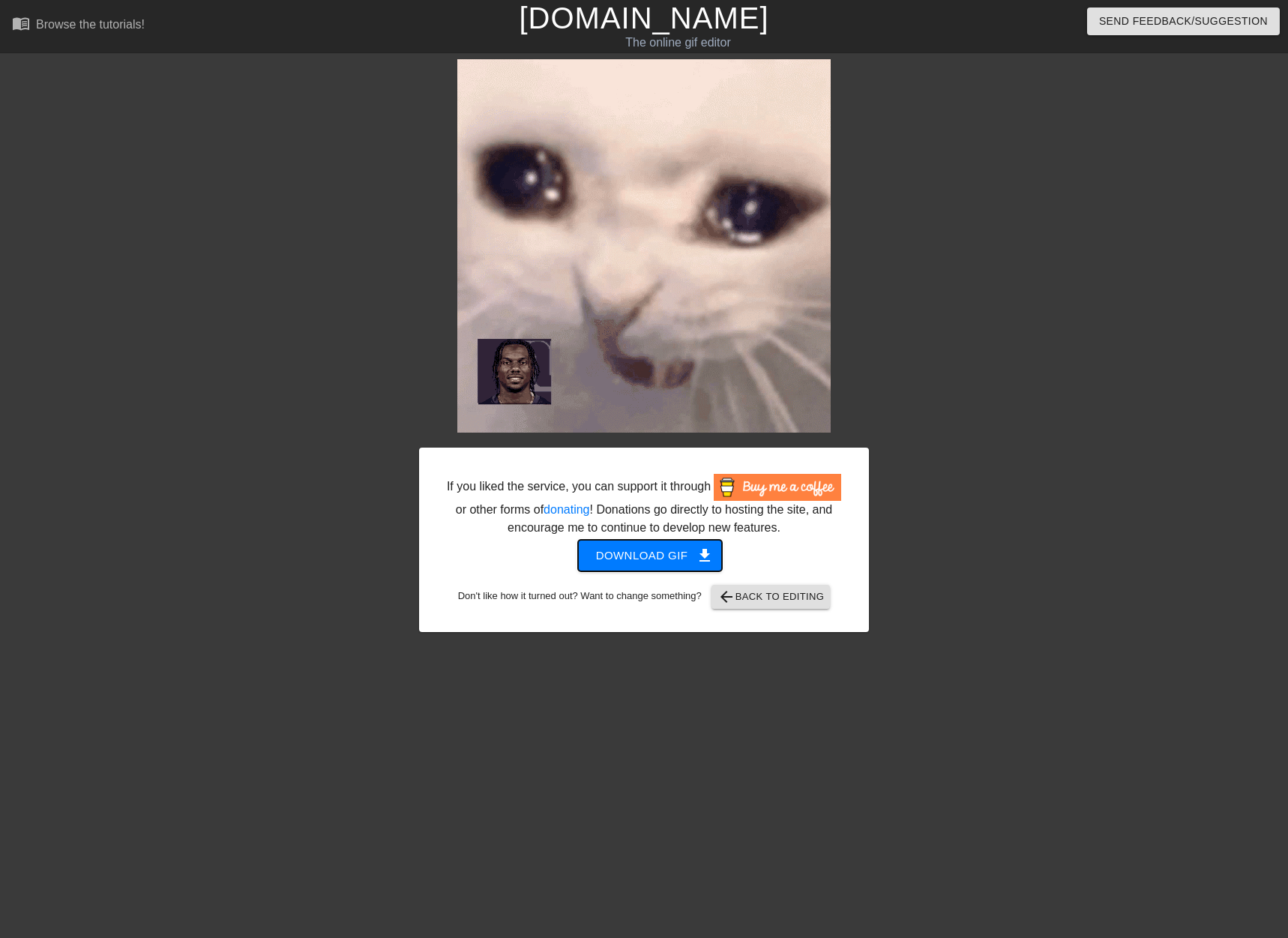
click at [647, 559] on span "Download gif get_app" at bounding box center [650, 555] width 108 height 20
click at [691, 19] on link "[DOMAIN_NAME]" at bounding box center [644, 18] width 249 height 33
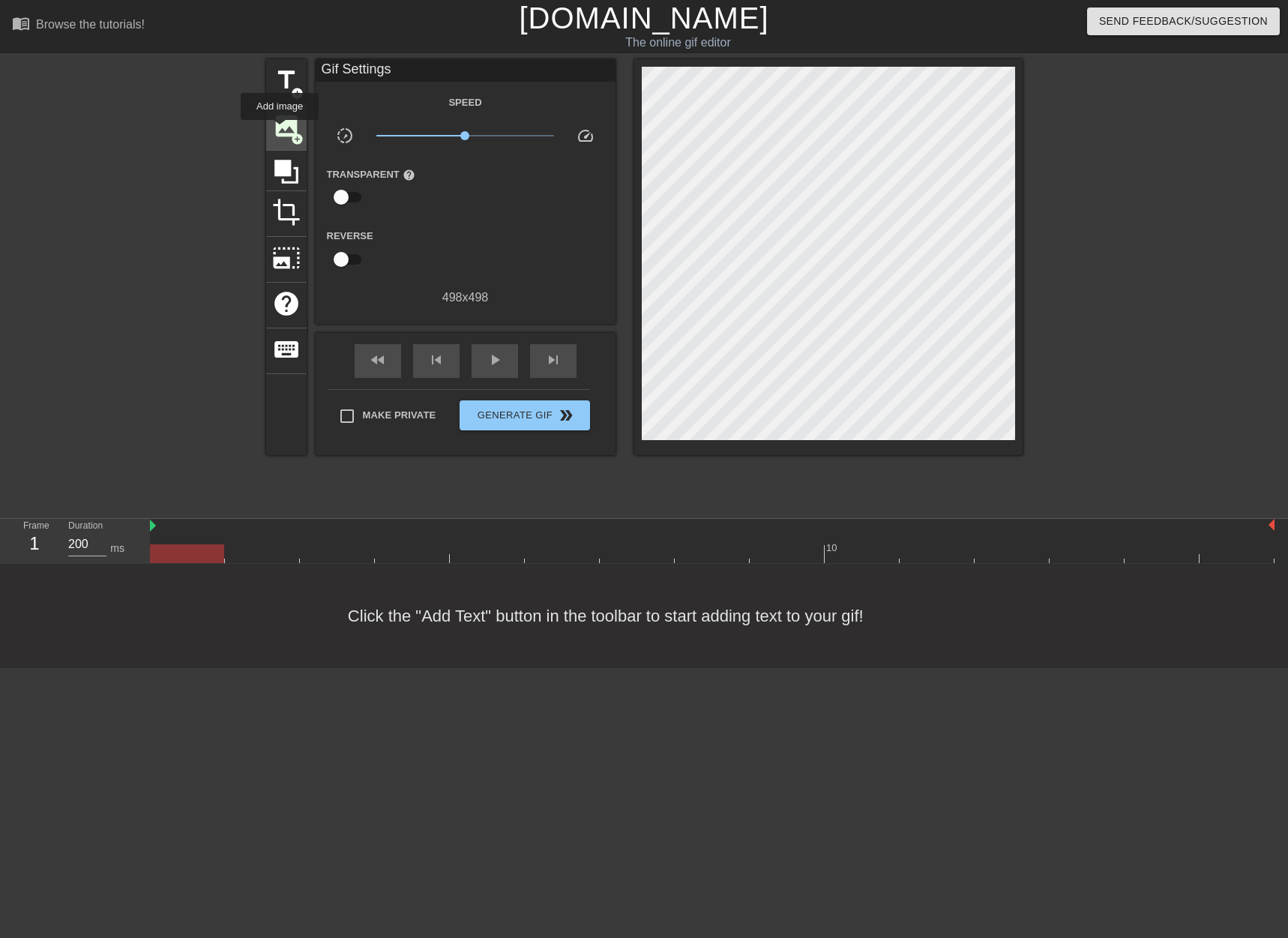
click at [291, 130] on span "image" at bounding box center [286, 126] width 28 height 28
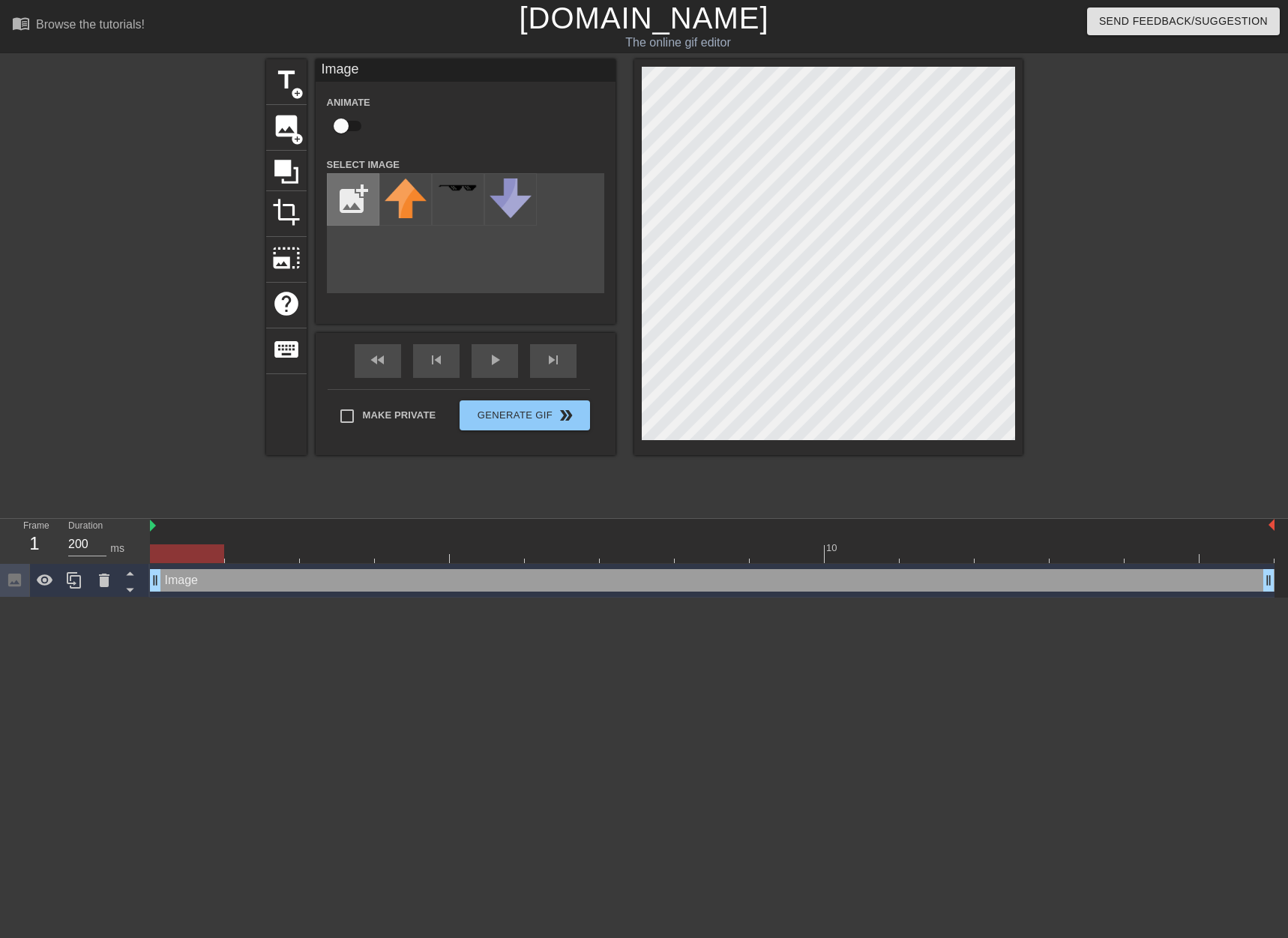
click at [365, 208] on input "file" at bounding box center [353, 199] width 51 height 51
type input "C:\fakepath\[PERSON_NAME] happy.png"
click at [402, 205] on img at bounding box center [405, 207] width 42 height 57
click at [409, 213] on img at bounding box center [405, 207] width 42 height 57
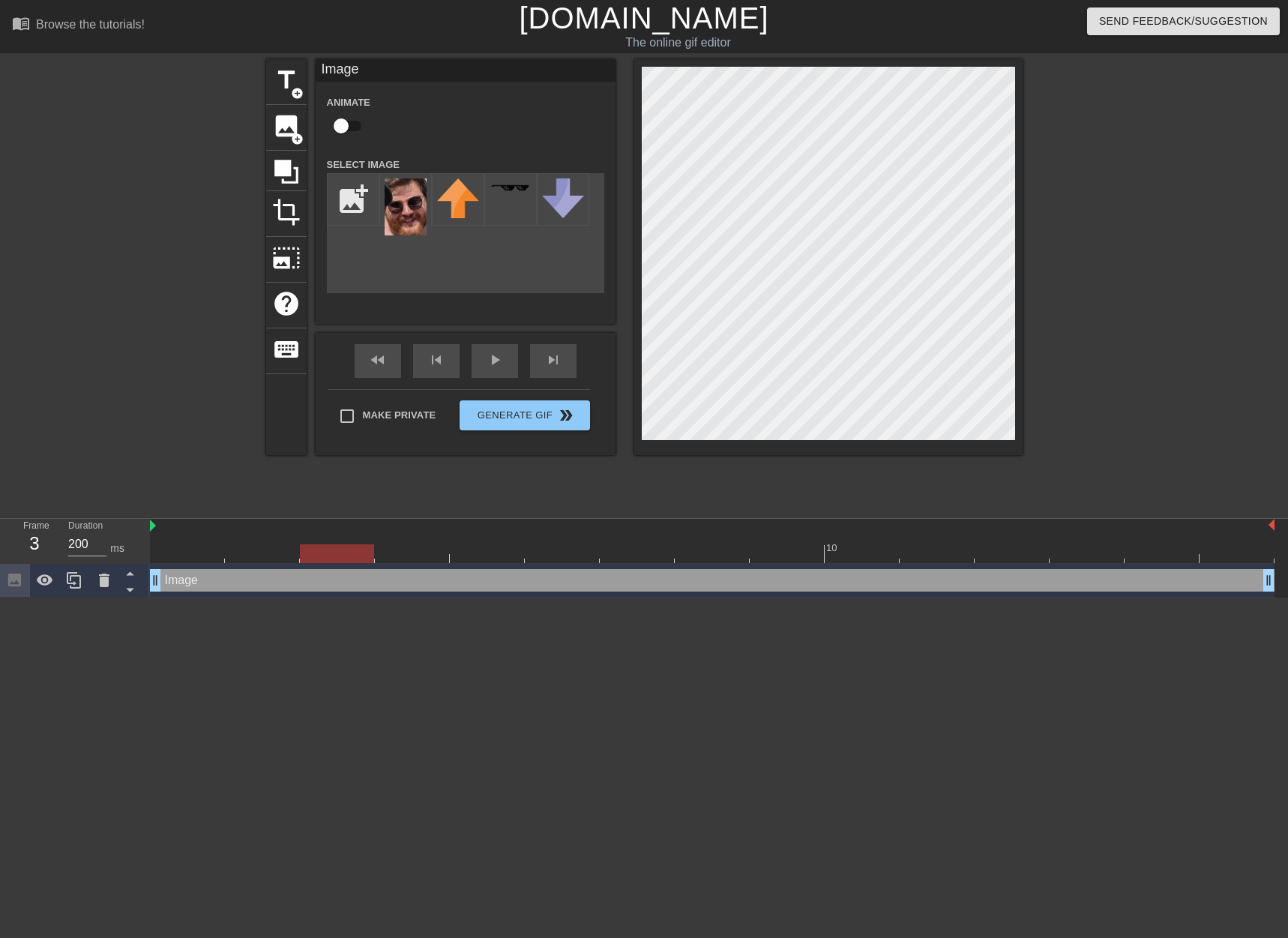
drag, startPoint x: 216, startPoint y: 549, endPoint x: 283, endPoint y: 514, distance: 75.6
click at [279, 521] on div "10" at bounding box center [712, 541] width 1125 height 44
drag, startPoint x: 262, startPoint y: 558, endPoint x: 250, endPoint y: 507, distance: 52.4
click at [183, 543] on div "10" at bounding box center [712, 541] width 1125 height 44
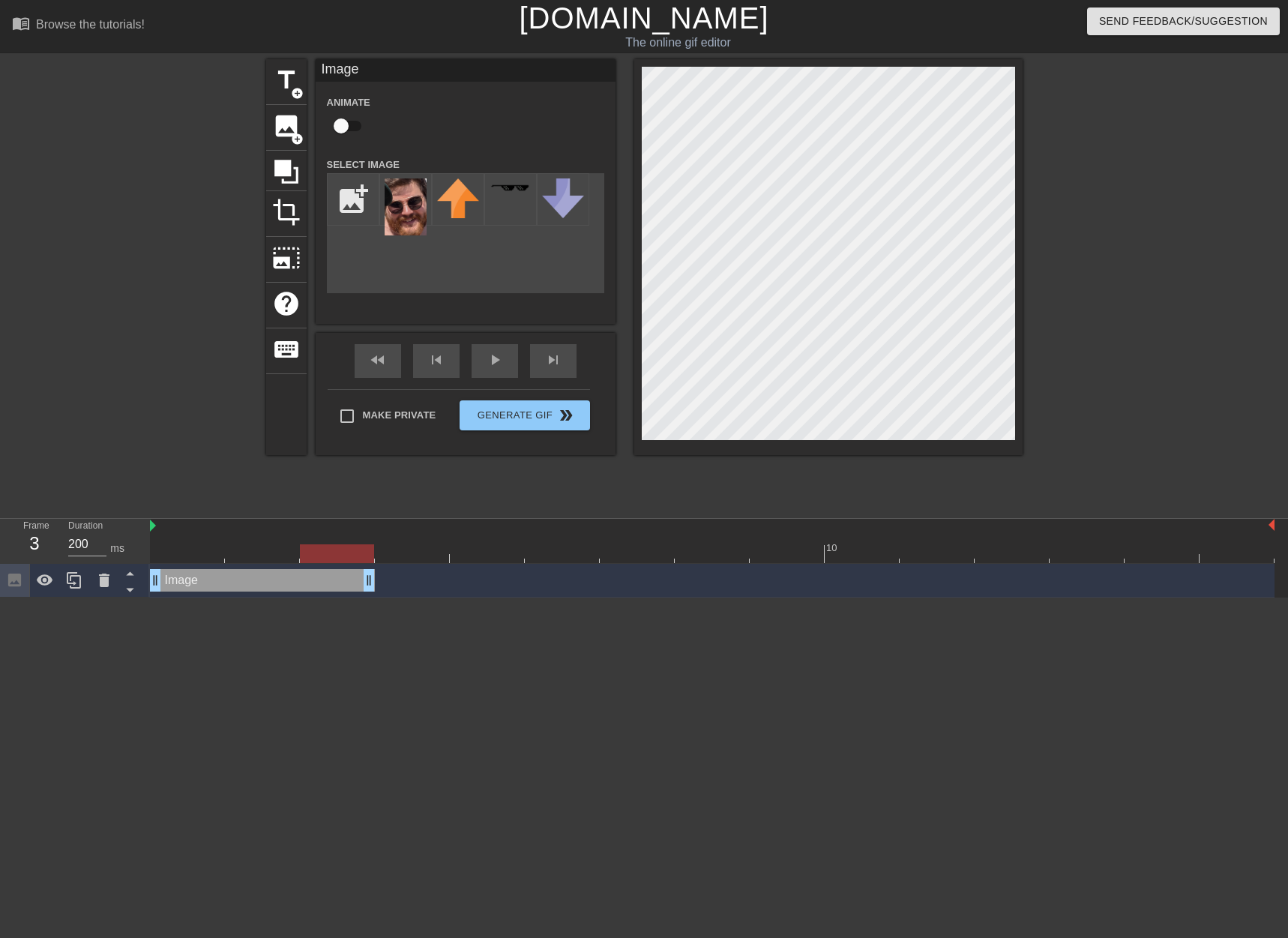
drag, startPoint x: 1272, startPoint y: 583, endPoint x: 384, endPoint y: 566, distance: 888.2
click at [384, 566] on div "Image drag_handle drag_handle" at bounding box center [712, 580] width 1125 height 34
click at [74, 589] on icon at bounding box center [74, 580] width 18 height 18
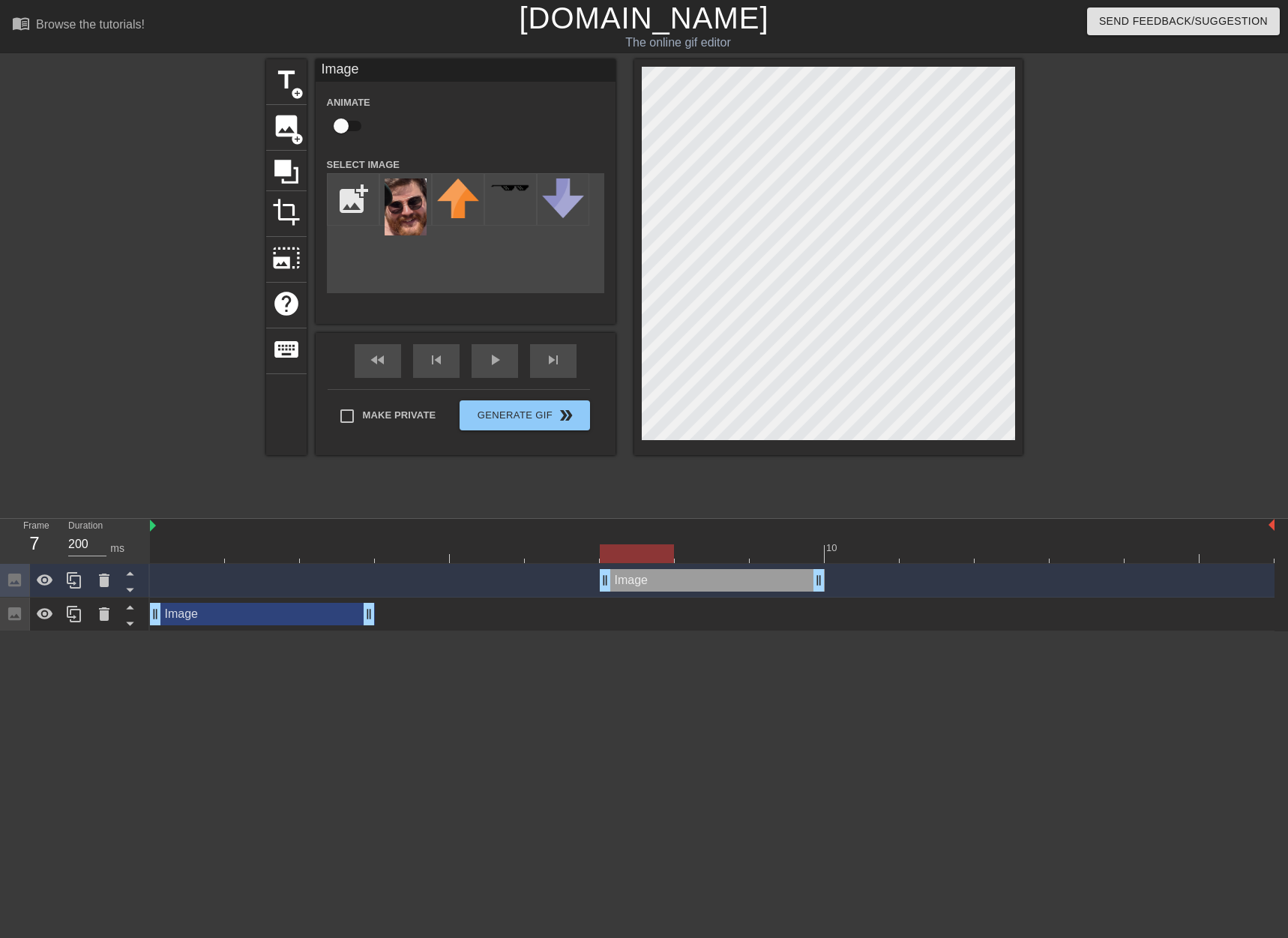
drag, startPoint x: 285, startPoint y: 579, endPoint x: 715, endPoint y: 585, distance: 430.0
click at [715, 585] on div "Image drag_handle drag_handle" at bounding box center [713, 580] width 225 height 22
drag, startPoint x: 374, startPoint y: 613, endPoint x: 604, endPoint y: 598, distance: 230.5
click at [604, 598] on div "Image drag_handle drag_handle" at bounding box center [712, 614] width 1125 height 34
click at [726, 574] on div "Image drag_handle drag_handle" at bounding box center [713, 580] width 225 height 22
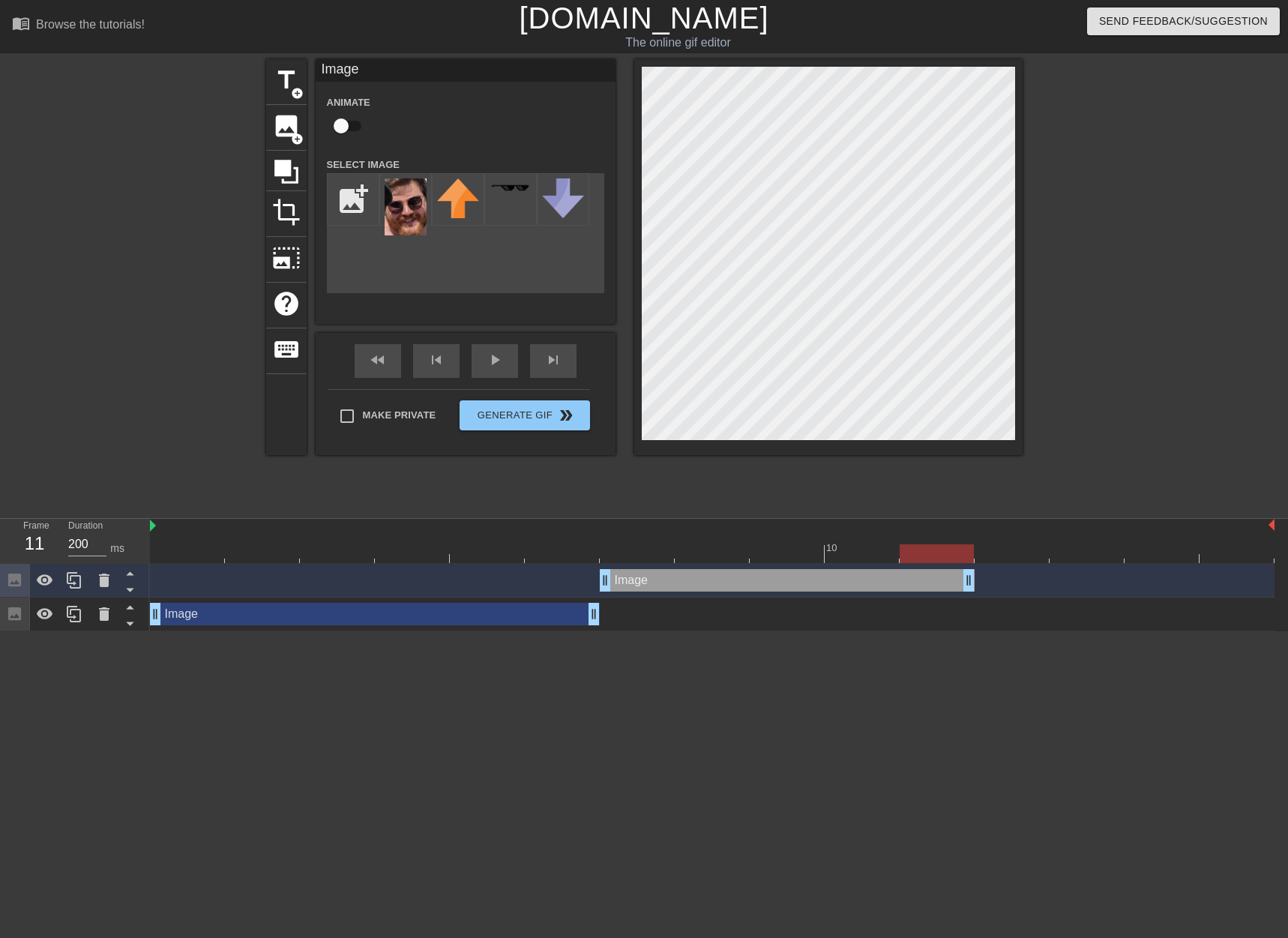
drag, startPoint x: 820, startPoint y: 585, endPoint x: 991, endPoint y: 567, distance: 171.9
click at [991, 567] on div "Image drag_handle drag_handle" at bounding box center [712, 580] width 1125 height 34
drag, startPoint x: 79, startPoint y: 585, endPoint x: 156, endPoint y: 588, distance: 77.1
click at [79, 585] on icon at bounding box center [74, 580] width 18 height 18
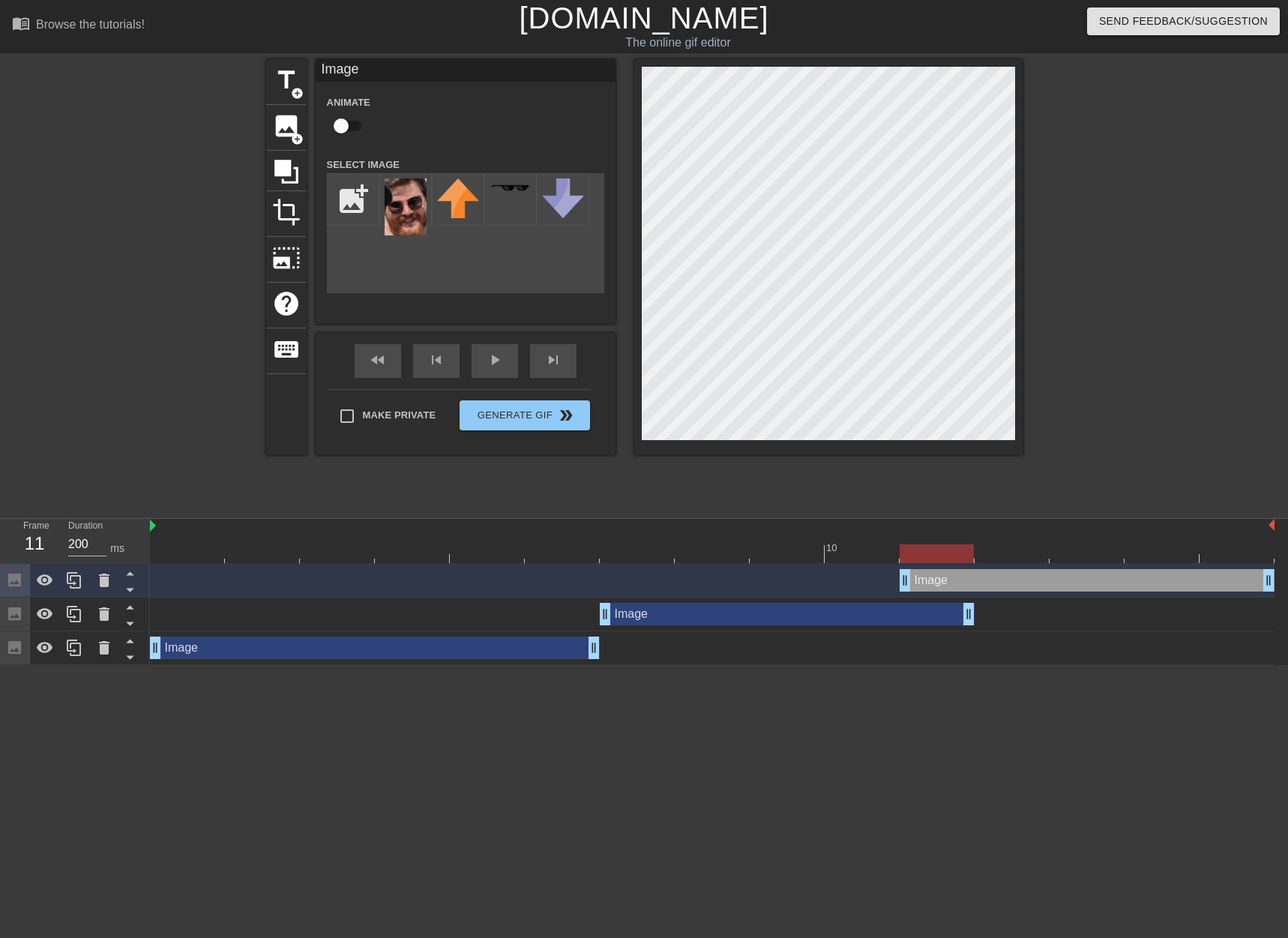
drag, startPoint x: 807, startPoint y: 588, endPoint x: 1120, endPoint y: 578, distance: 313.2
click at [1121, 578] on div "Image drag_handle drag_handle" at bounding box center [1088, 580] width 375 height 22
drag, startPoint x: 904, startPoint y: 585, endPoint x: 950, endPoint y: 536, distance: 67.2
drag, startPoint x: 1009, startPoint y: 555, endPoint x: 1029, endPoint y: 571, distance: 25.6
click at [1041, 550] on div at bounding box center [1012, 554] width 74 height 19
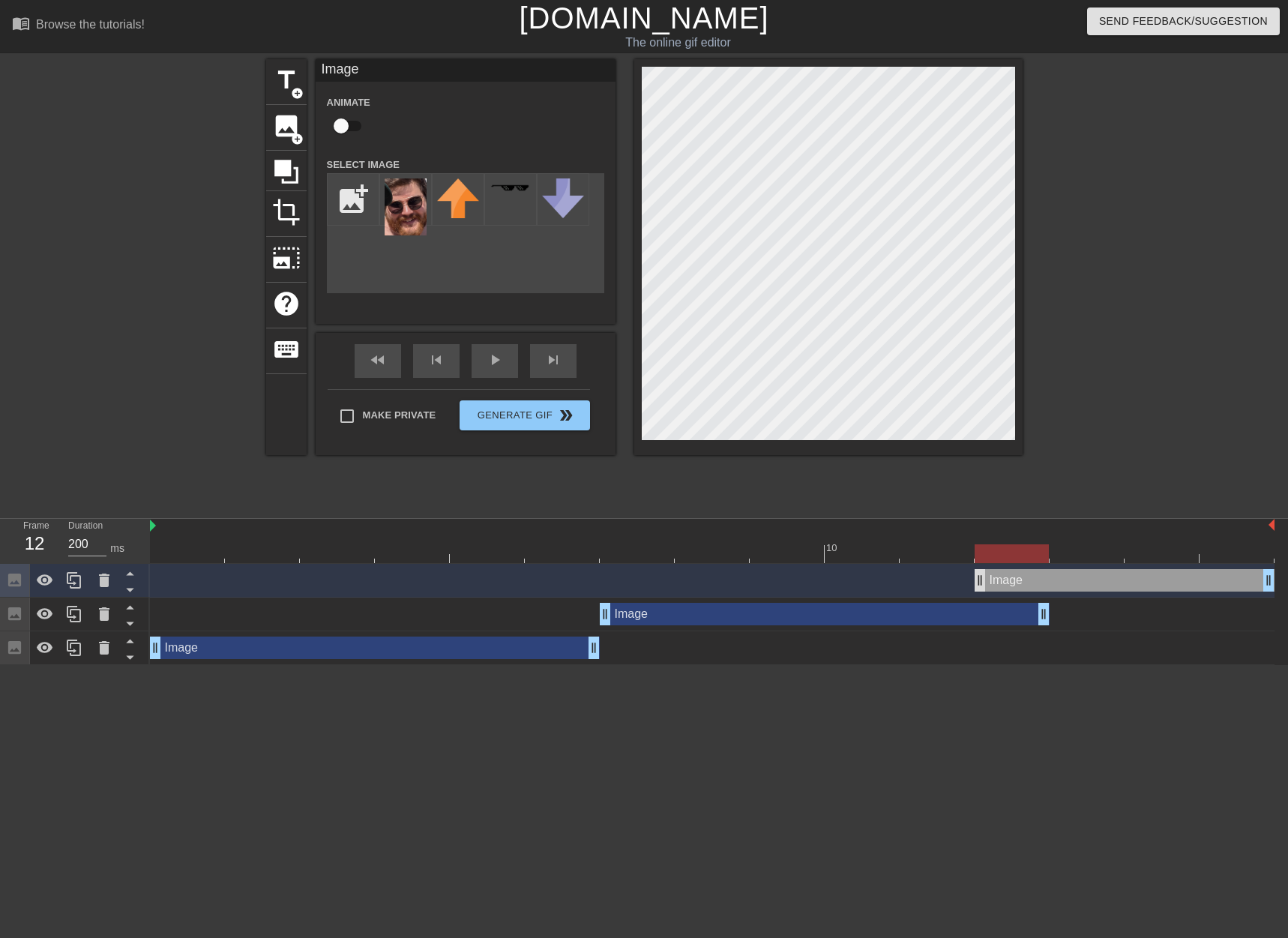
drag, startPoint x: 969, startPoint y: 614, endPoint x: 982, endPoint y: 587, distance: 30.0
drag, startPoint x: 979, startPoint y: 585, endPoint x: 1037, endPoint y: 579, distance: 58.3
click at [1041, 584] on div "Image drag_handle drag_handle" at bounding box center [712, 580] width 1125 height 22
drag, startPoint x: 1066, startPoint y: 554, endPoint x: 1114, endPoint y: 558, distance: 48.2
click at [1114, 559] on div at bounding box center [1087, 554] width 74 height 19
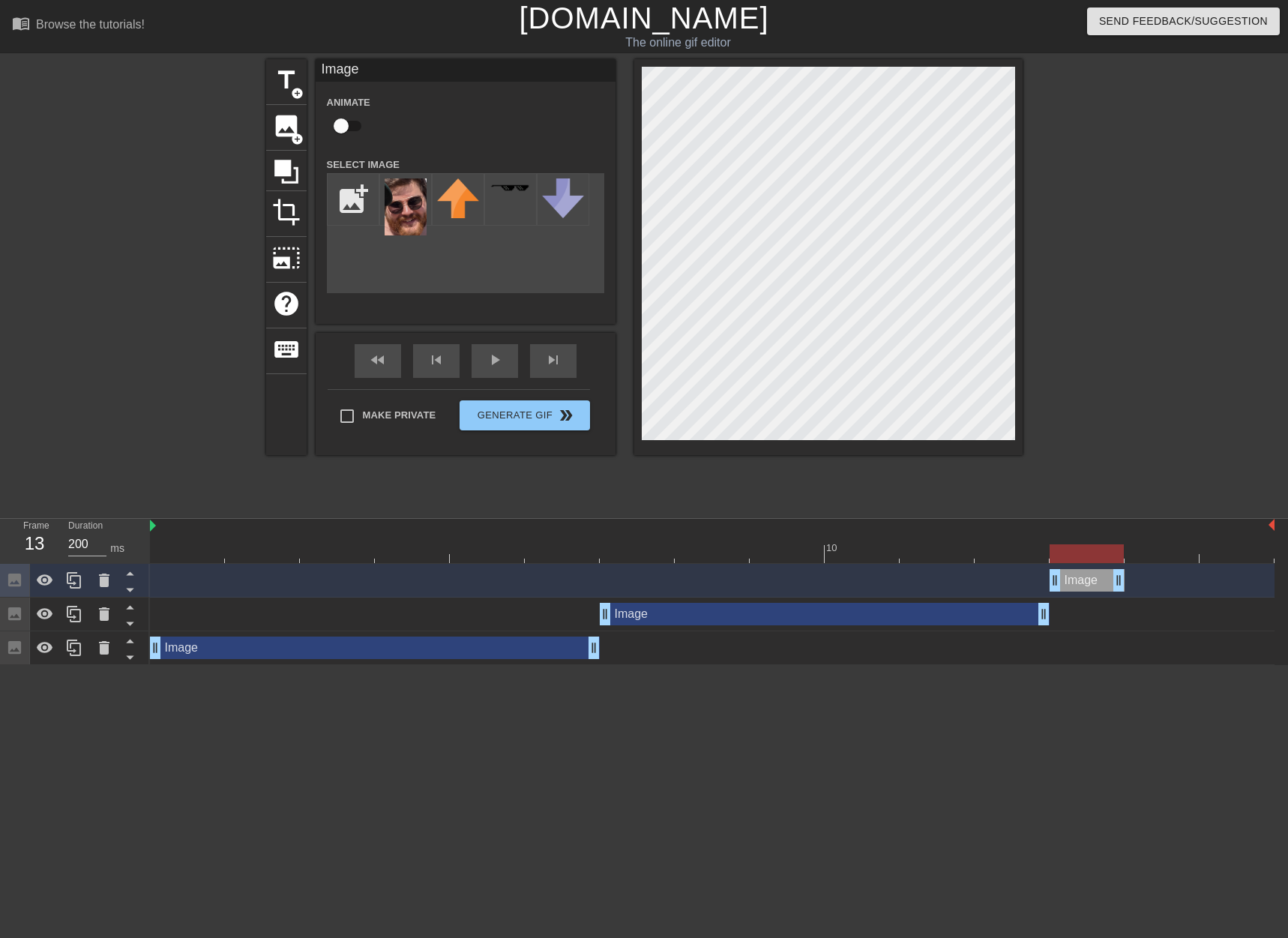
drag, startPoint x: 1270, startPoint y: 589, endPoint x: 1119, endPoint y: 589, distance: 151.0
click at [73, 584] on icon at bounding box center [74, 579] width 15 height 16
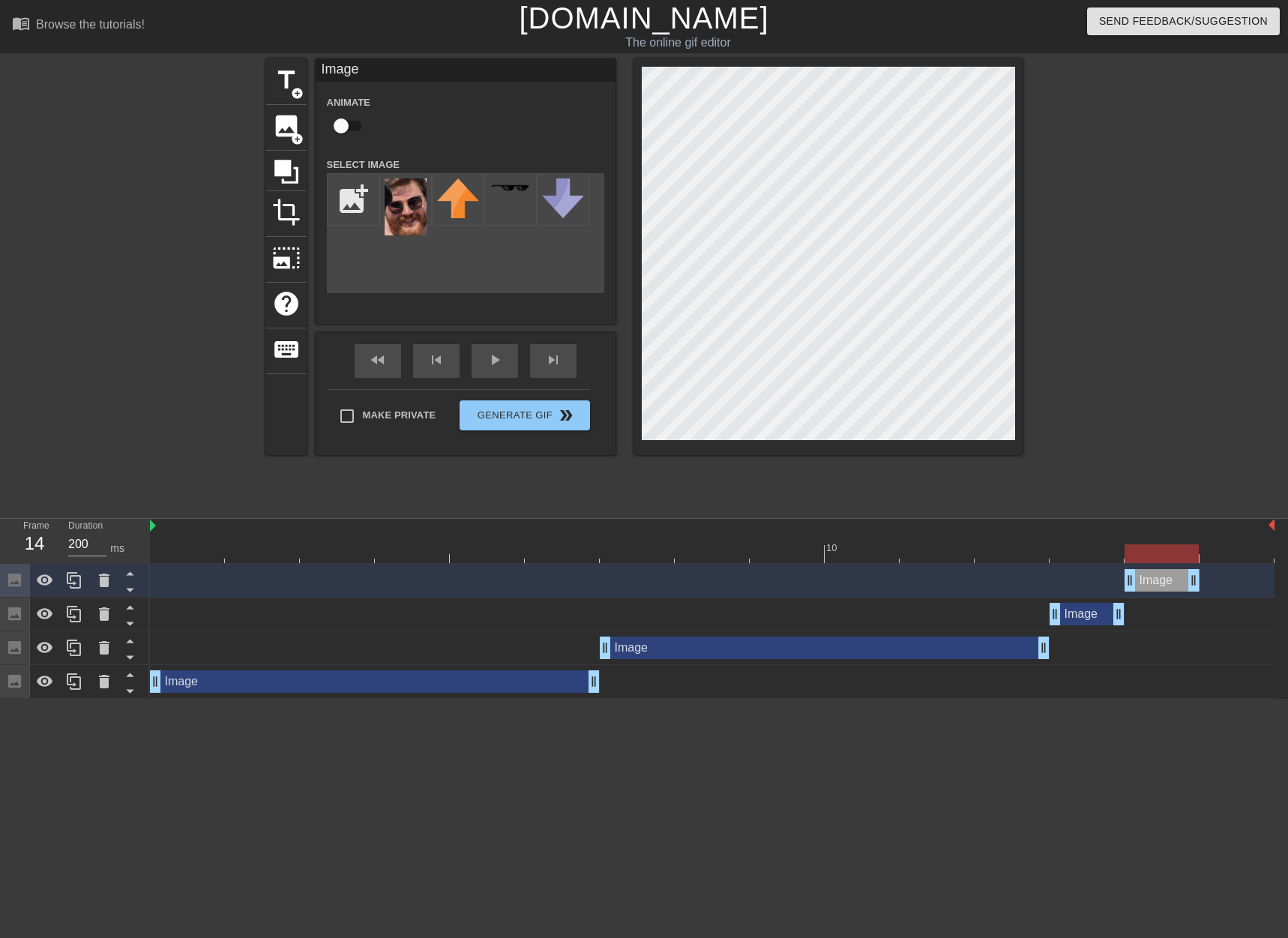
drag, startPoint x: 1113, startPoint y: 583, endPoint x: 1055, endPoint y: 543, distance: 70.5
click at [1133, 584] on div "Image drag_handle drag_handle" at bounding box center [1162, 580] width 75 height 22
drag, startPoint x: 1195, startPoint y: 584, endPoint x: 1116, endPoint y: 563, distance: 81.7
click at [1217, 579] on div "Image drag_handle drag_handle" at bounding box center [712, 580] width 1125 height 22
click at [79, 577] on icon at bounding box center [74, 579] width 15 height 16
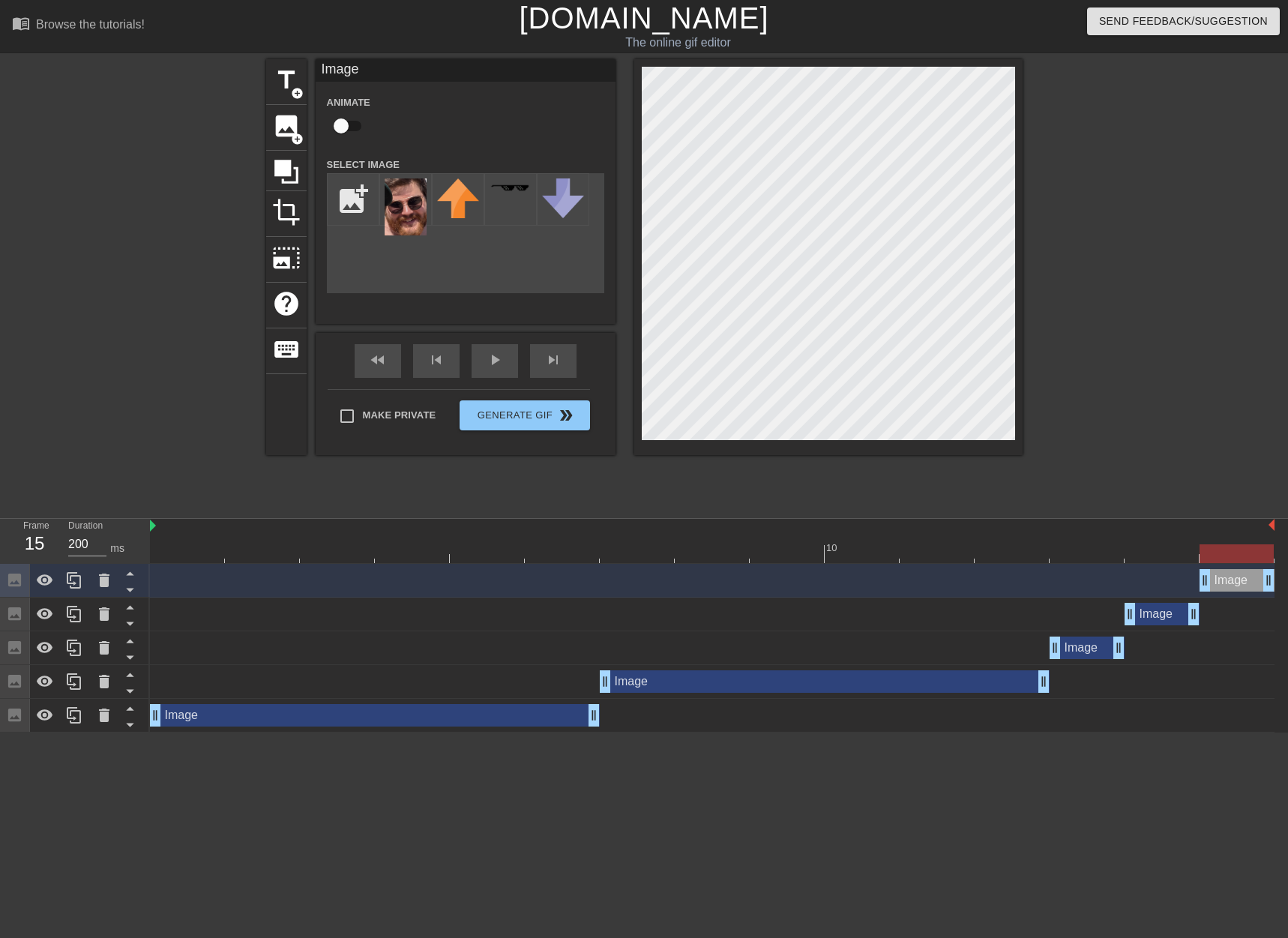
drag, startPoint x: 1155, startPoint y: 588, endPoint x: 1222, endPoint y: 577, distance: 67.9
click at [1240, 586] on div "Image drag_handle drag_handle" at bounding box center [1236, 580] width 75 height 22
click at [1132, 376] on div at bounding box center [1154, 284] width 225 height 450
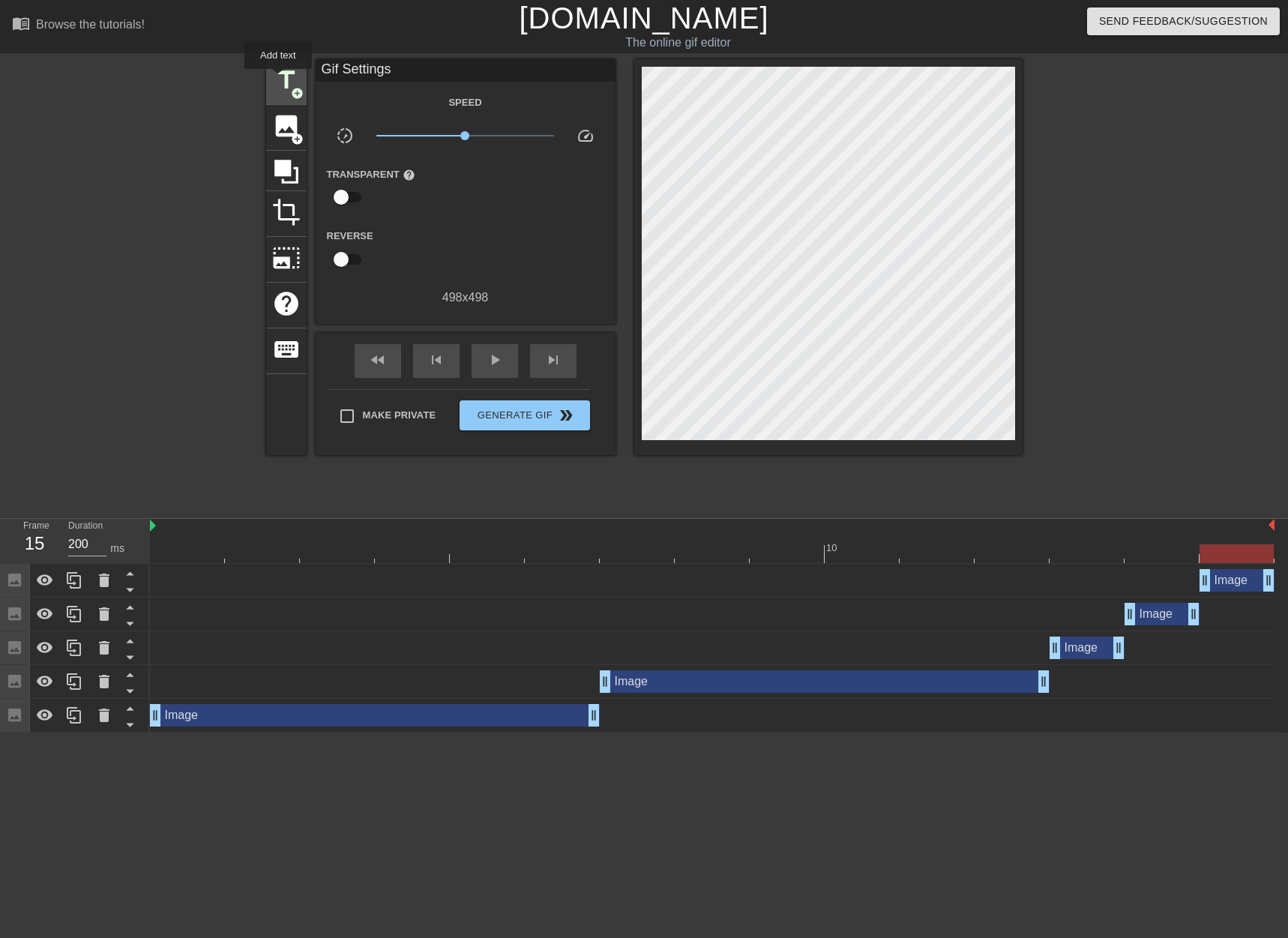
click at [279, 79] on span "title" at bounding box center [286, 80] width 28 height 28
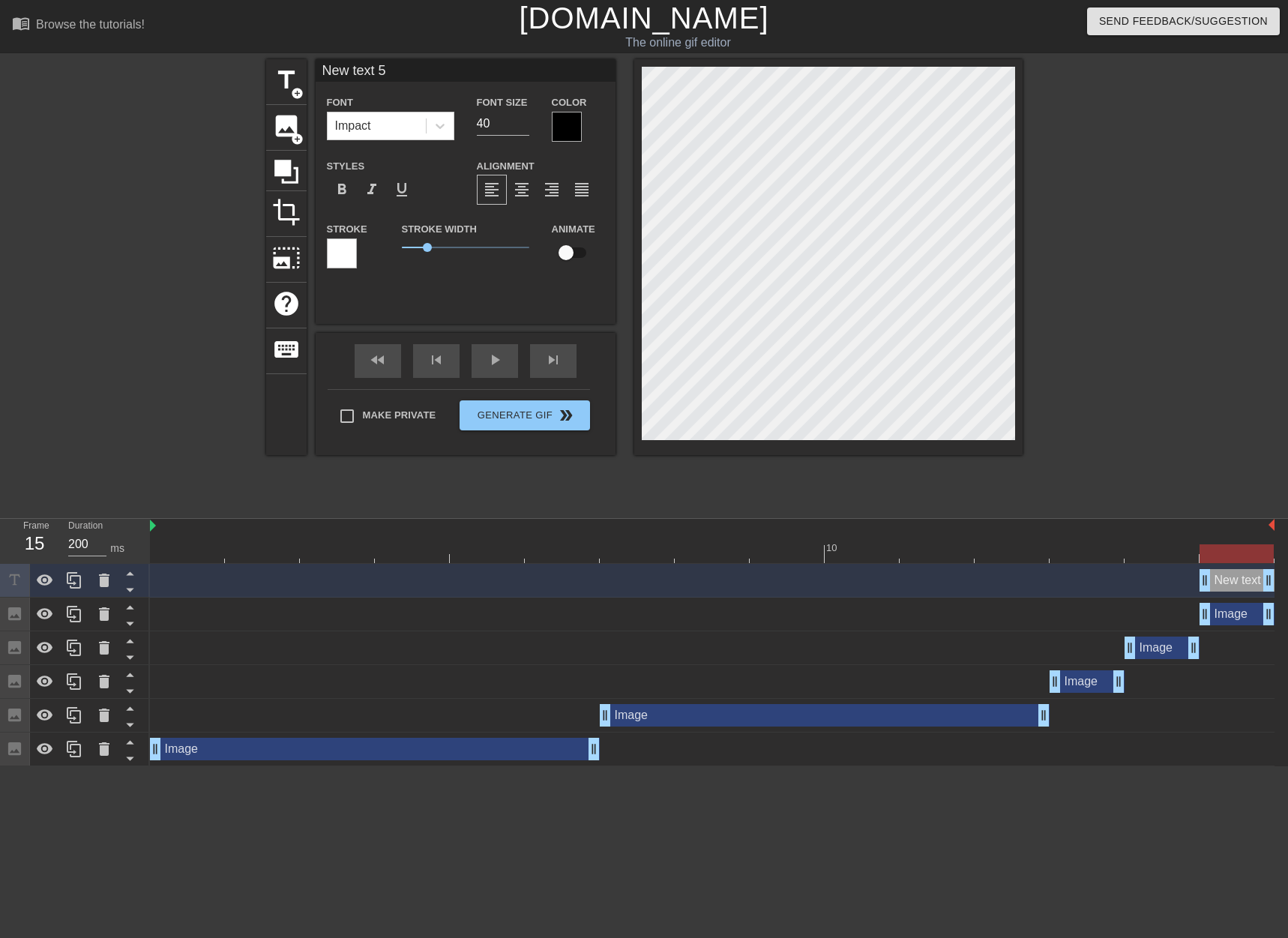
type input "S"
type textarea "S"
type input "Sc"
type textarea "Sc"
type input "Sco"
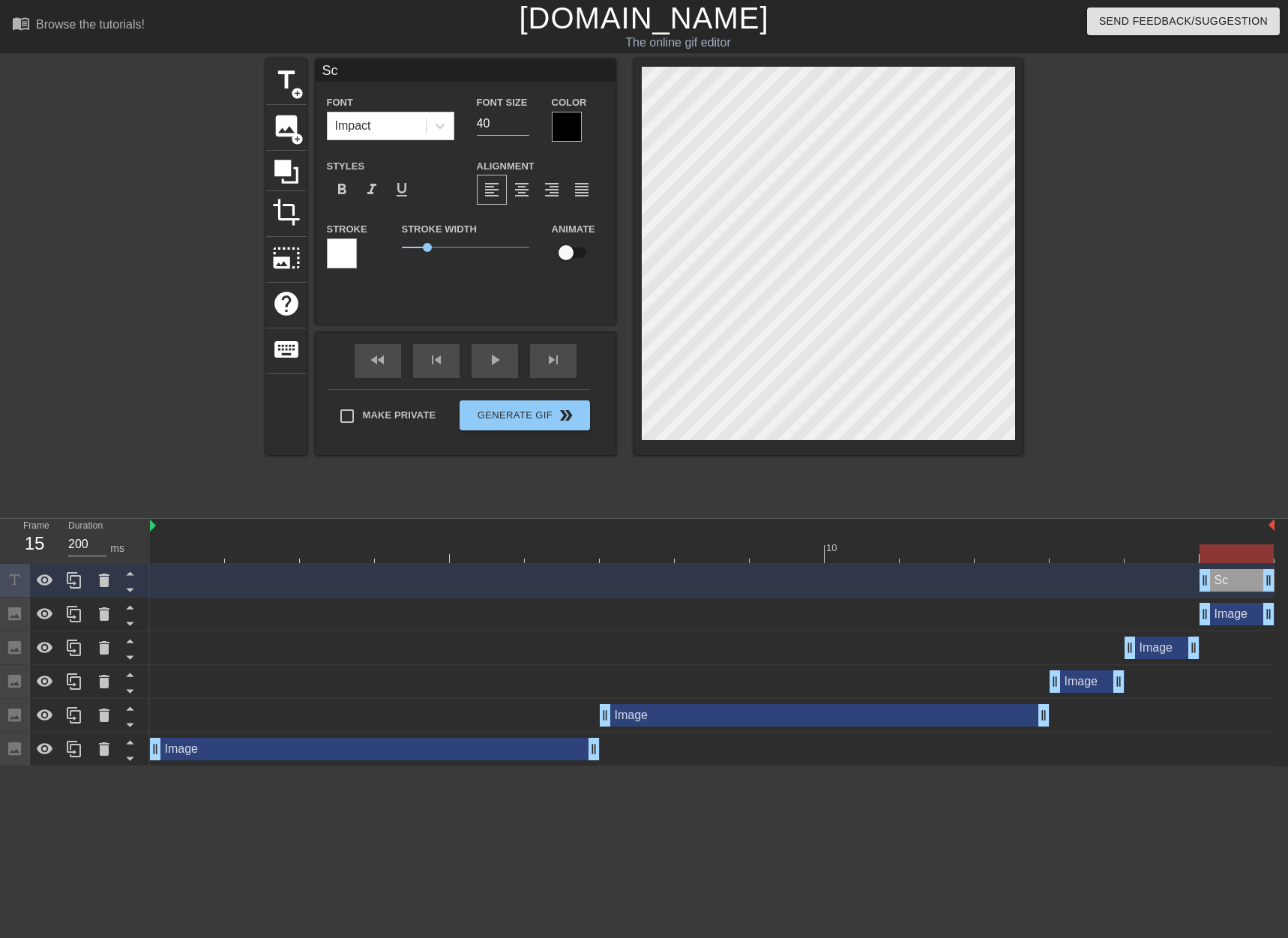
type textarea "Sco"
type input "Scor"
type textarea "Scor"
type input "Scori"
type textarea "Scori"
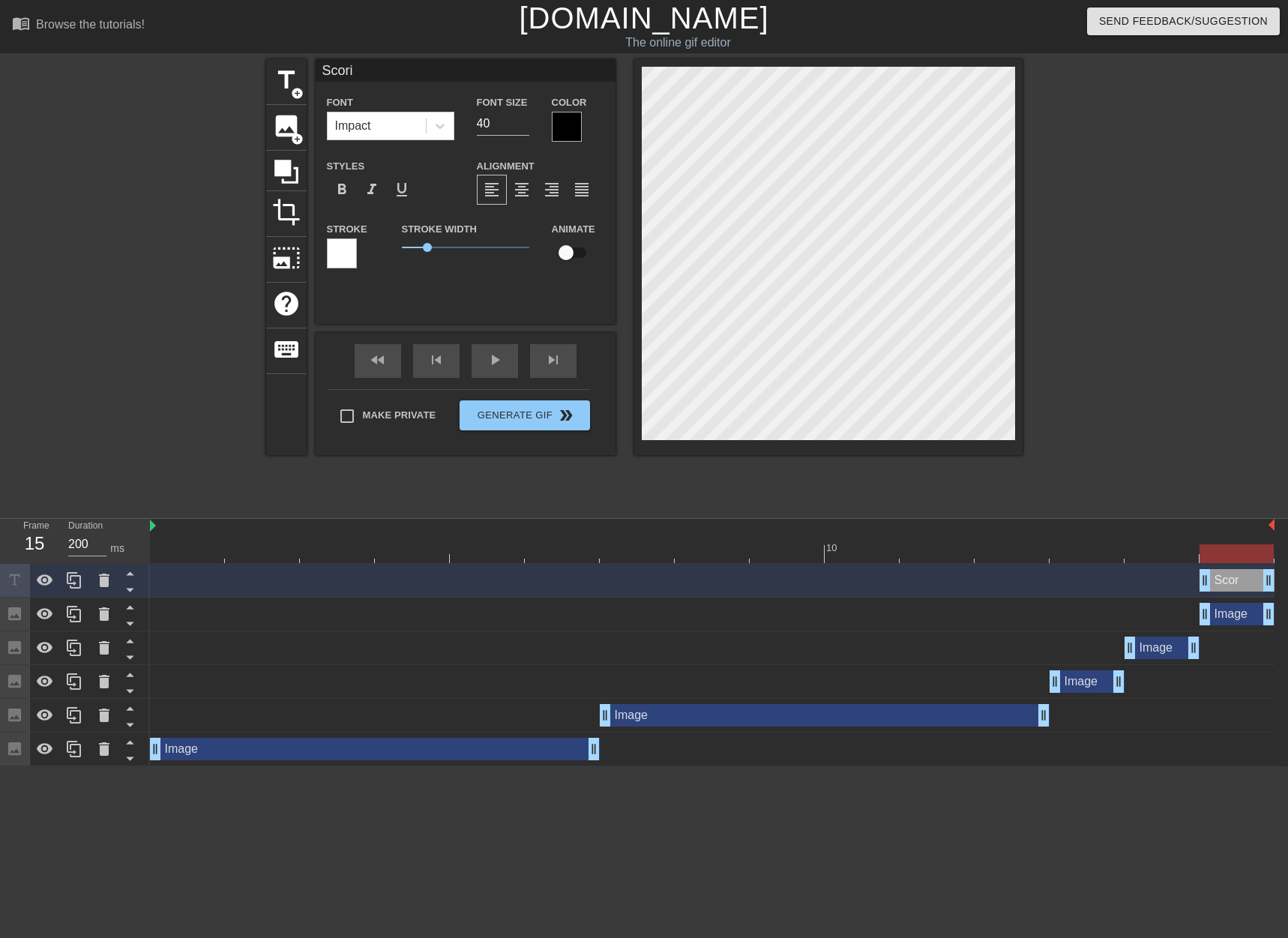
type input "Scorin"
type textarea "Scorin"
type input "Scoring"
type textarea "Scoring"
type input "Scoring"
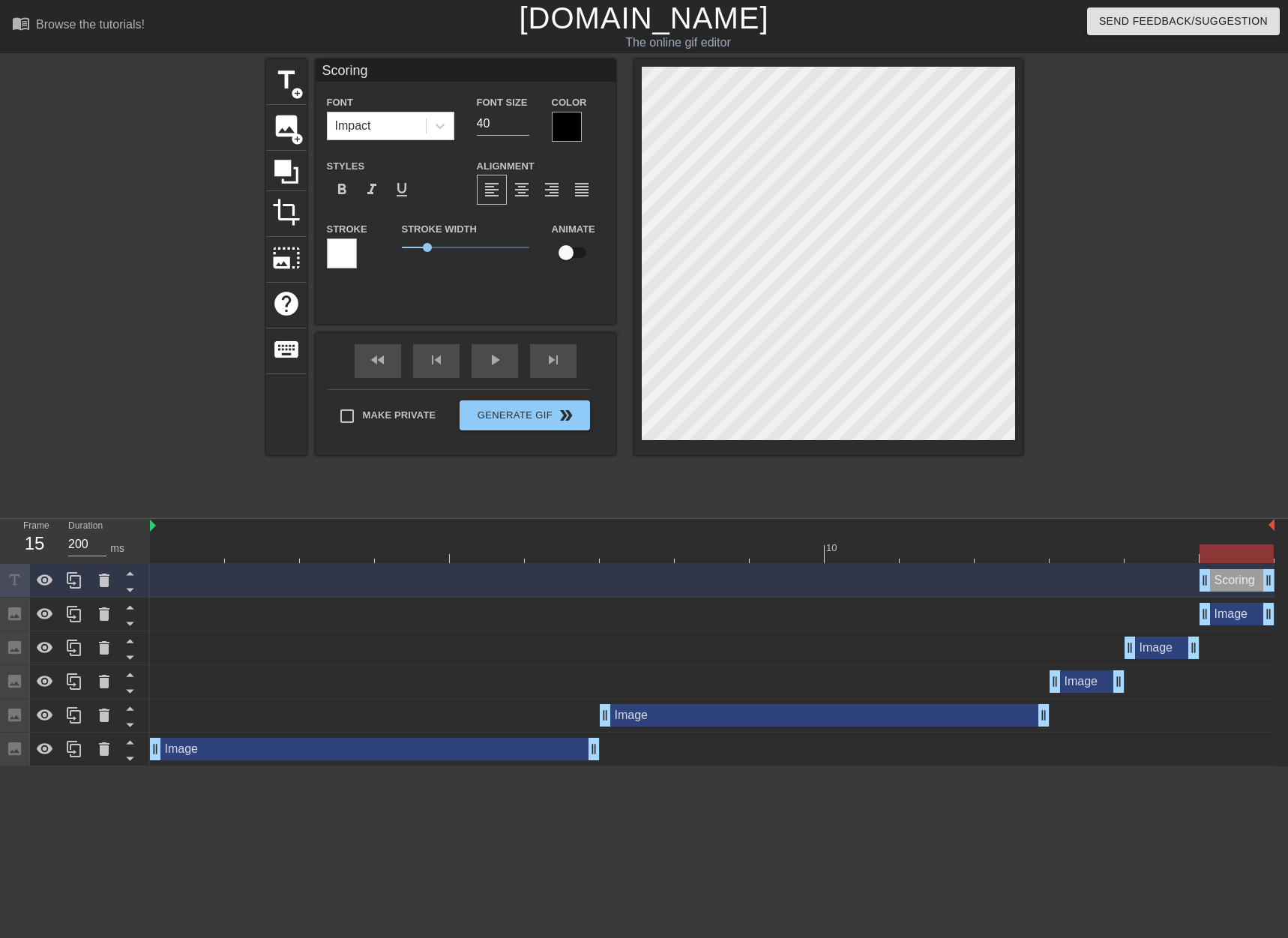
type textarea "Scoring"
type input "Scoring m"
type textarea "Scoring m"
type input "Scoring mo"
type textarea "Scoring mo"
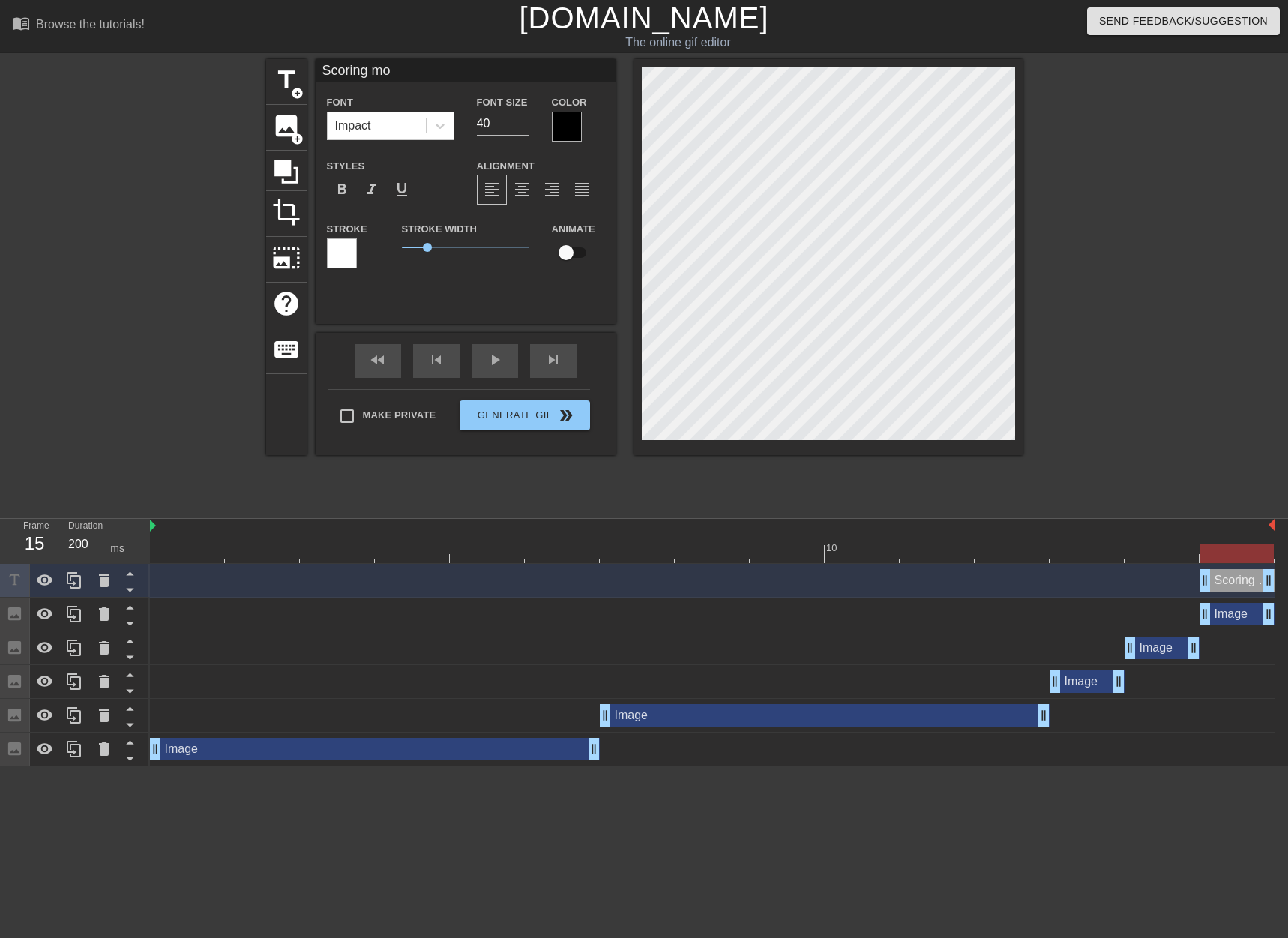
type input "Scoring mor"
type textarea "Scoring mor"
type input "Scoring more"
type textarea "Scoring more"
type input "Scoring more"
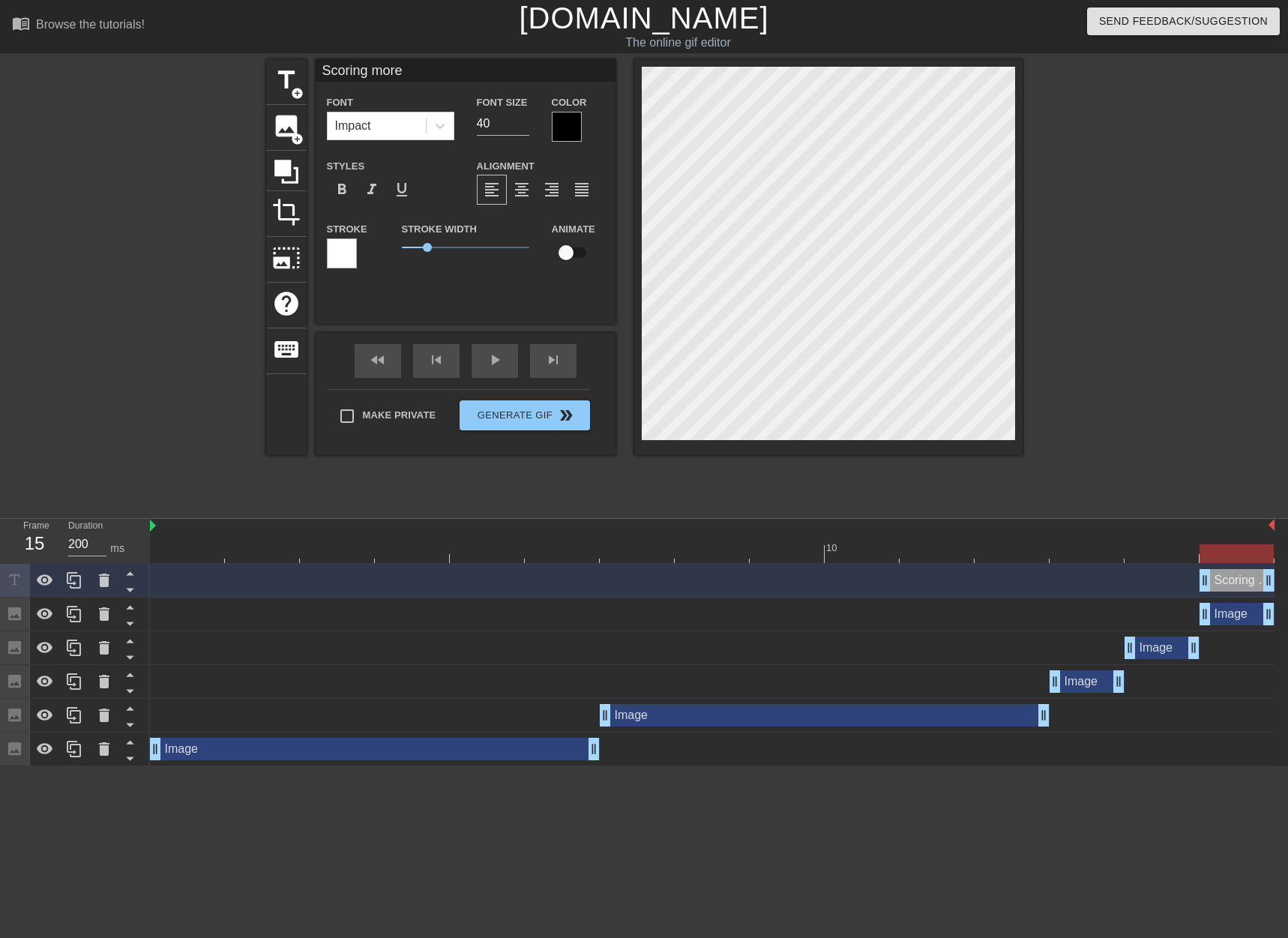
type textarea "Scoring more"
type input "Scoring more t"
type textarea "Scoring more t"
type input "Scoring more th"
type textarea "Scoring more th"
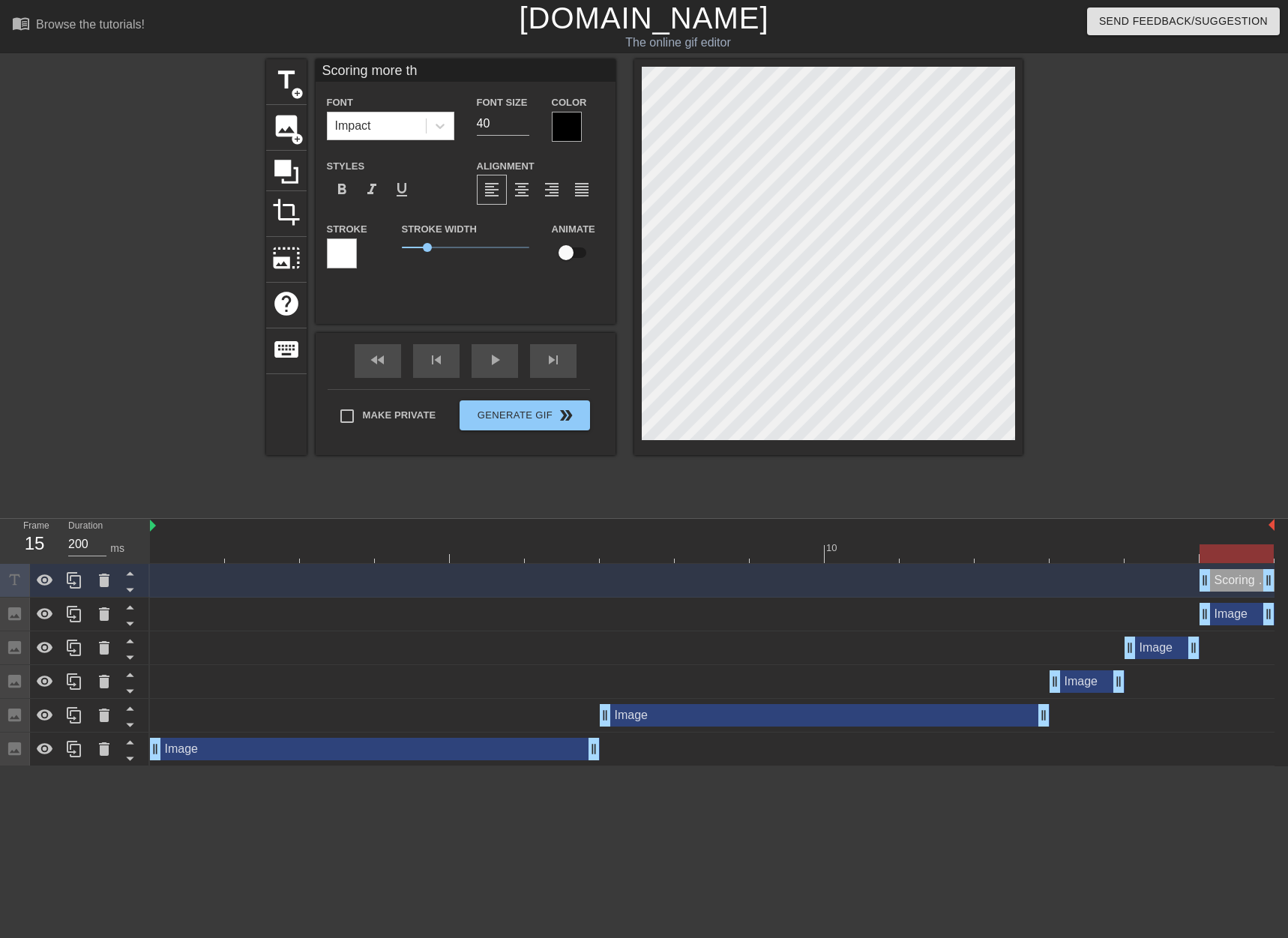
type input "Scoring more tha"
type textarea "Scoring more tha"
type input "Scoring more than"
type textarea "Scoring more than"
type input "Scoring more than"
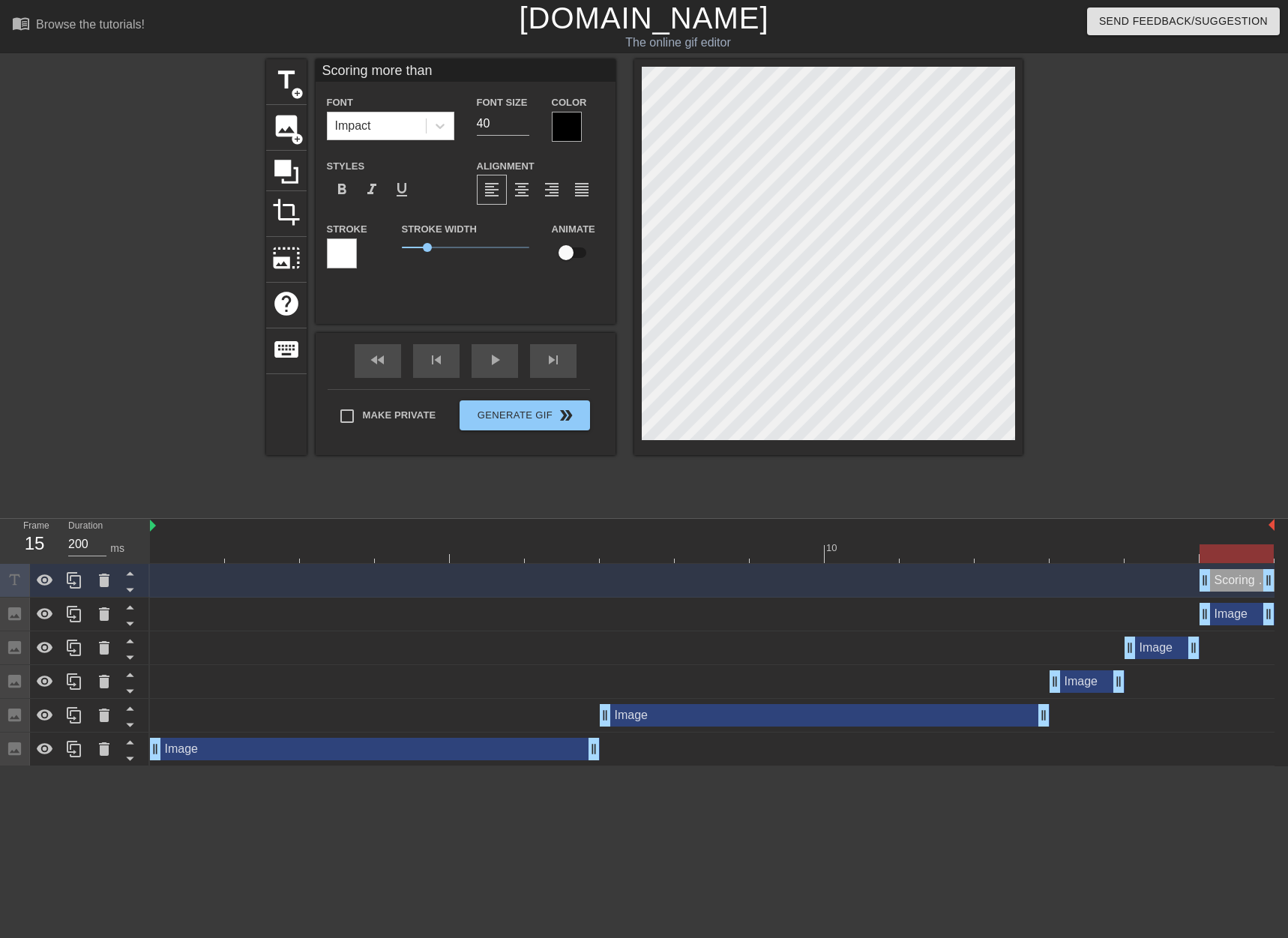
type textarea "Scoring more than"
type input "Scoring more than 1"
type textarea "Scoring more than 1"
type input "Scoring more than 10"
type textarea "Scoring more than 10"
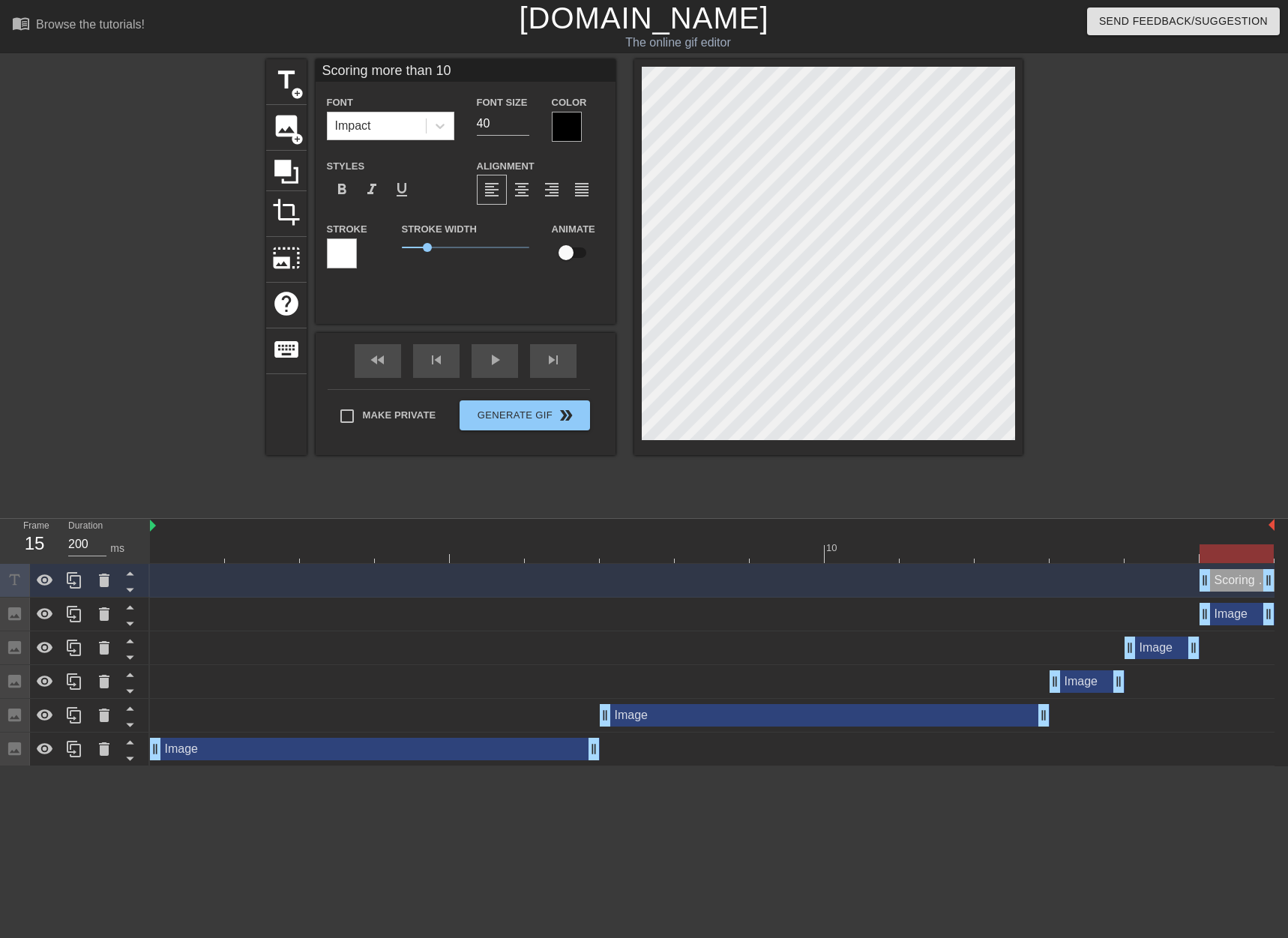
type input "Scoring more than 100"
type textarea "Scoring more than 100"
type input "Scoring more than 100"
type textarea "Scoring more than 100"
type input "Scoring more than 100 p"
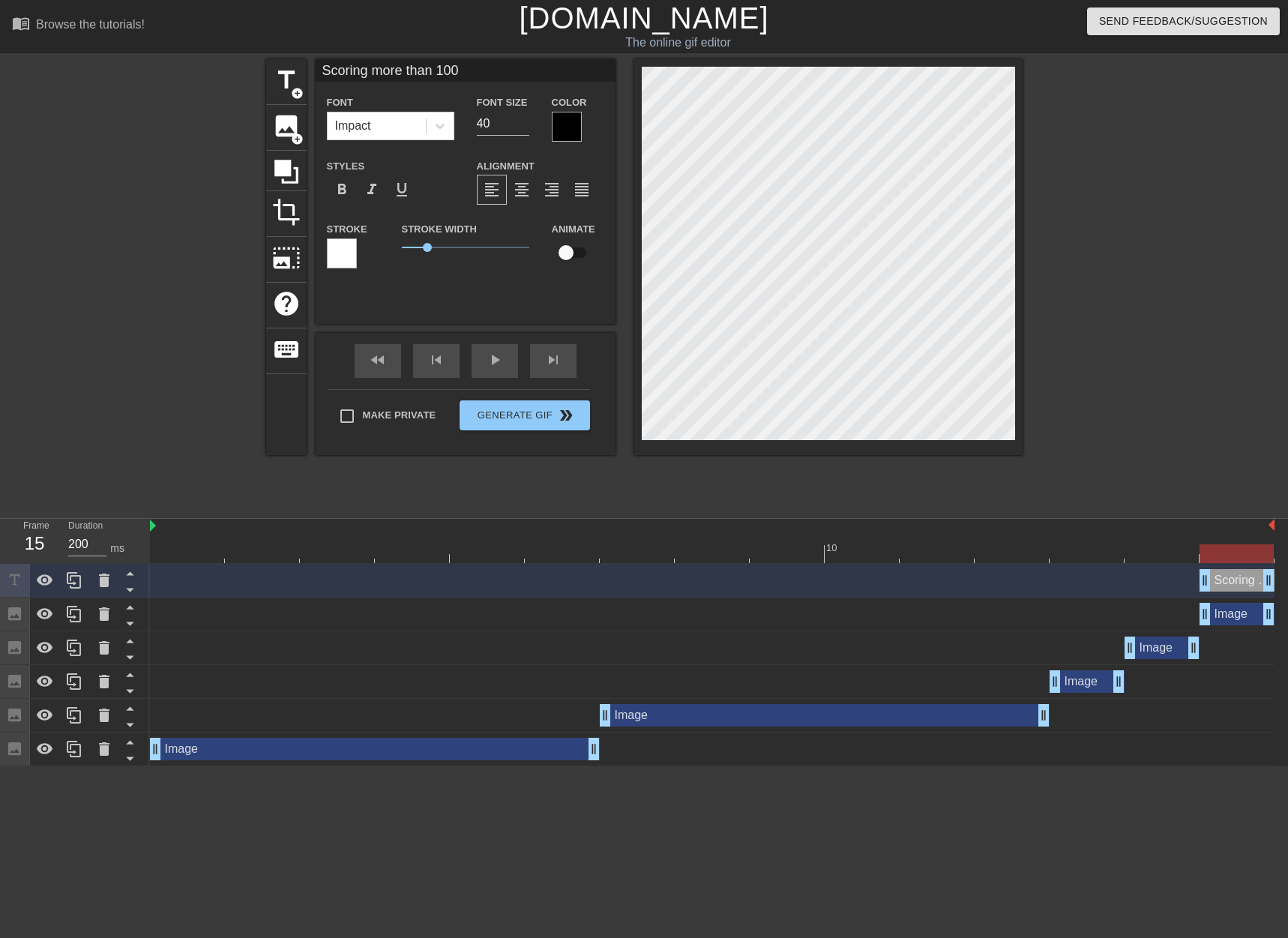
type textarea "Scoring more than 100 p"
type input "Scoring more than 100 po"
type textarea "Scoring more than 100 po"
type input "Scoring more than 100 poi"
type textarea "Scoring more than 100 poi"
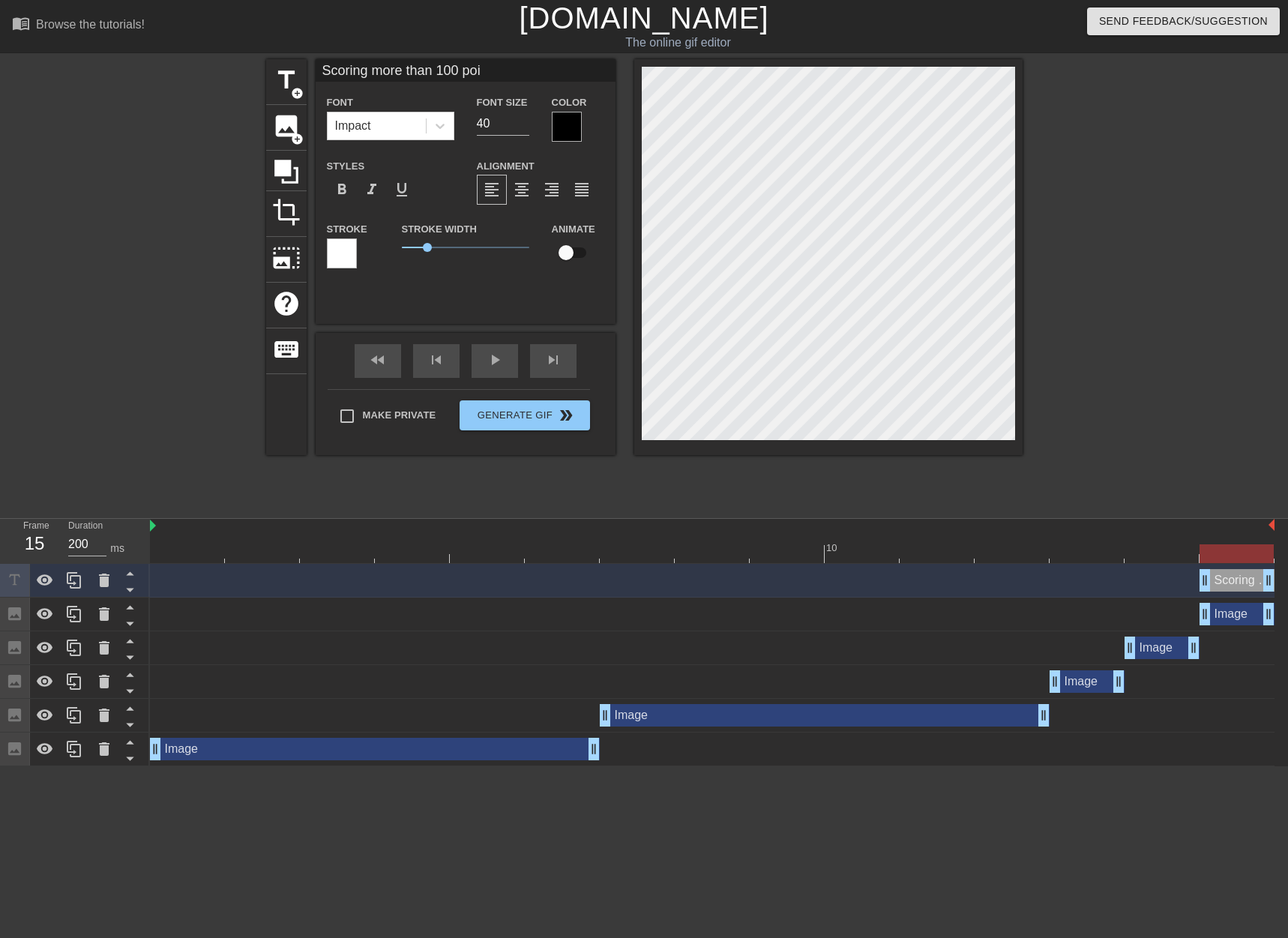
type input "Scoring more than 100 poin"
type textarea "Scoring more than 100 point"
type input "Scoring more than 100 points"
type textarea "Scoring more than 100 points"
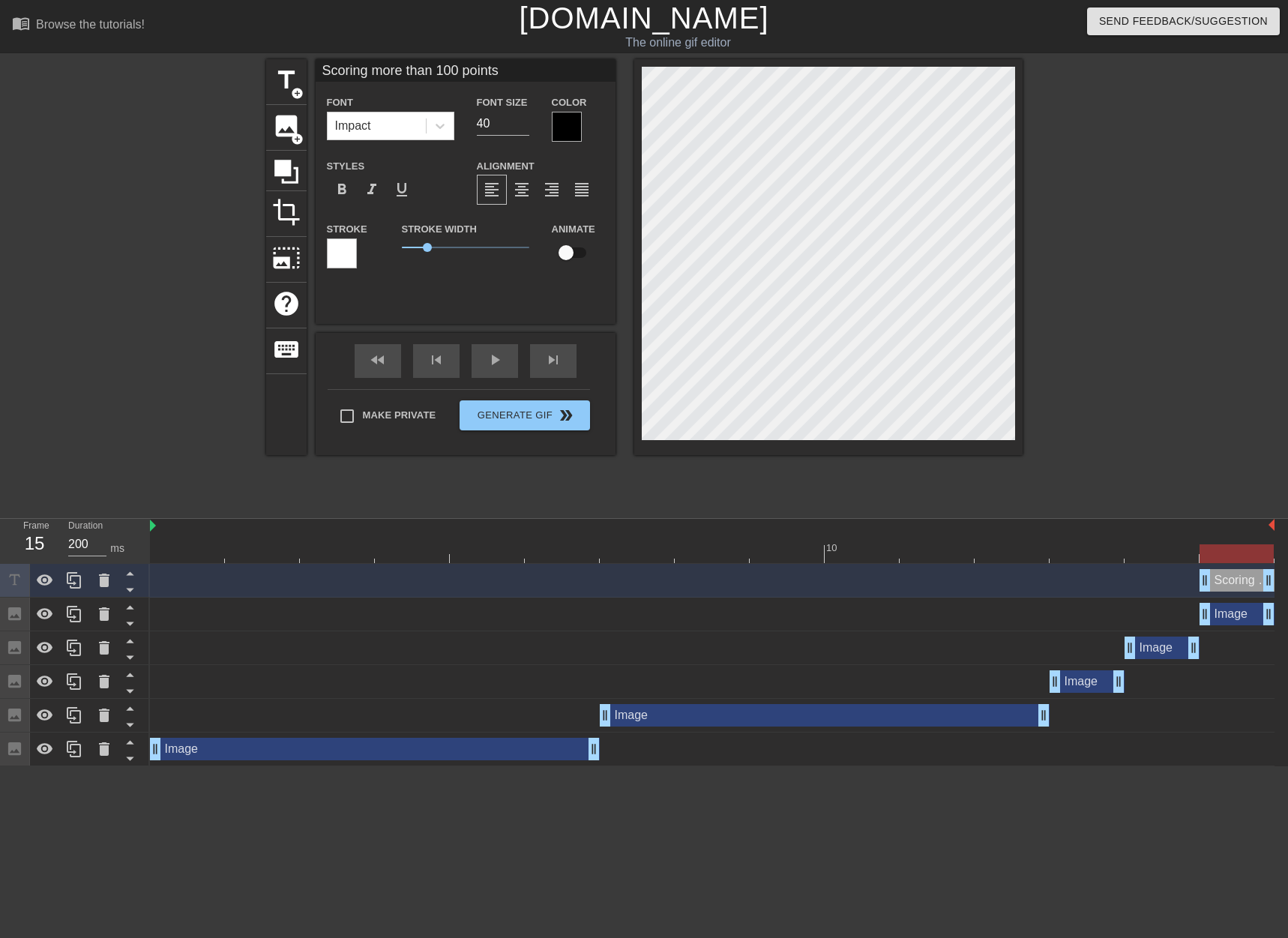
scroll to position [3, 11]
drag, startPoint x: 1219, startPoint y: 550, endPoint x: -3, endPoint y: 615, distance: 1223.7
click at [0, 615] on html "menu_book Browse the tutorials! [DOMAIN_NAME] The online gif editor Send Feedba…" at bounding box center [644, 383] width 1288 height 766
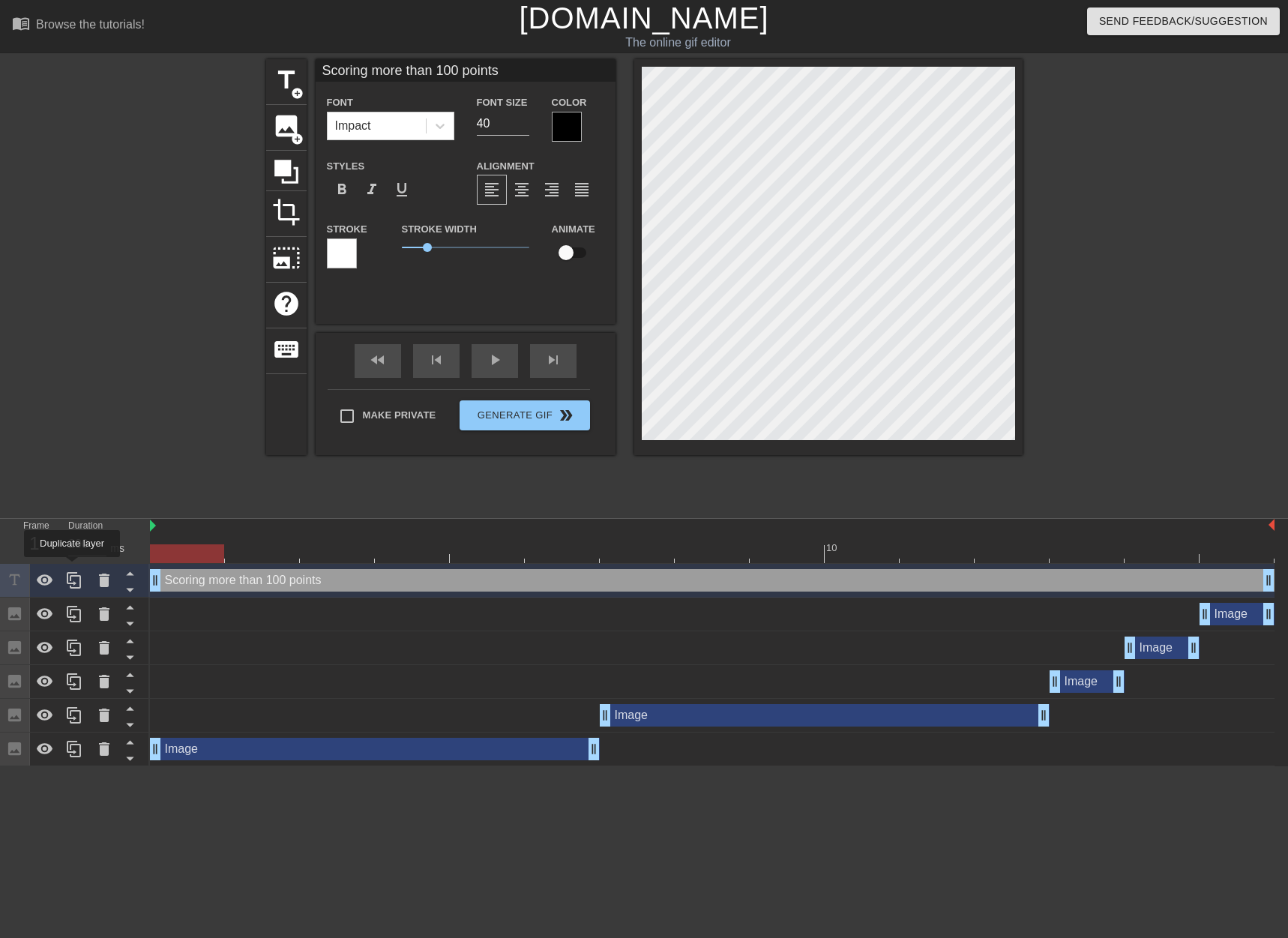
drag, startPoint x: 1203, startPoint y: 584, endPoint x: 621, endPoint y: 232, distance: 680.2
click at [72, 566] on div "Frame 1 Duration 200 ms 10 Scoring more than 100 points drag_handle drag_handle…" at bounding box center [644, 643] width 1288 height 248
drag, startPoint x: 167, startPoint y: 553, endPoint x: 1264, endPoint y: 532, distance: 1097.2
click at [1264, 532] on div "10" at bounding box center [712, 541] width 1125 height 44
click at [326, 417] on div "fast_rewind skip_previous play_arrow skip_next Make Private Generate Gif double…" at bounding box center [465, 394] width 300 height 122
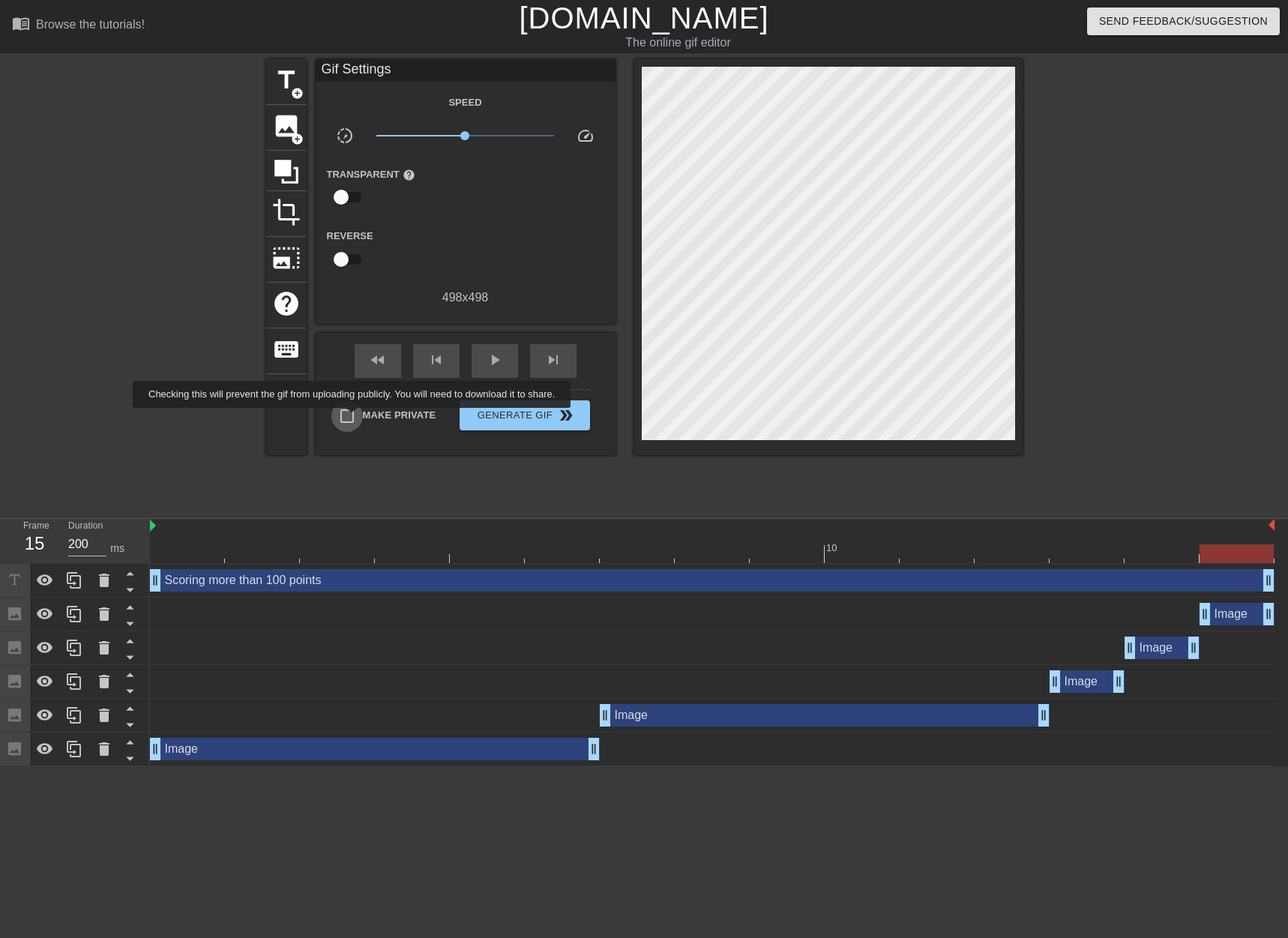
click at [355, 419] on input "Make Private" at bounding box center [347, 416] width 32 height 32
checkbox input "true"
click at [524, 414] on span "Generate Gif double_arrow" at bounding box center [524, 415] width 118 height 18
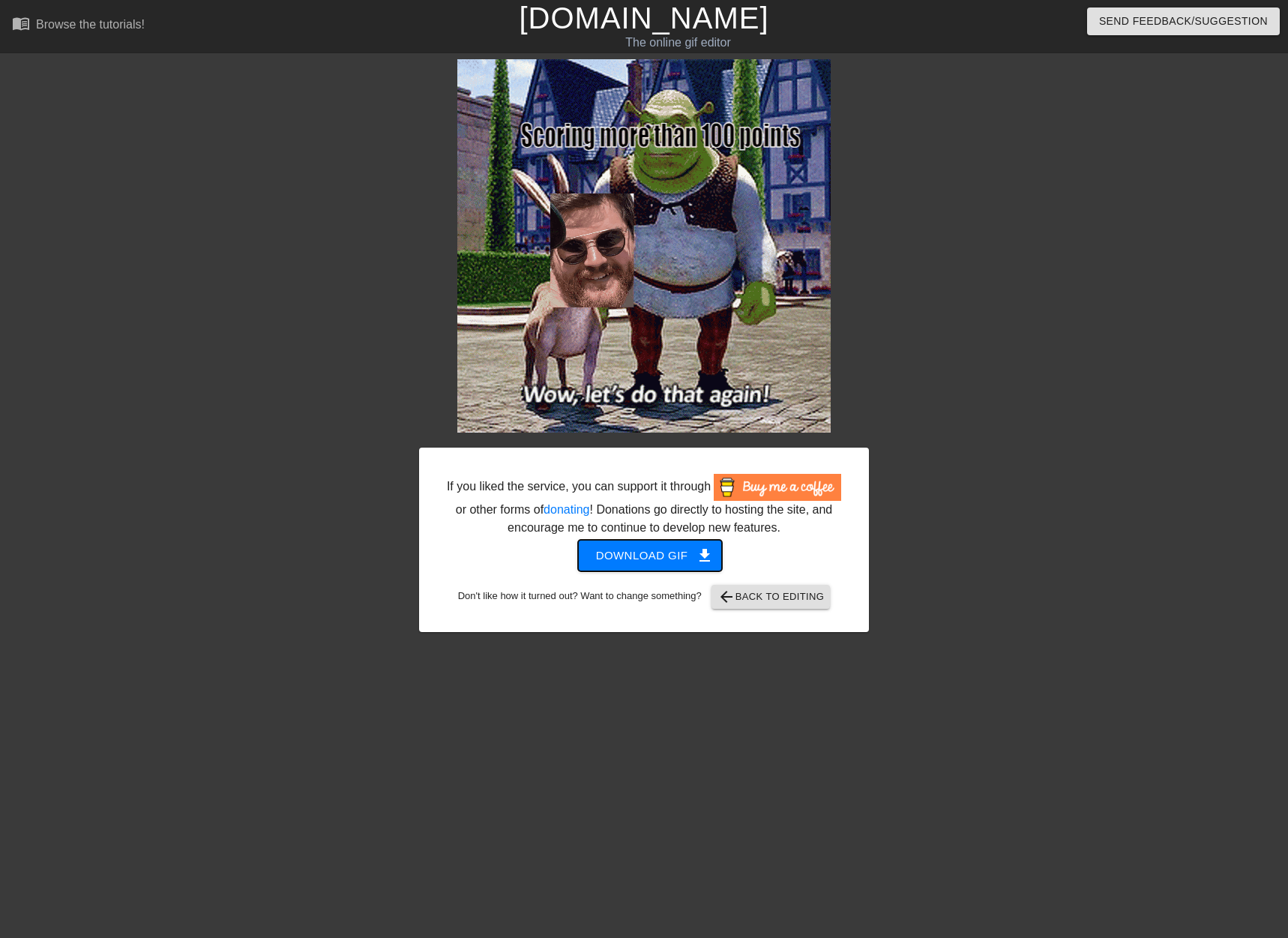
click at [636, 549] on span "Download gif get_app" at bounding box center [650, 555] width 108 height 20
